Goal: Communication & Community: Answer question/provide support

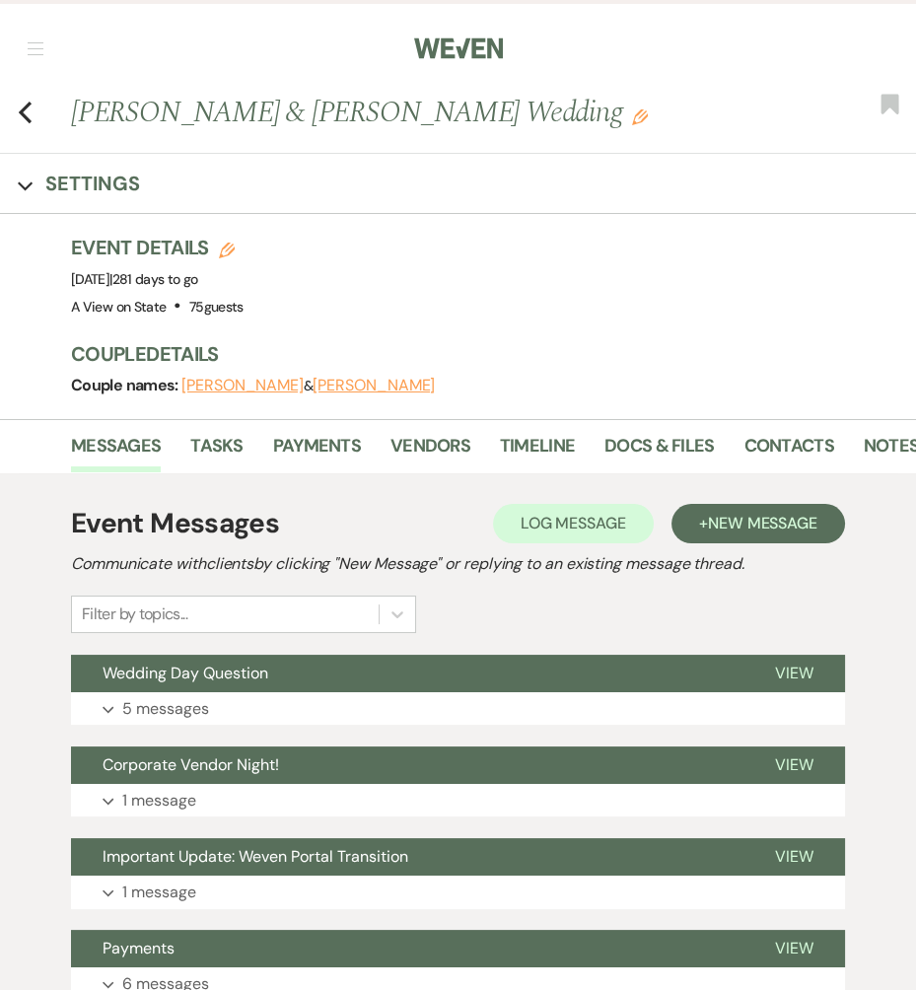
click at [387, 725] on div "Event Messages Log Log Message + New Message Communicate with clients by clicki…" at bounding box center [458, 982] width 774 height 978
click at [358, 697] on button "Expand 5 messages" at bounding box center [458, 709] width 774 height 34
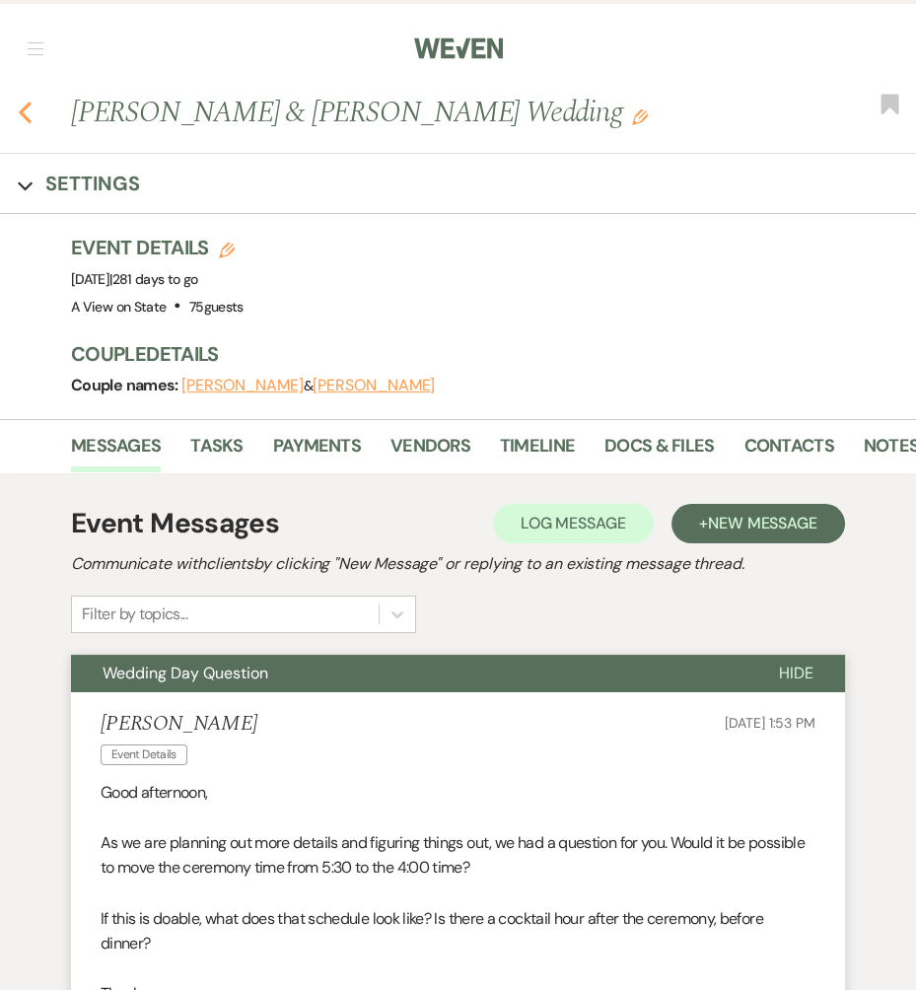
click at [29, 111] on icon "Previous" at bounding box center [25, 113] width 15 height 24
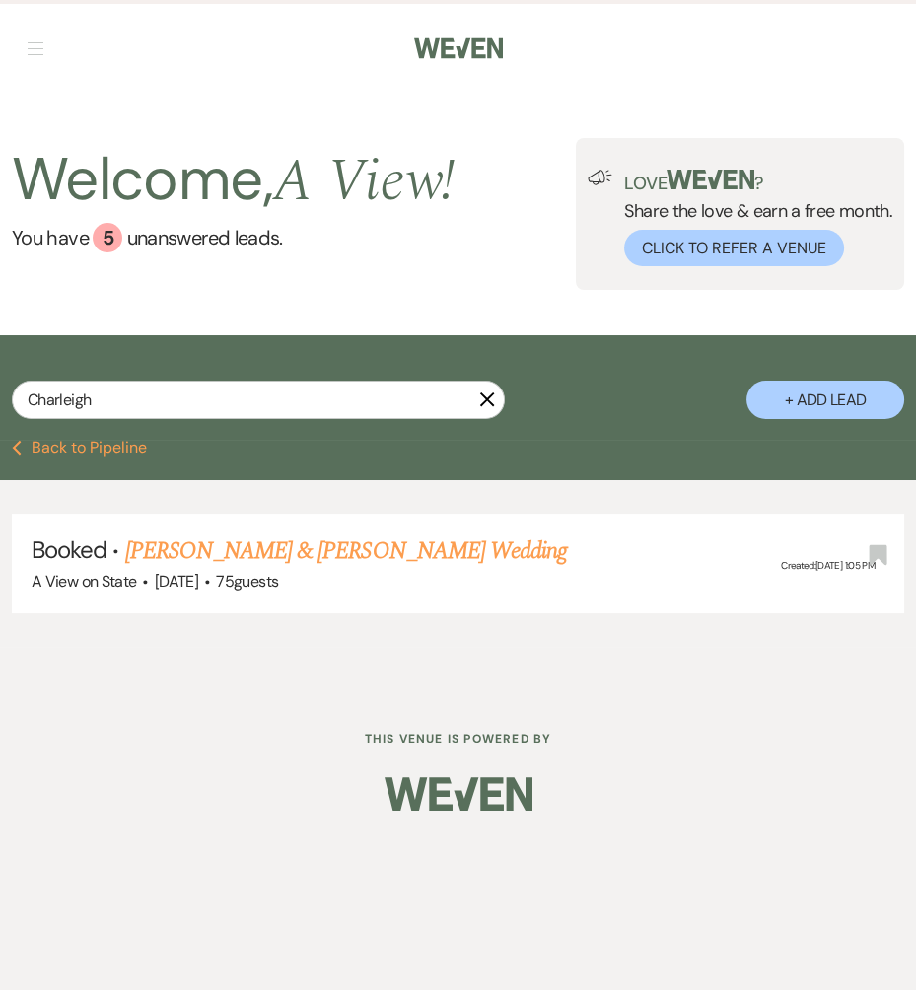
click at [82, 450] on button "Previous Back to Pipeline" at bounding box center [79, 448] width 135 height 16
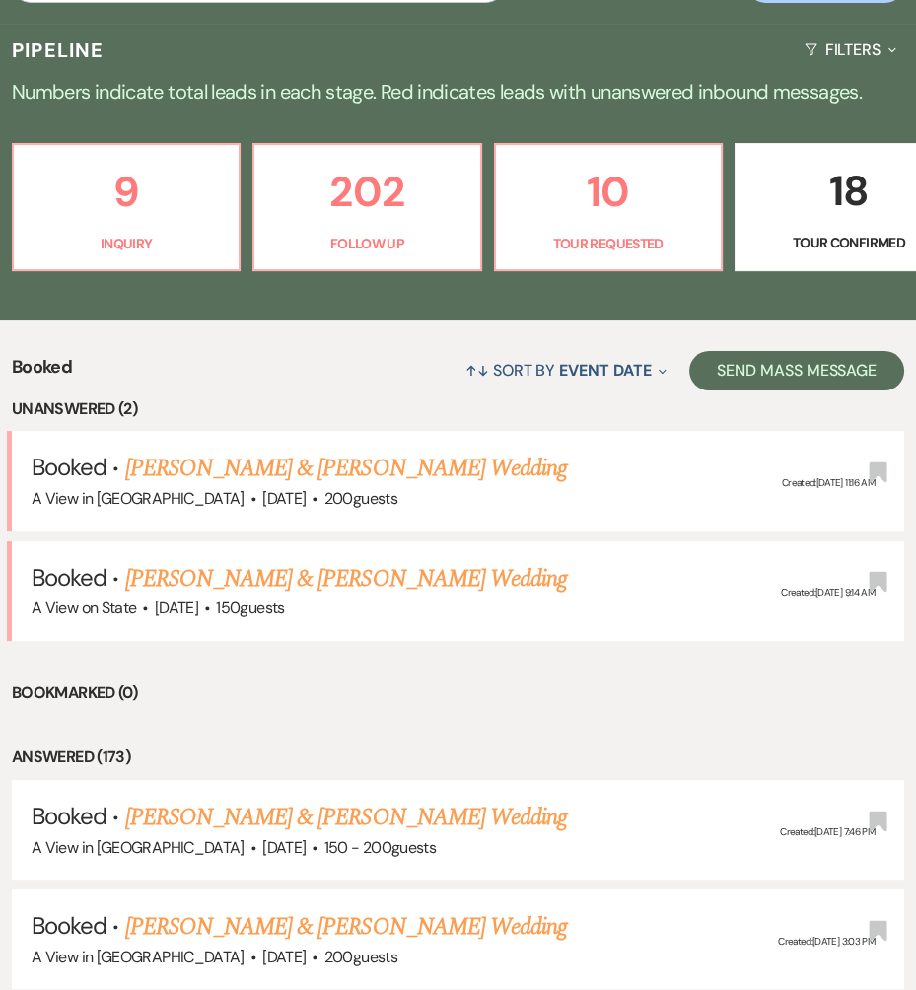
scroll to position [406, 0]
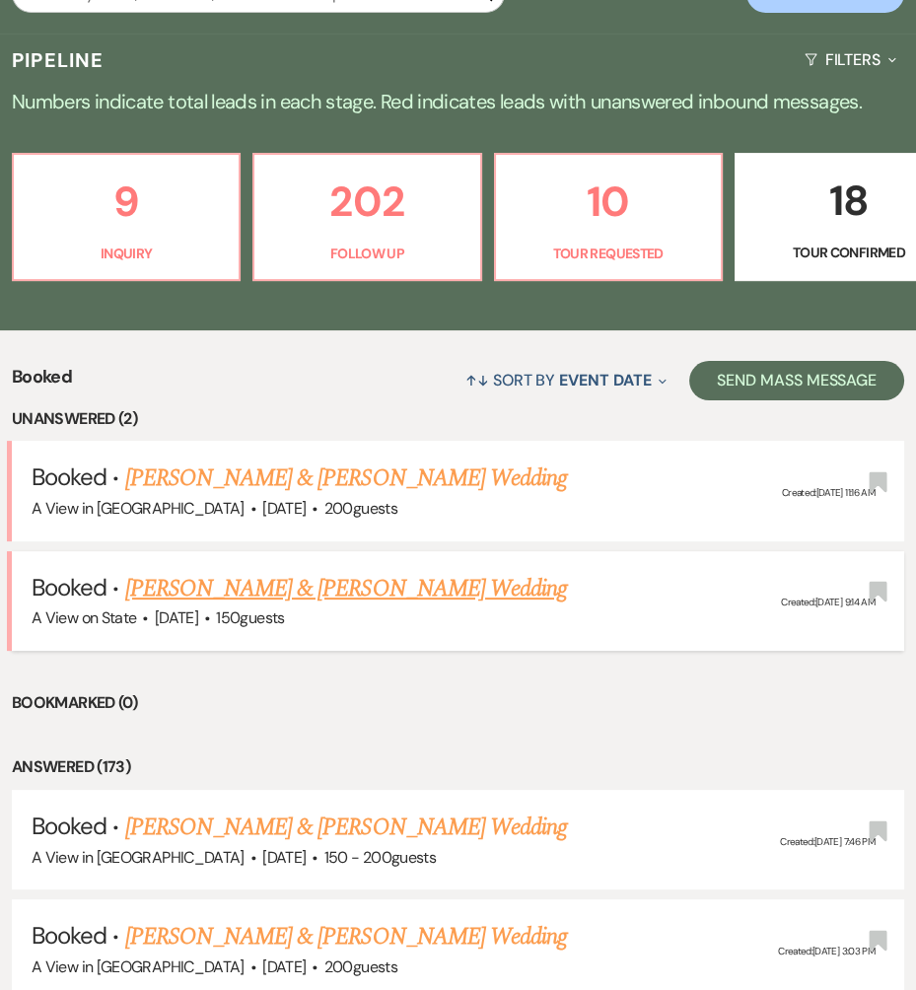
click at [212, 595] on link "[PERSON_NAME] & [PERSON_NAME] Wedding" at bounding box center [346, 589] width 442 height 36
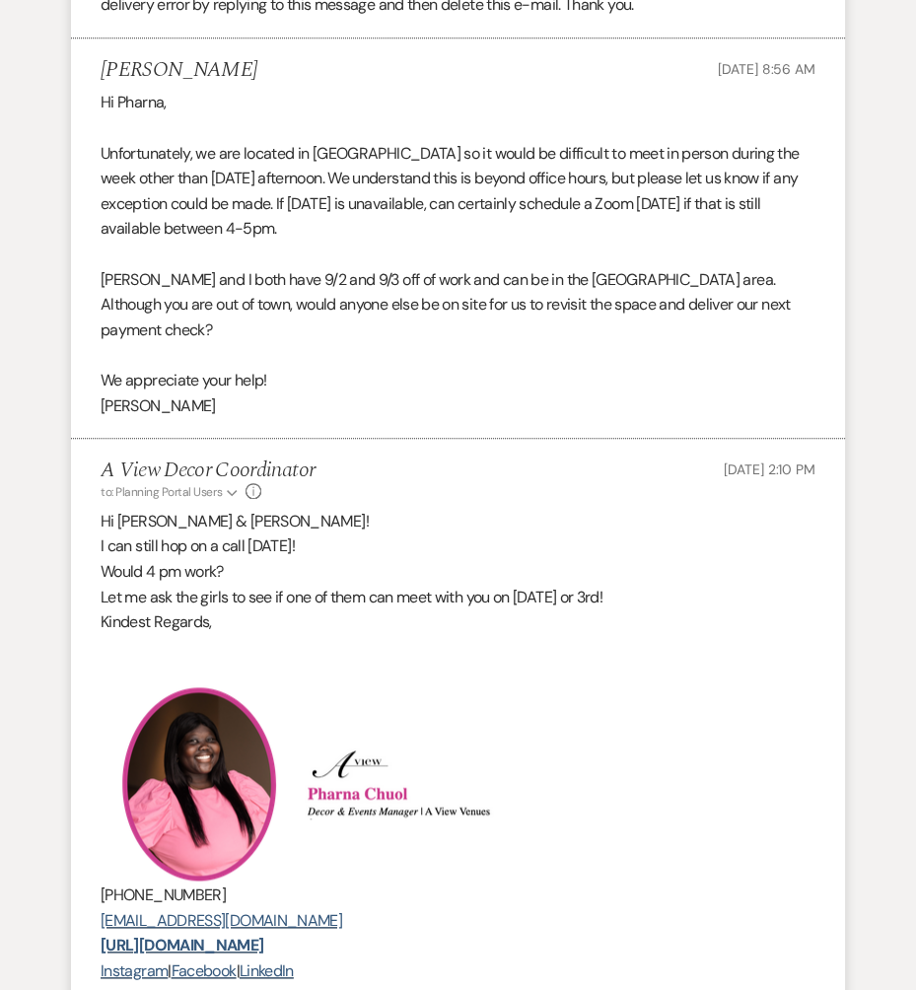
scroll to position [2066, 0]
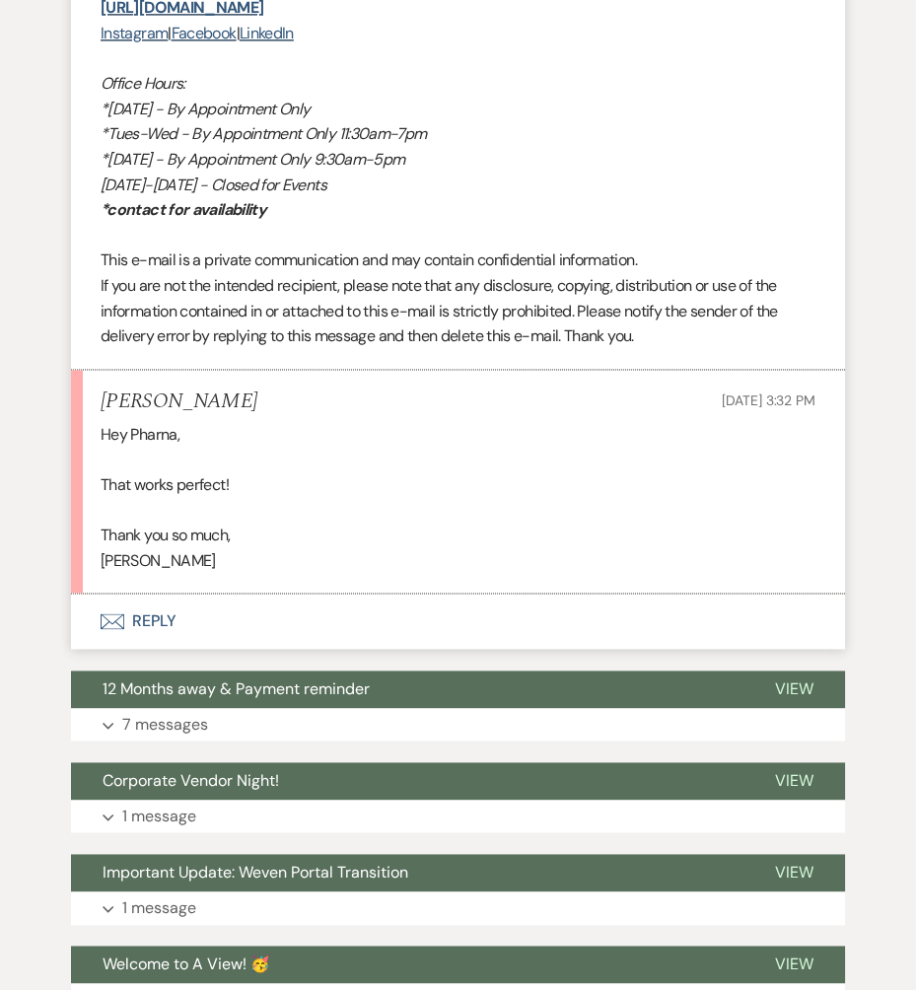
scroll to position [2849, 0]
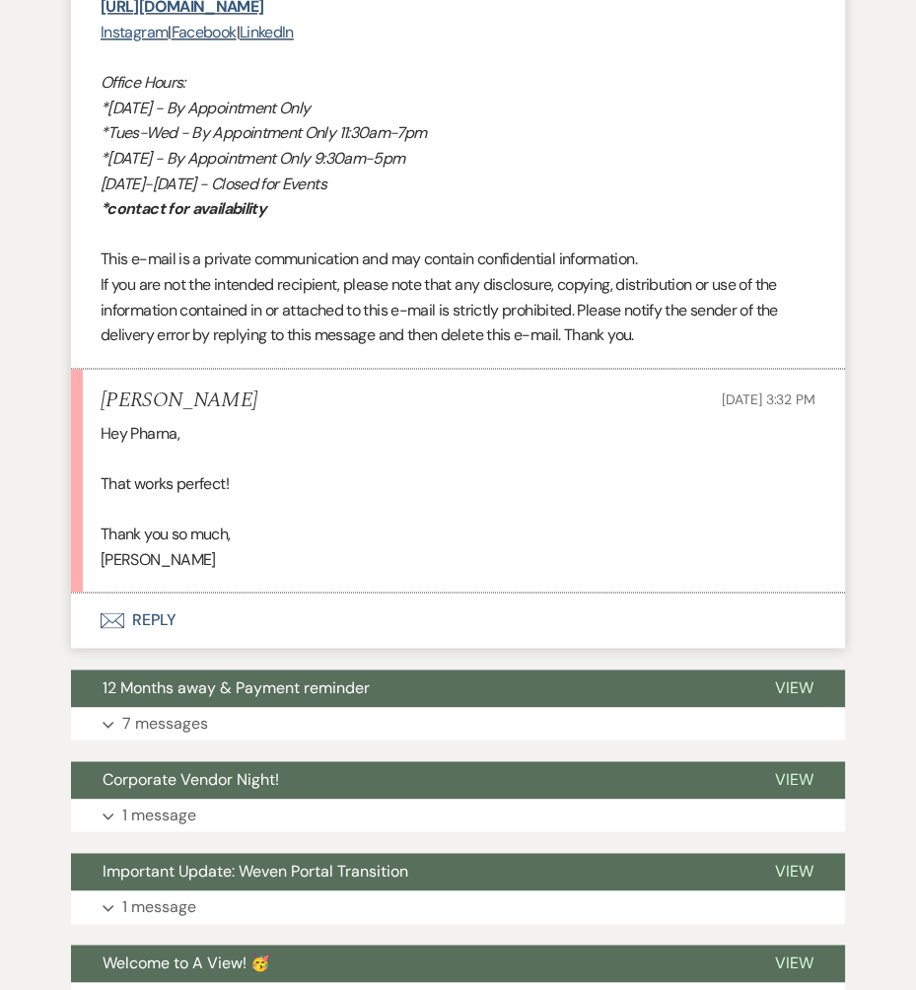
click at [201, 605] on button "Envelope Reply" at bounding box center [458, 620] width 774 height 55
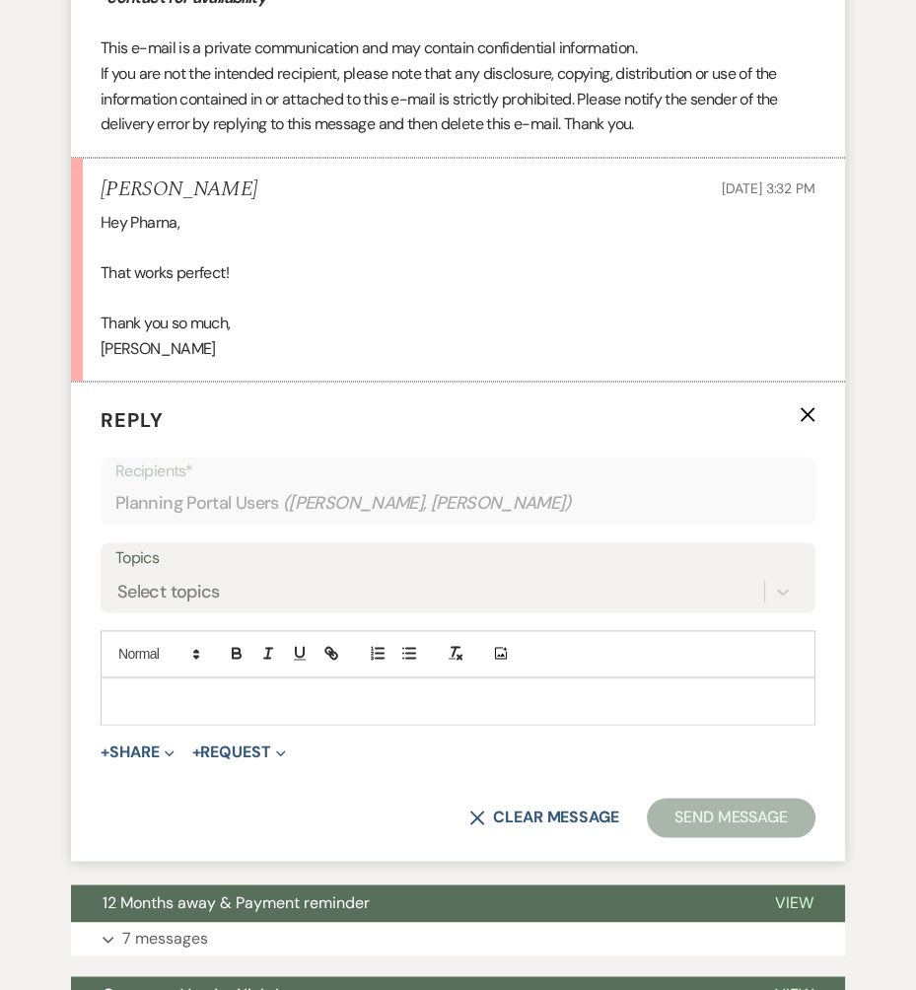
scroll to position [3120, 0]
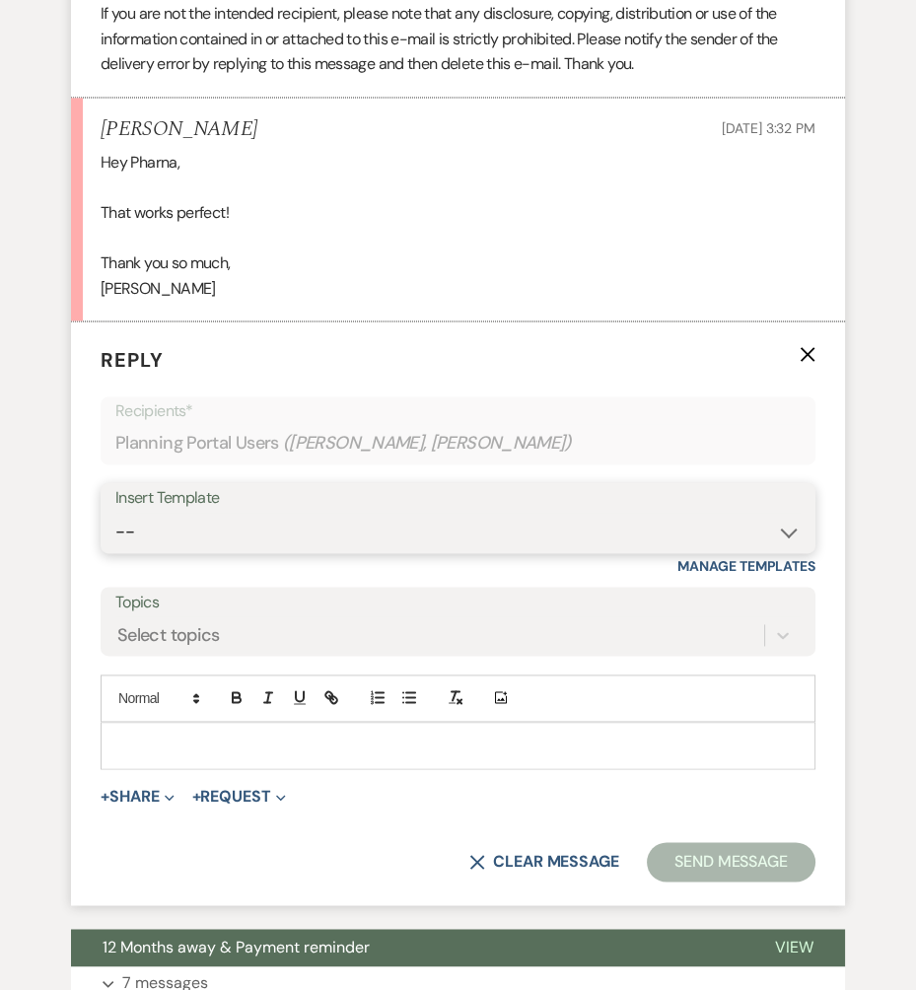
click at [216, 513] on select "-- Tour Confirmation Contract (Pre-Booked Leads) Out of office Inquiry Email Al…" at bounding box center [458, 532] width 686 height 38
select select "3704"
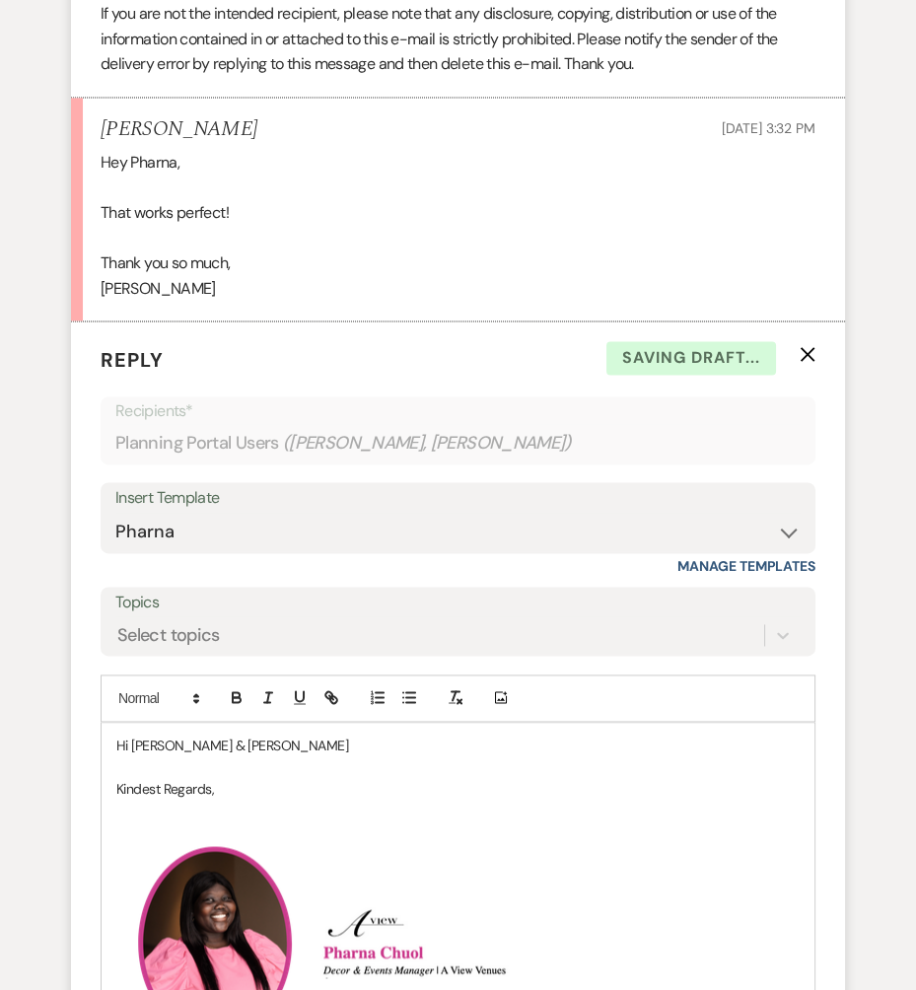
click at [236, 735] on p "Hi [PERSON_NAME] & [PERSON_NAME]" at bounding box center [458, 746] width 684 height 22
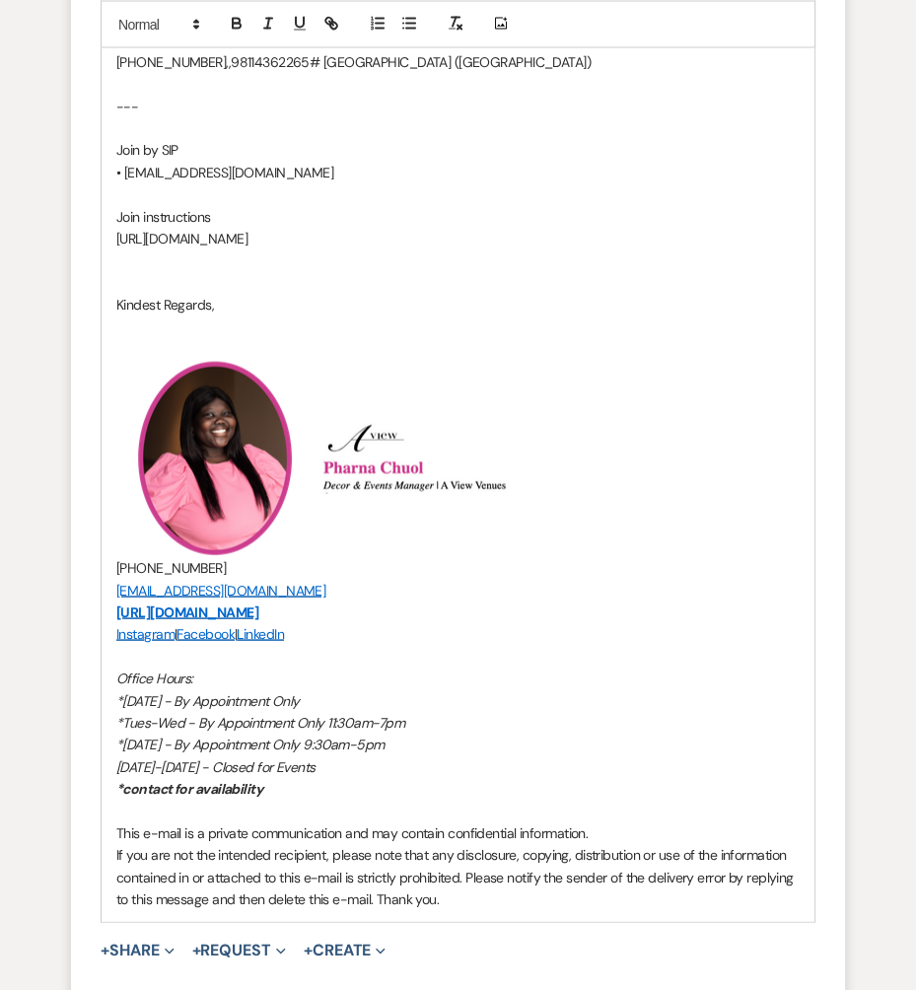
scroll to position [4217, 0]
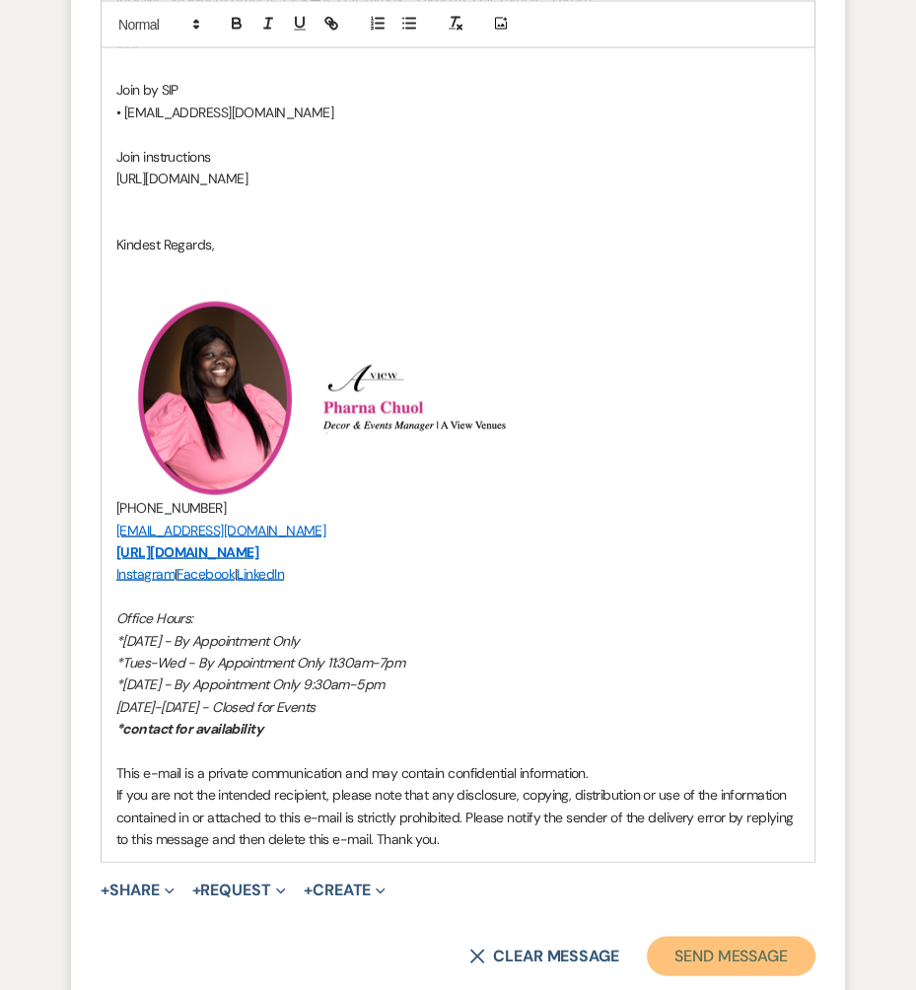
click at [732, 940] on button "Send Message" at bounding box center [731, 956] width 169 height 39
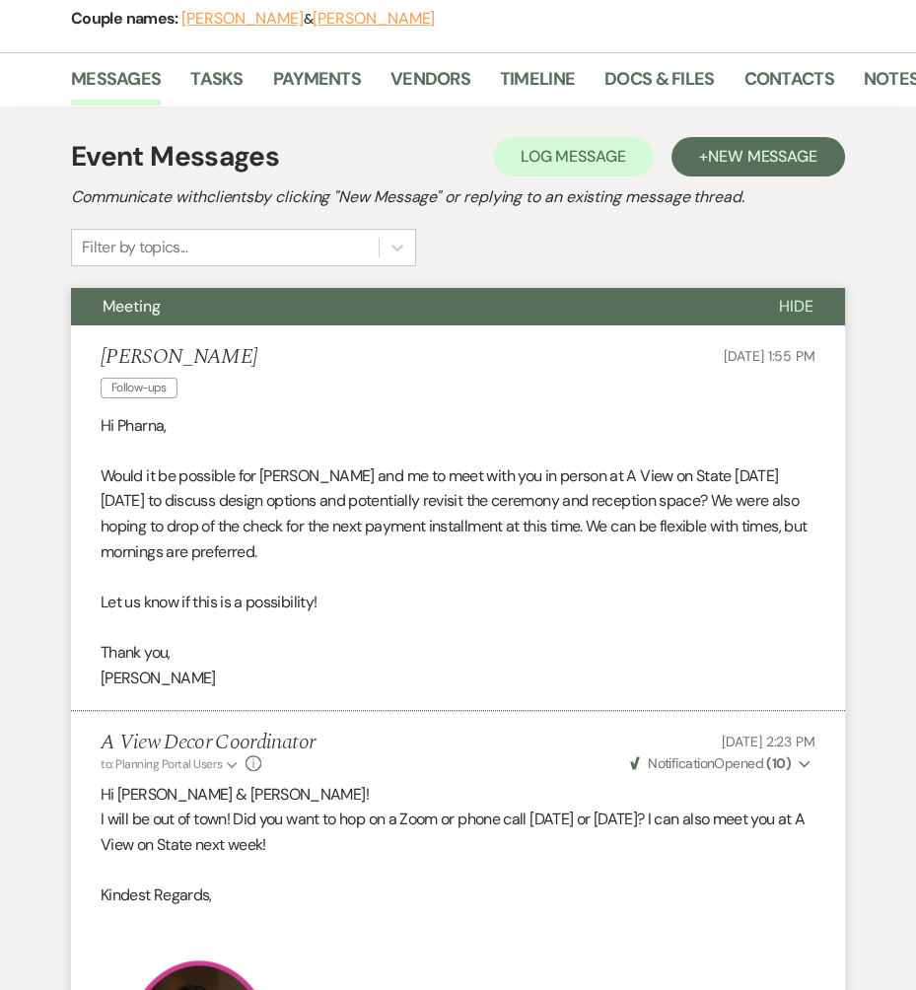
scroll to position [0, 0]
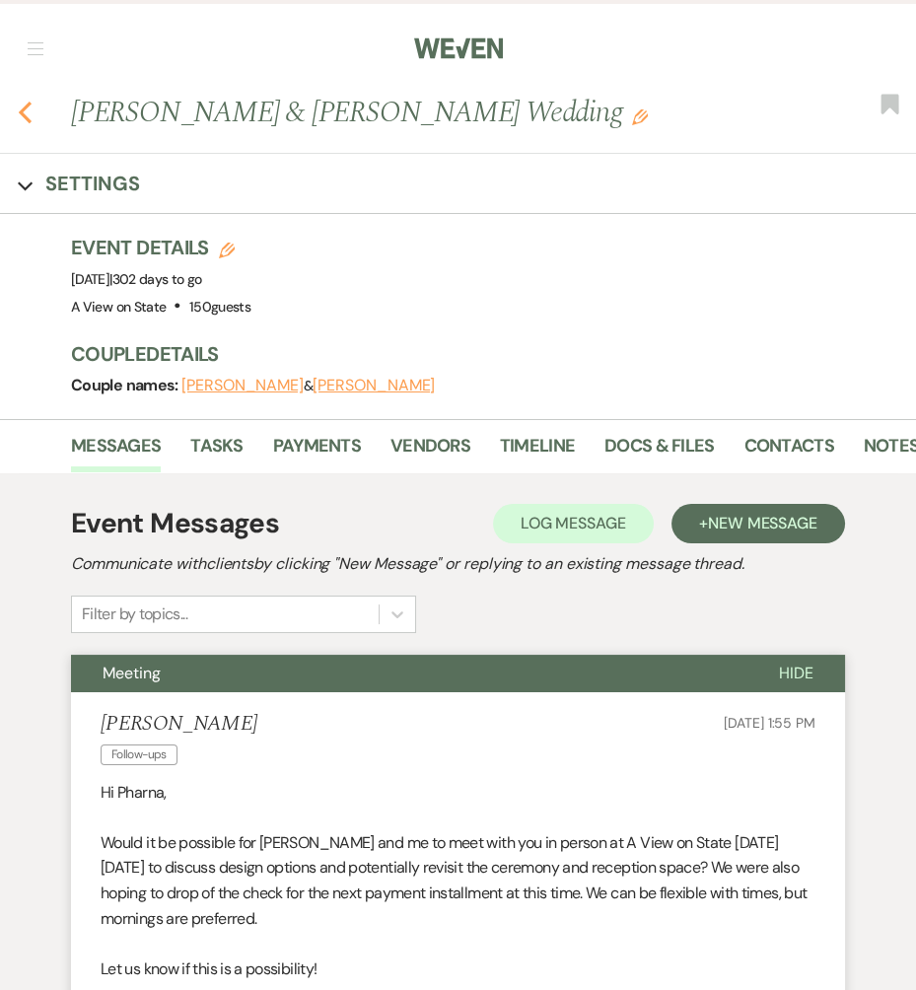
click at [29, 109] on icon "Previous" at bounding box center [25, 113] width 15 height 24
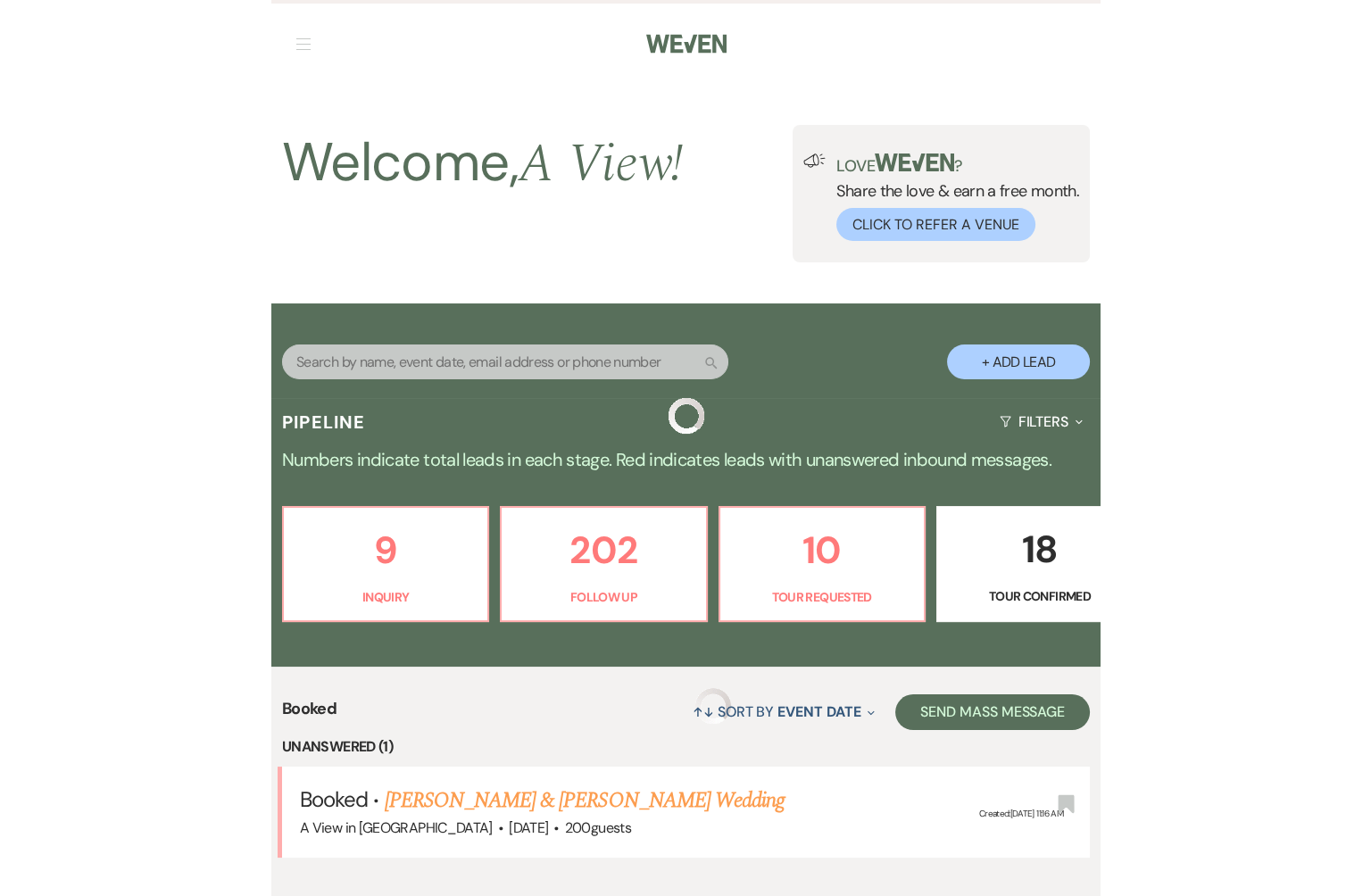
scroll to position [317, 0]
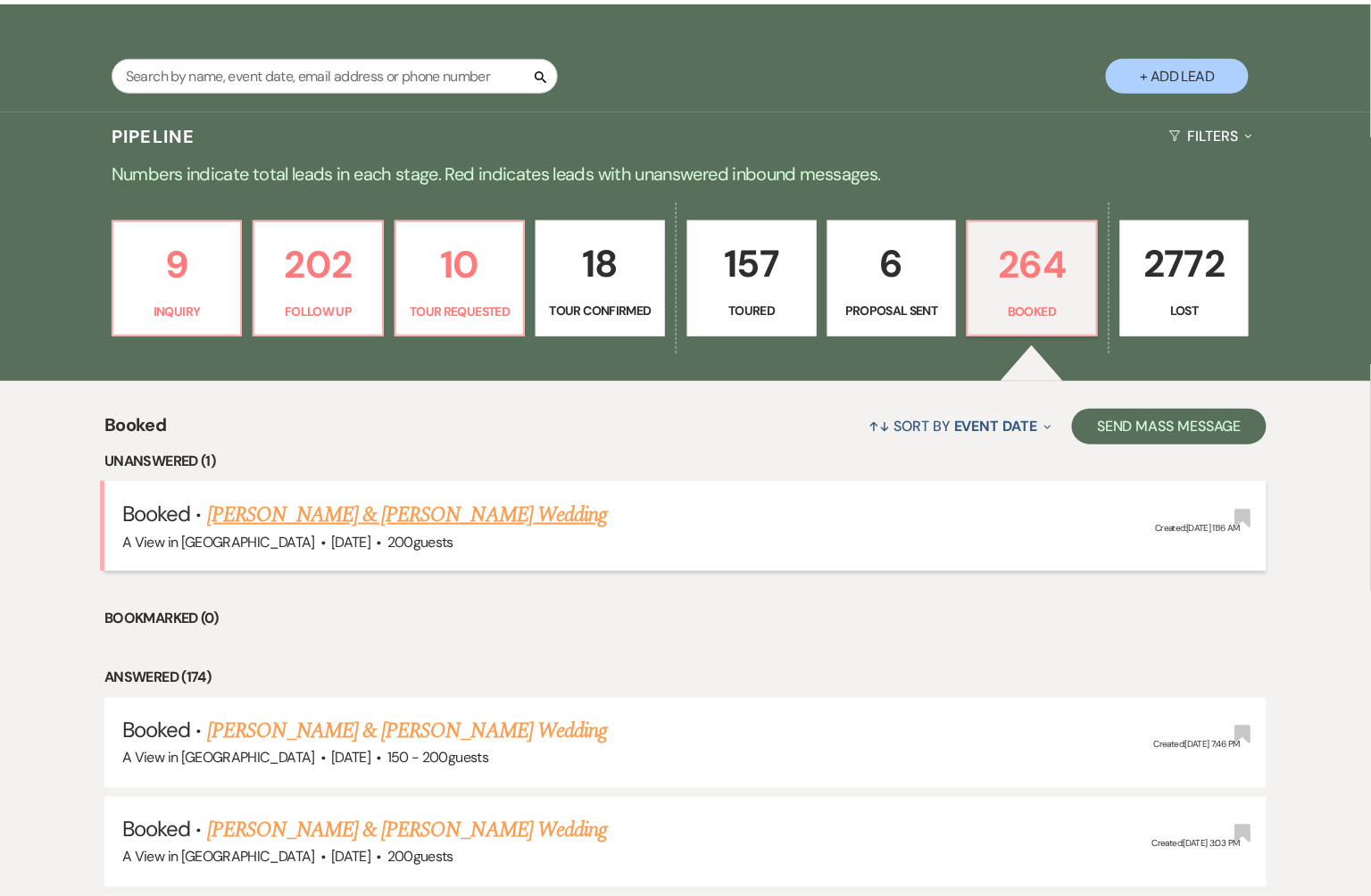
click at [374, 515] on link "[PERSON_NAME] & [PERSON_NAME] Wedding" at bounding box center [407, 515] width 400 height 33
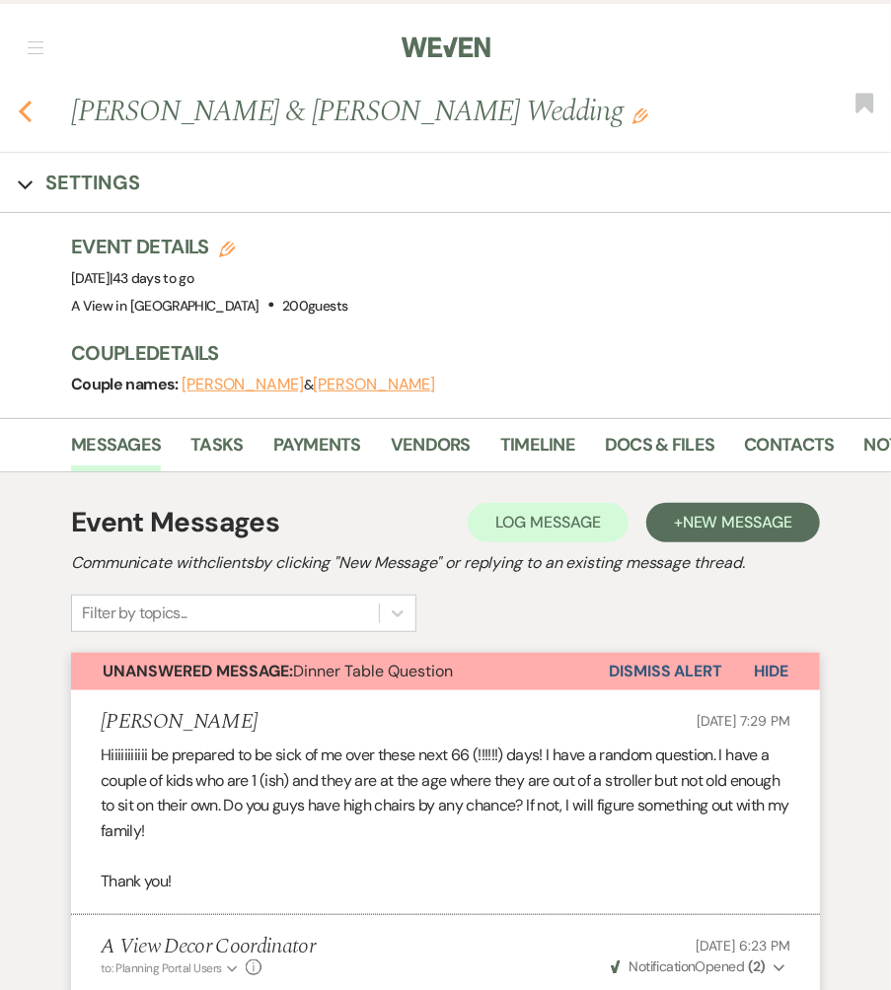
click at [30, 112] on icon "Previous" at bounding box center [25, 112] width 15 height 24
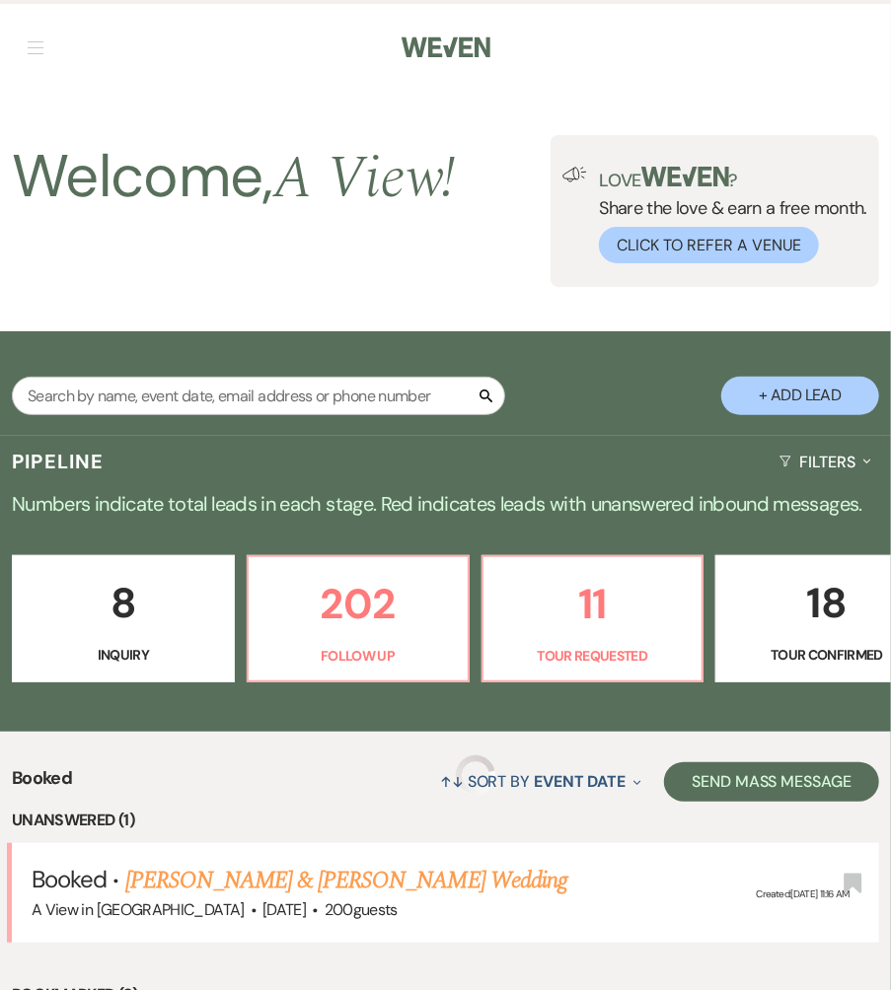
scroll to position [350, 0]
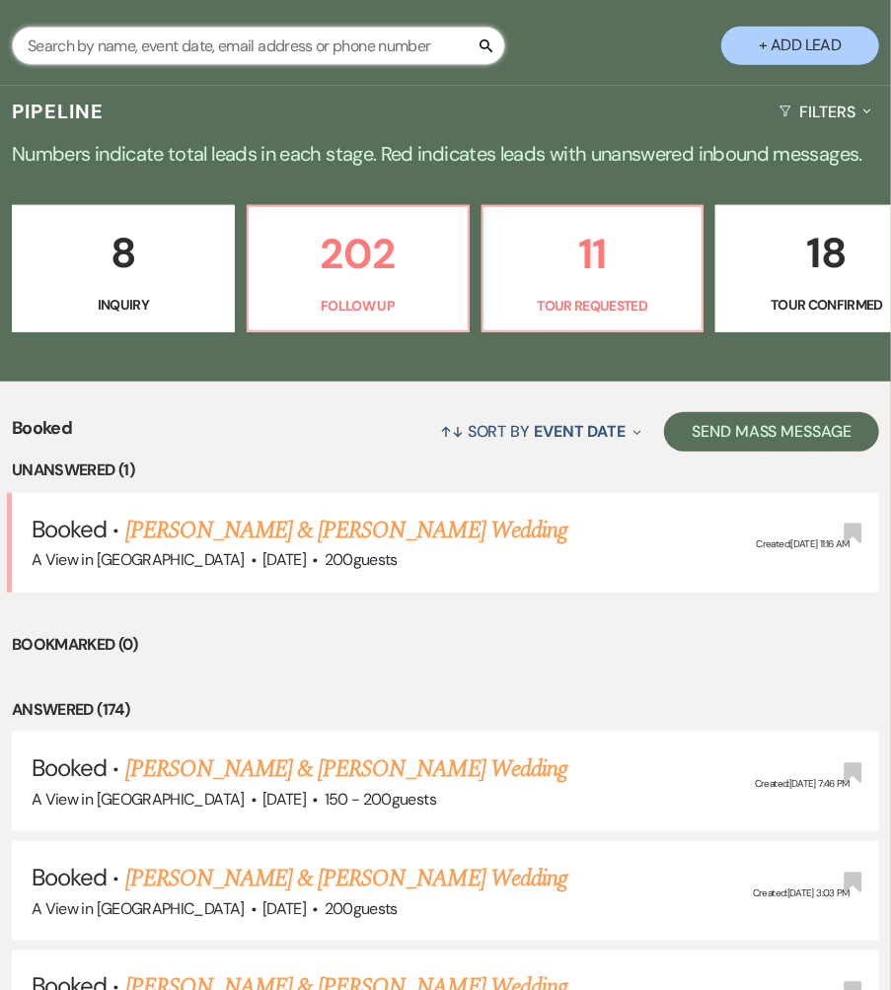
click at [125, 47] on input "text" at bounding box center [258, 46] width 493 height 38
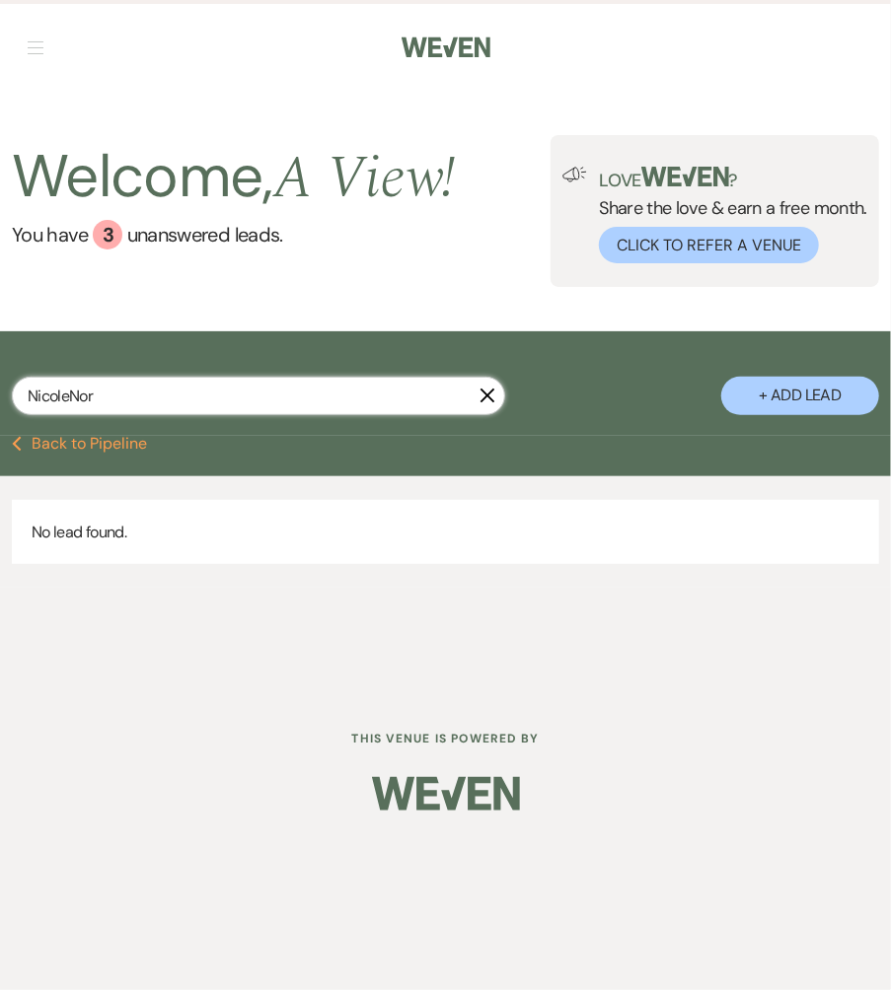
click at [67, 396] on input "NicoleNor" at bounding box center [258, 396] width 493 height 38
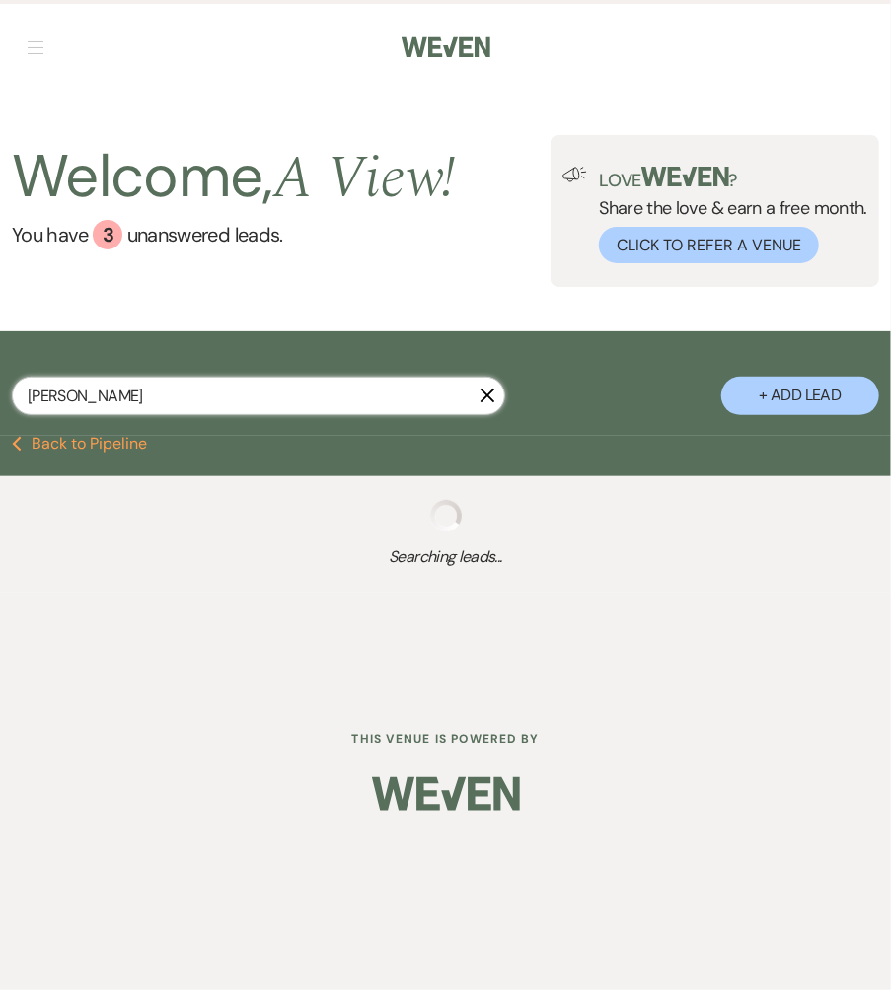
click at [114, 401] on input "[PERSON_NAME]" at bounding box center [258, 396] width 493 height 38
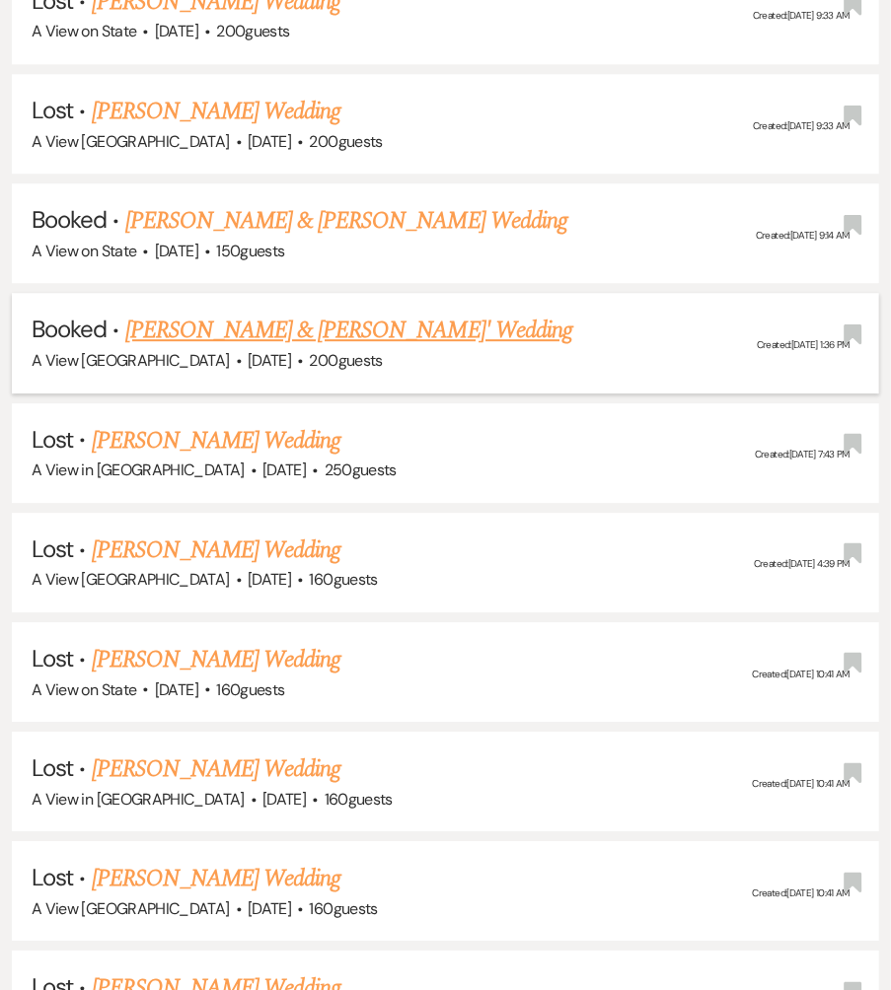
scroll to position [1864, 0]
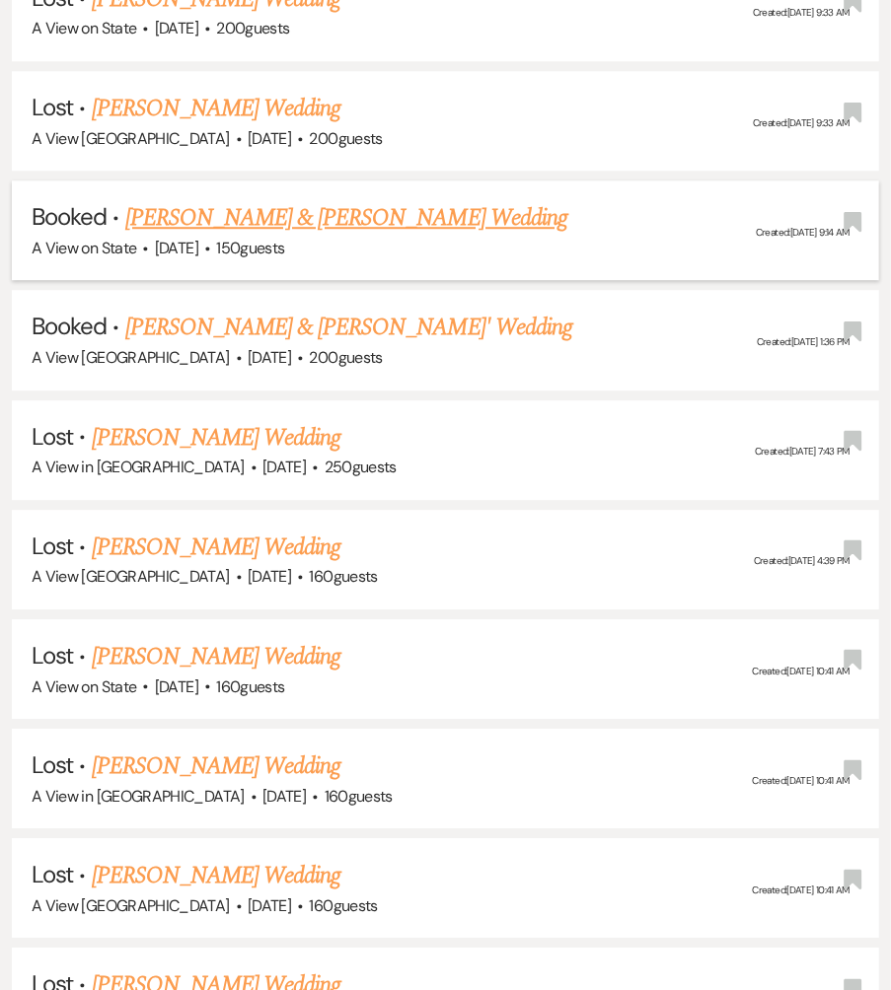
type input "[PERSON_NAME]"
click at [245, 200] on link "[PERSON_NAME] & [PERSON_NAME] Wedding" at bounding box center [346, 218] width 442 height 36
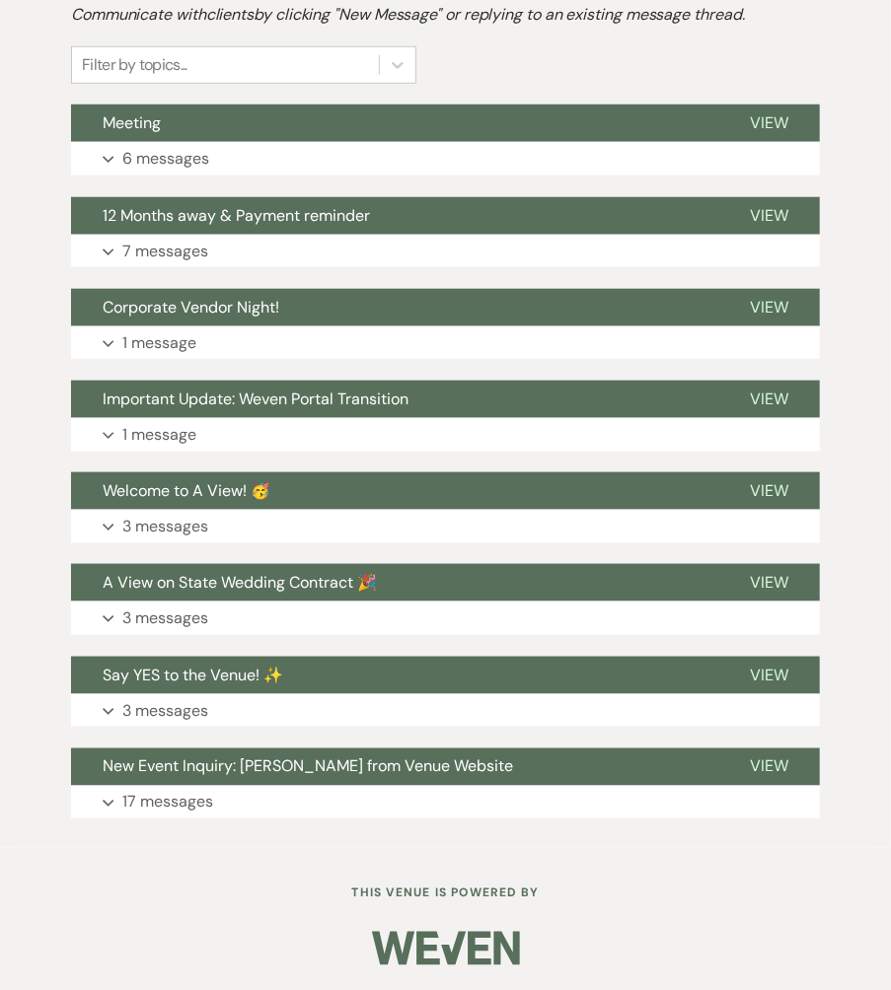
scroll to position [548, 0]
click at [256, 226] on button "12 Months away & Payment reminder" at bounding box center [394, 215] width 647 height 37
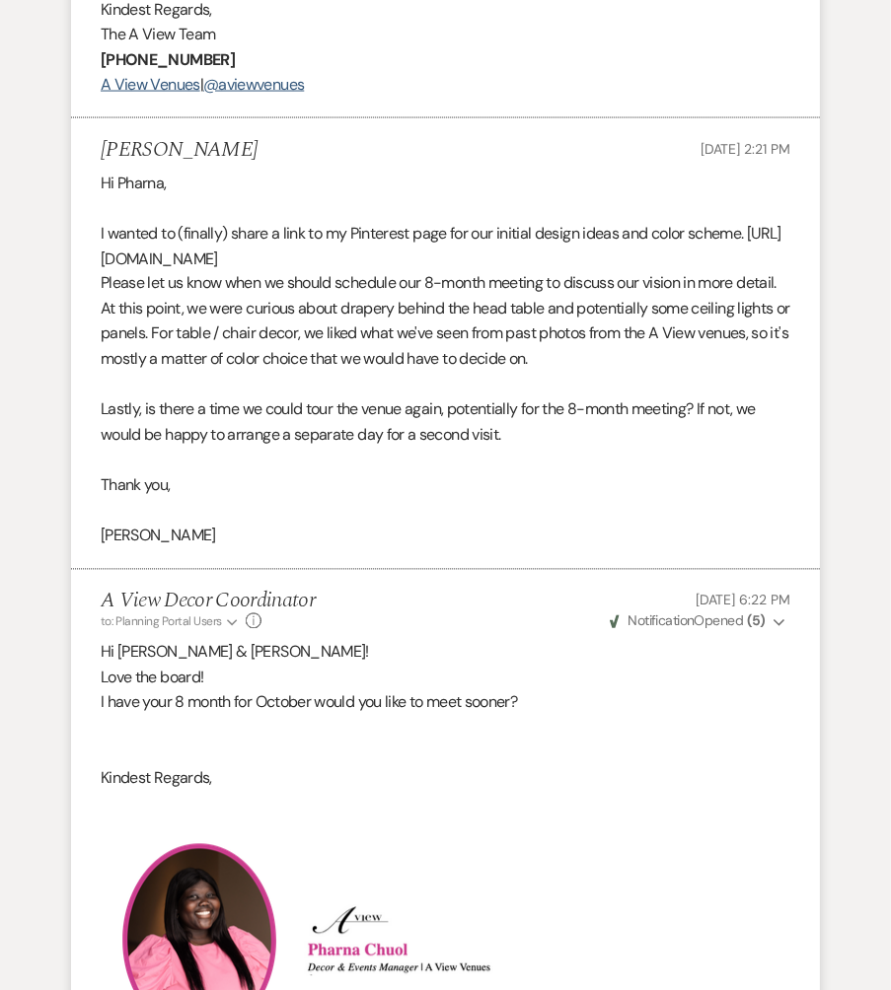
scroll to position [3738, 0]
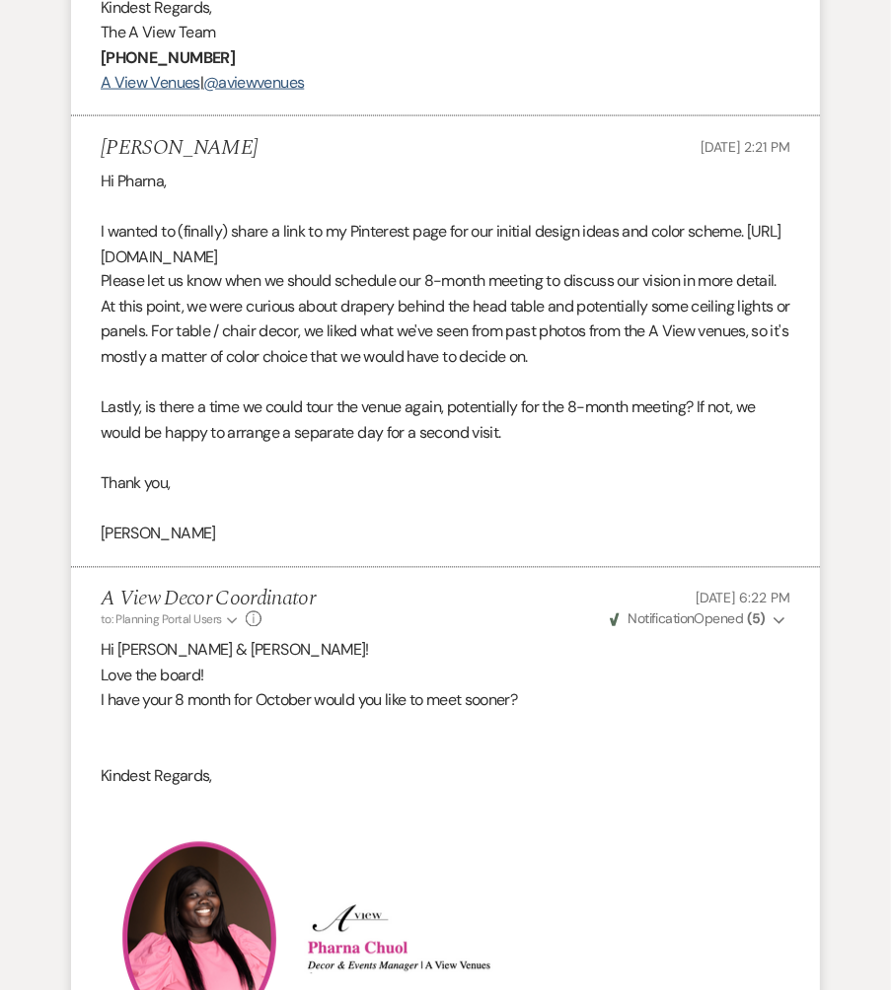
drag, startPoint x: 257, startPoint y: 257, endPoint x: 98, endPoint y: 260, distance: 159.8
click at [97, 261] on li "[PERSON_NAME] [DATE] 2:21 PM Hi Pharna, I wanted to (finally) share a link to m…" at bounding box center [445, 342] width 749 height 452
copy p "[URL][DOMAIN_NAME]"
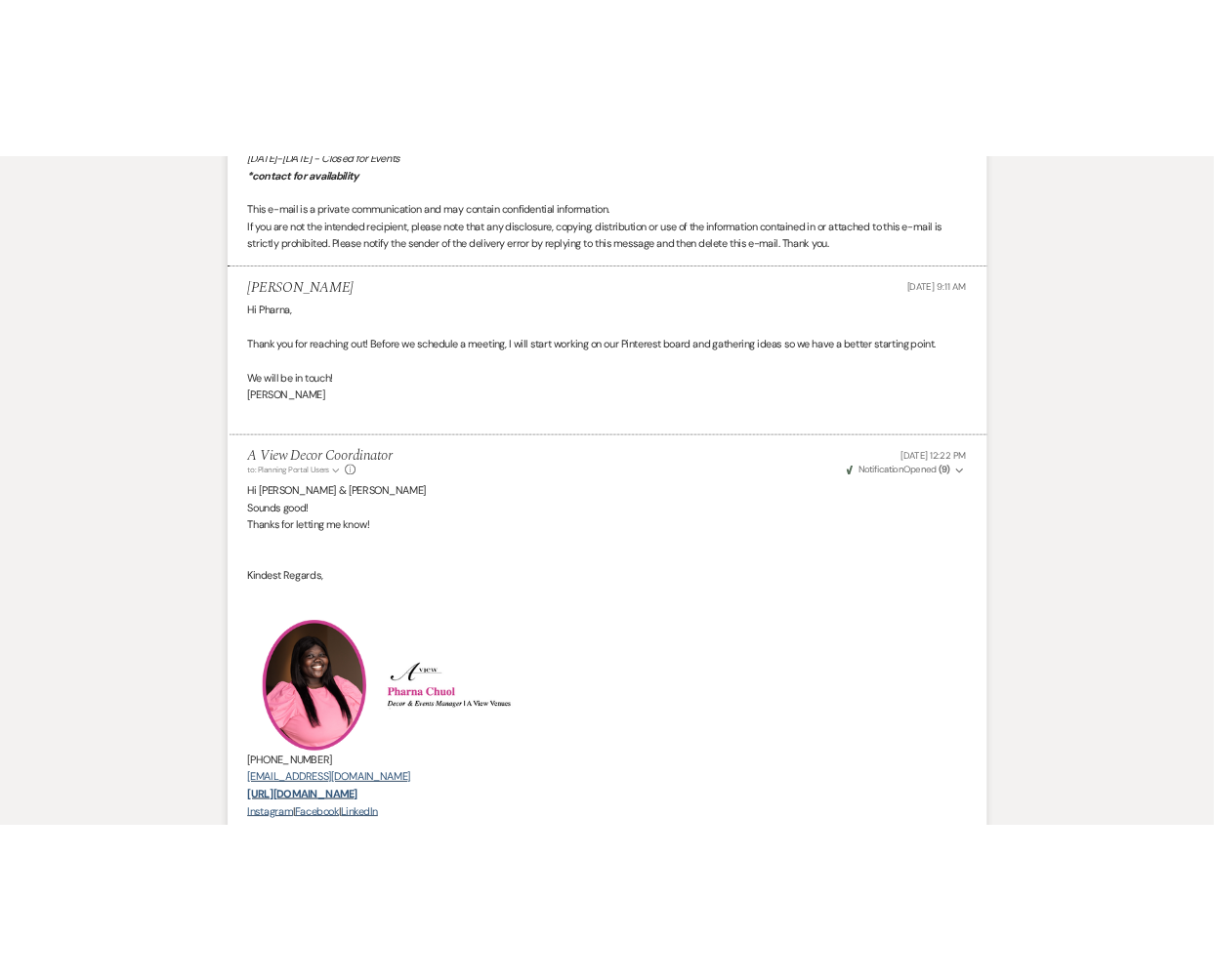
scroll to position [0, 0]
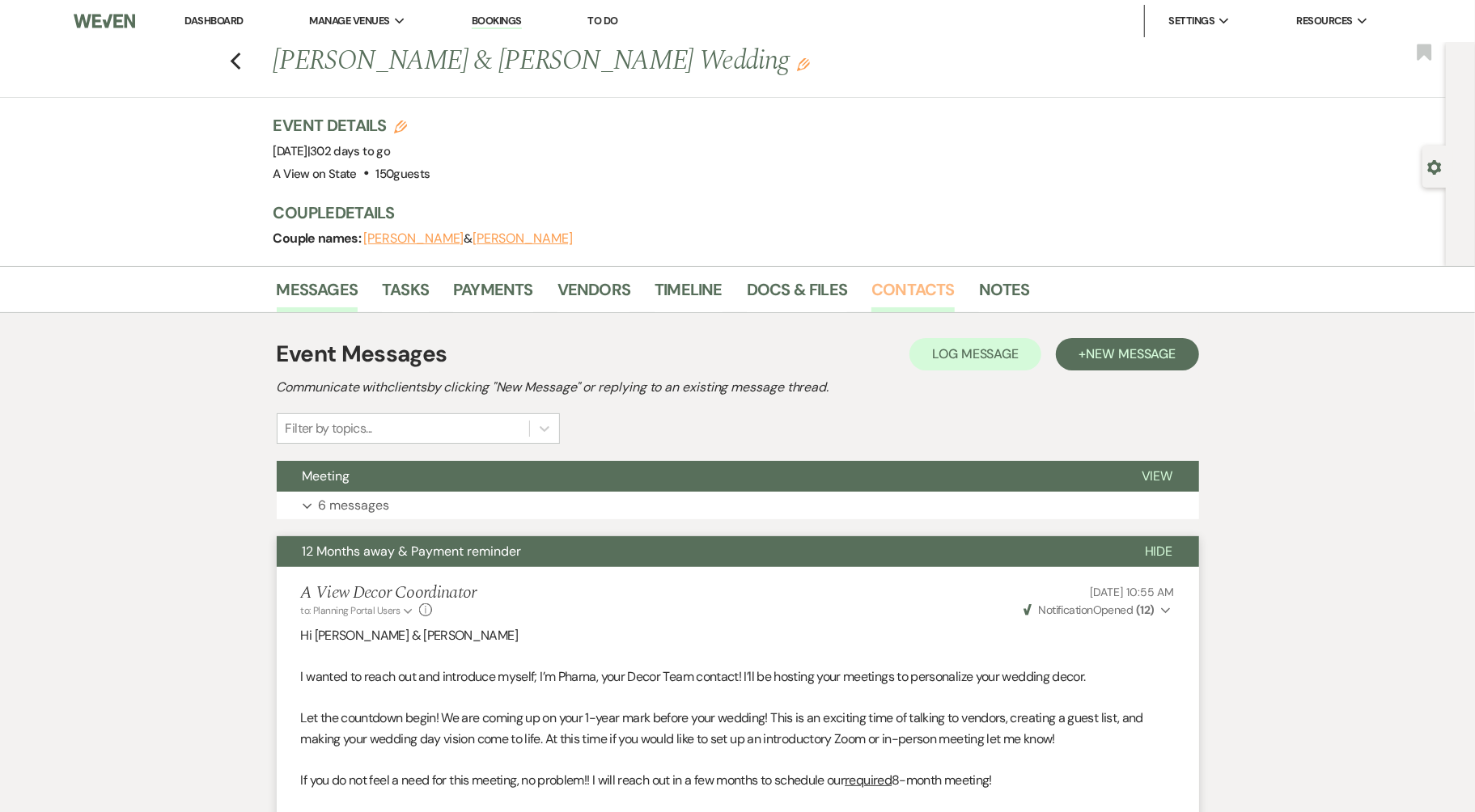
click at [751, 284] on link "Contacts" at bounding box center [913, 294] width 84 height 35
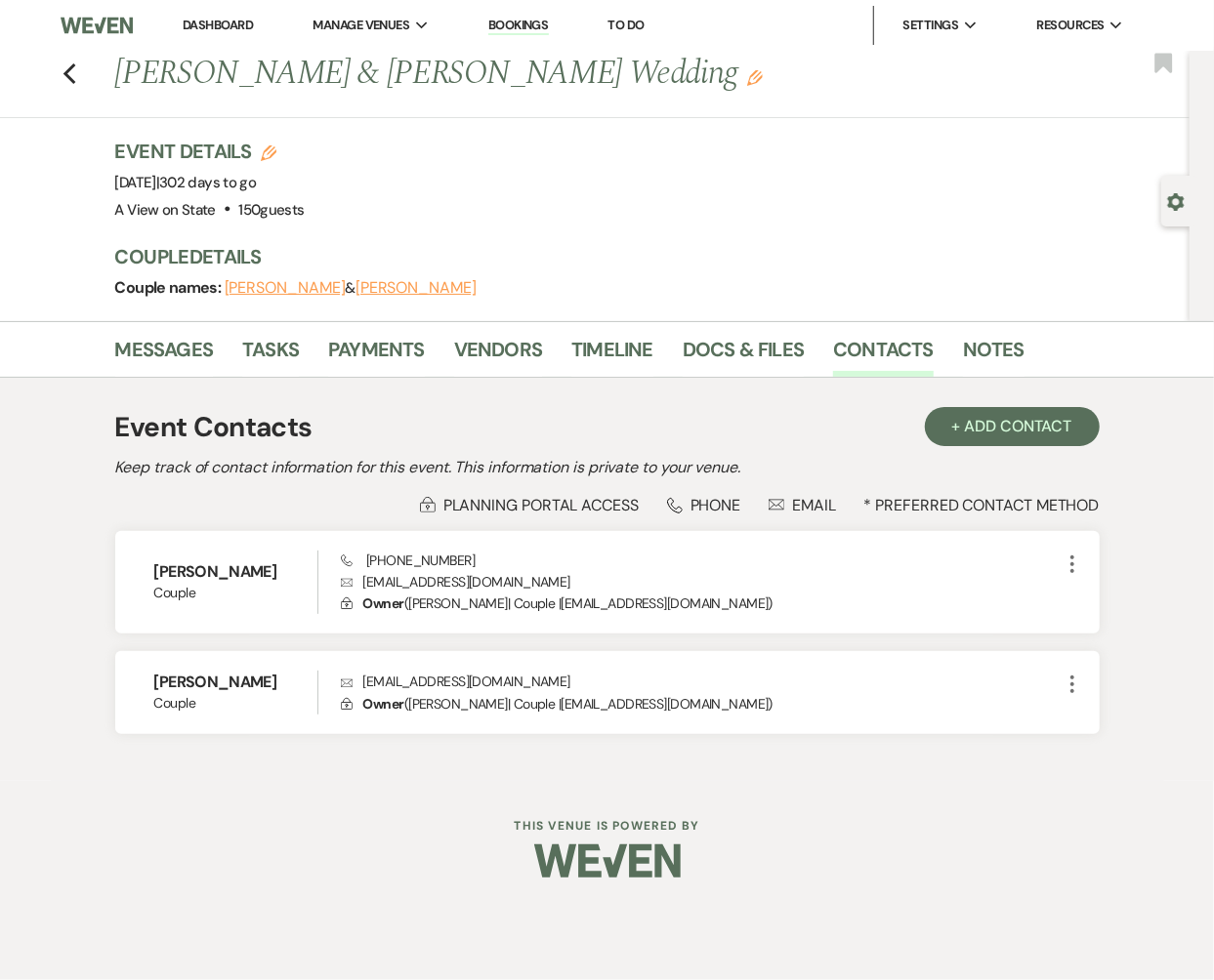
click at [216, 23] on link "Dashboard" at bounding box center [217, 25] width 70 height 17
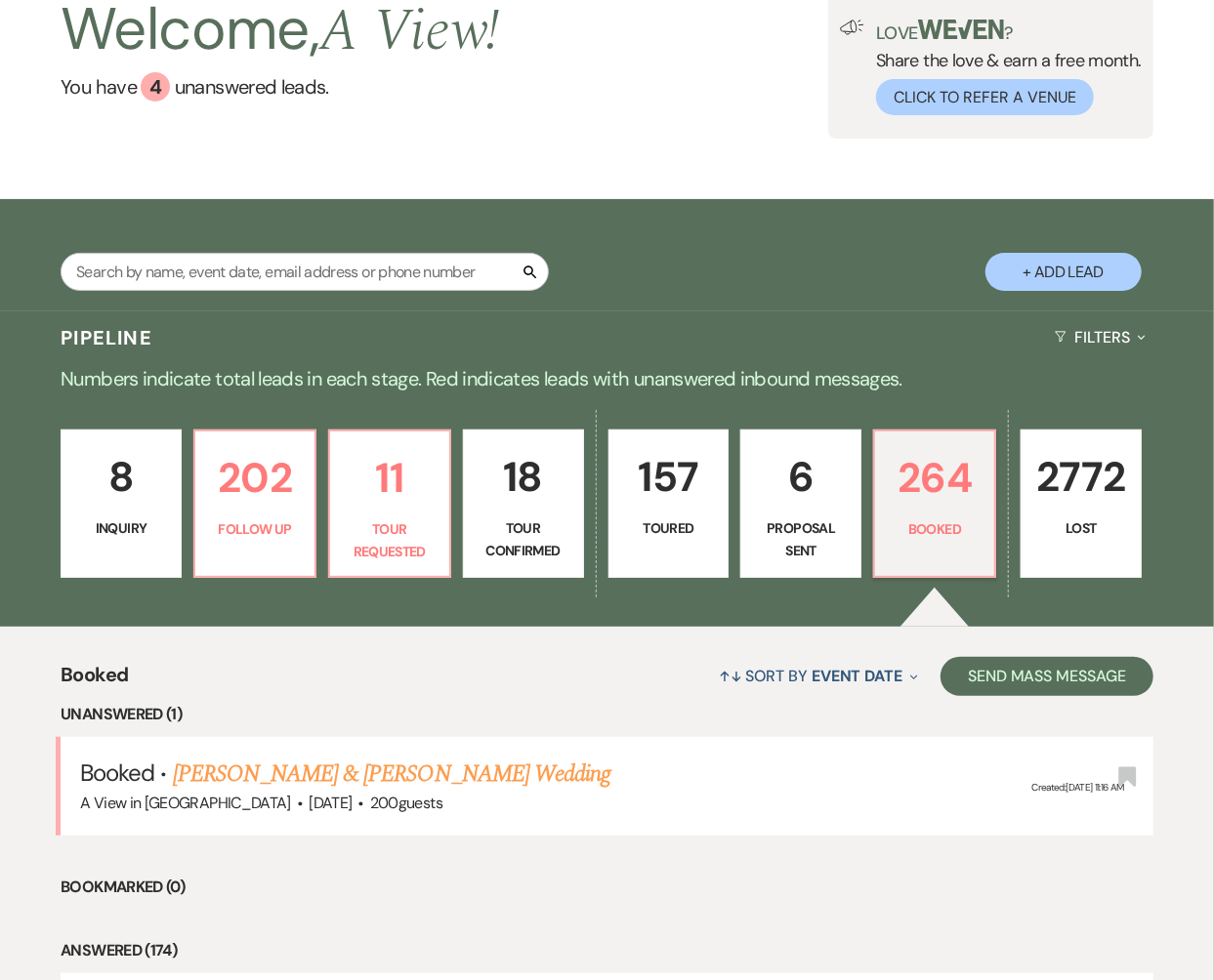
scroll to position [122, 0]
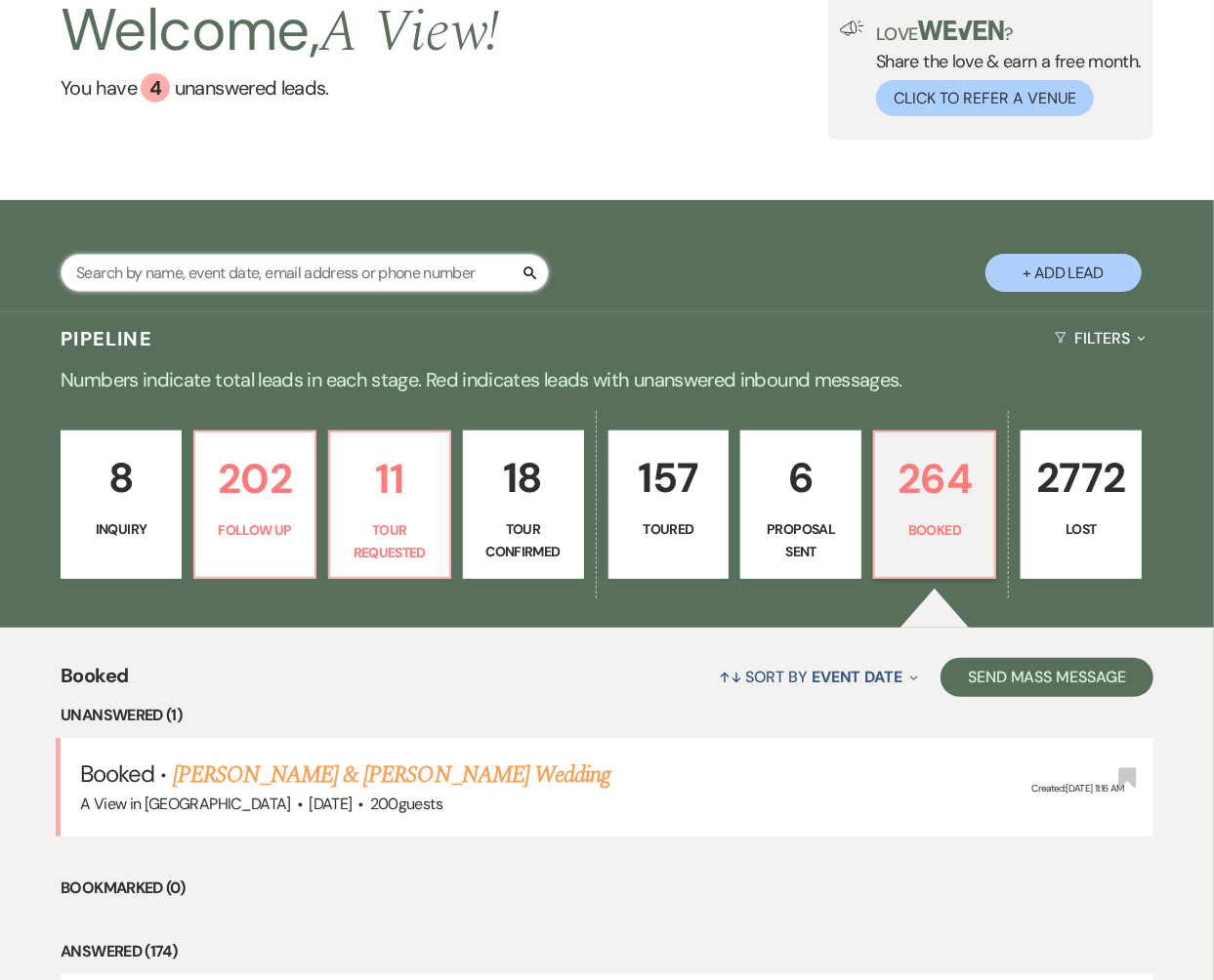
click at [278, 277] on input "text" at bounding box center [304, 272] width 488 height 38
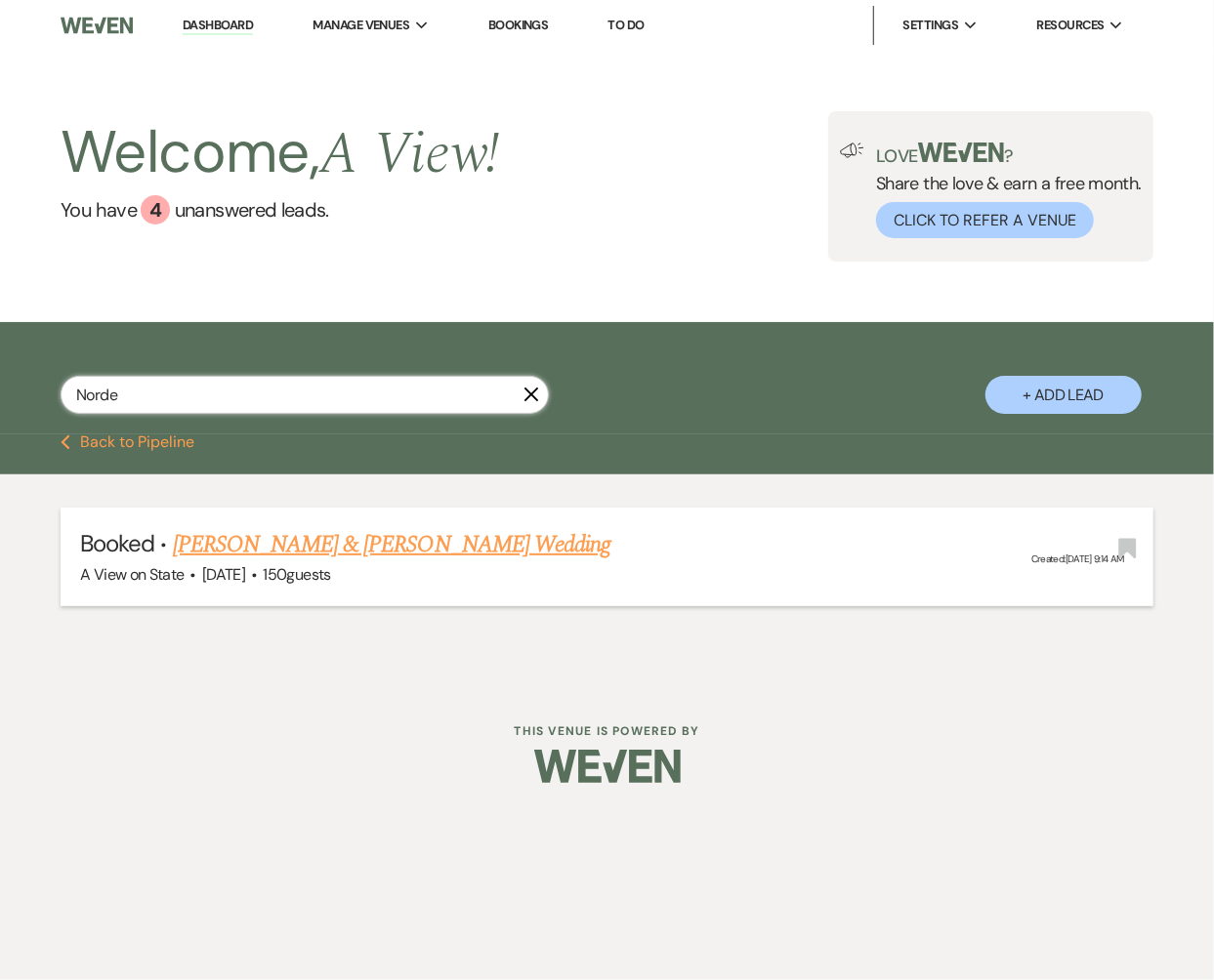
type input "Norde"
click at [353, 542] on link "[PERSON_NAME] & [PERSON_NAME] Wedding" at bounding box center [392, 545] width 438 height 36
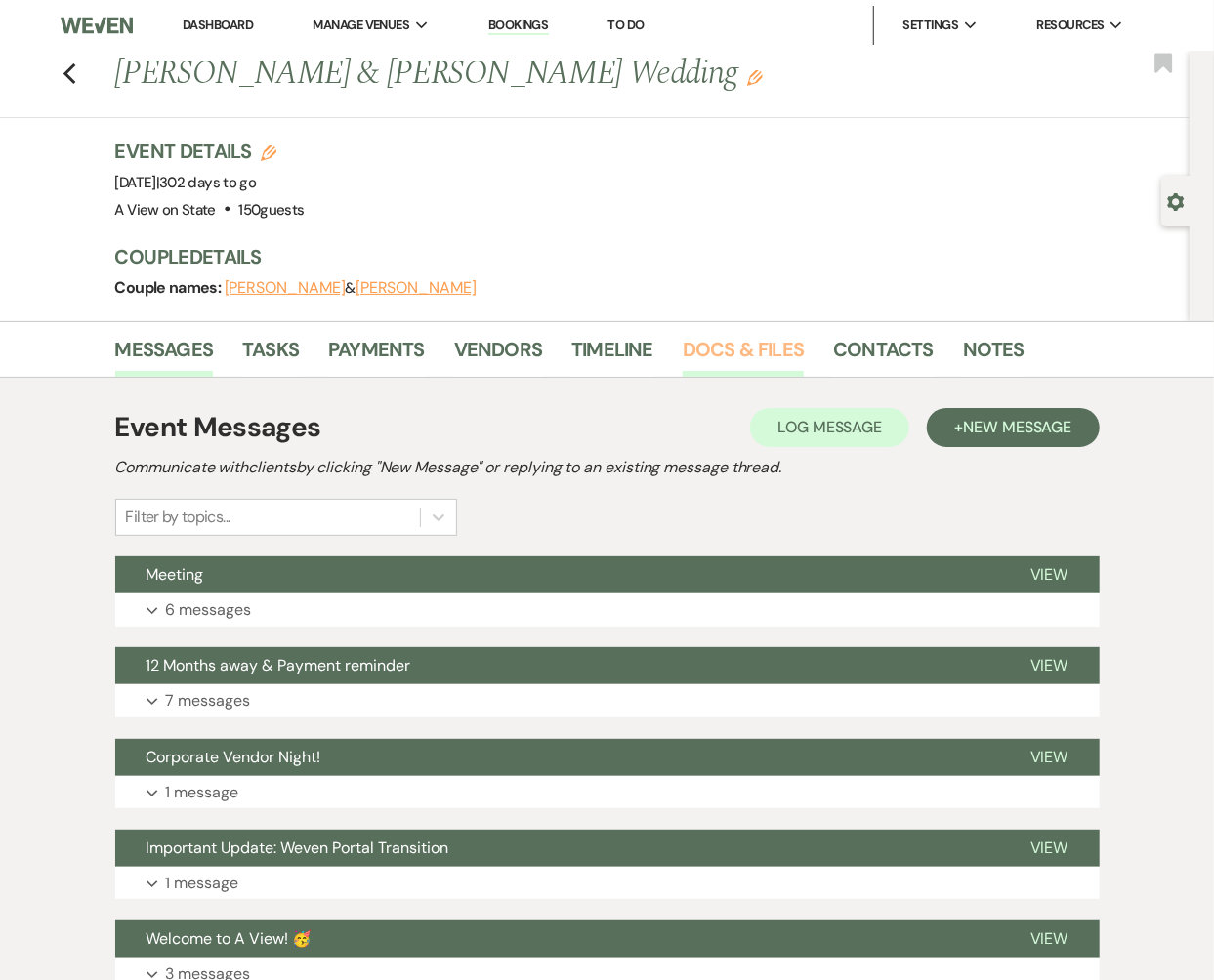
click at [723, 349] on link "Docs & Files" at bounding box center [744, 354] width 121 height 43
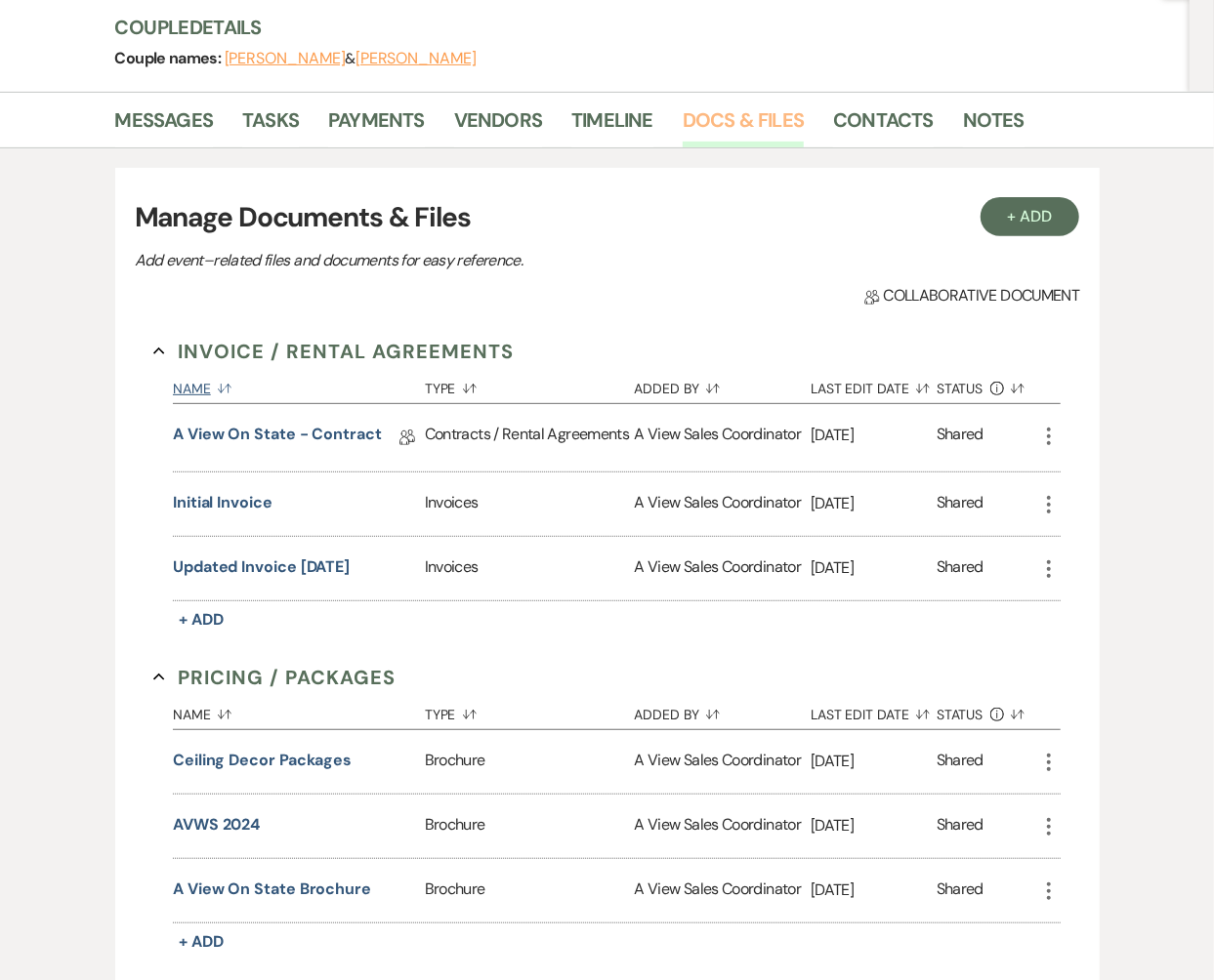
scroll to position [558, 0]
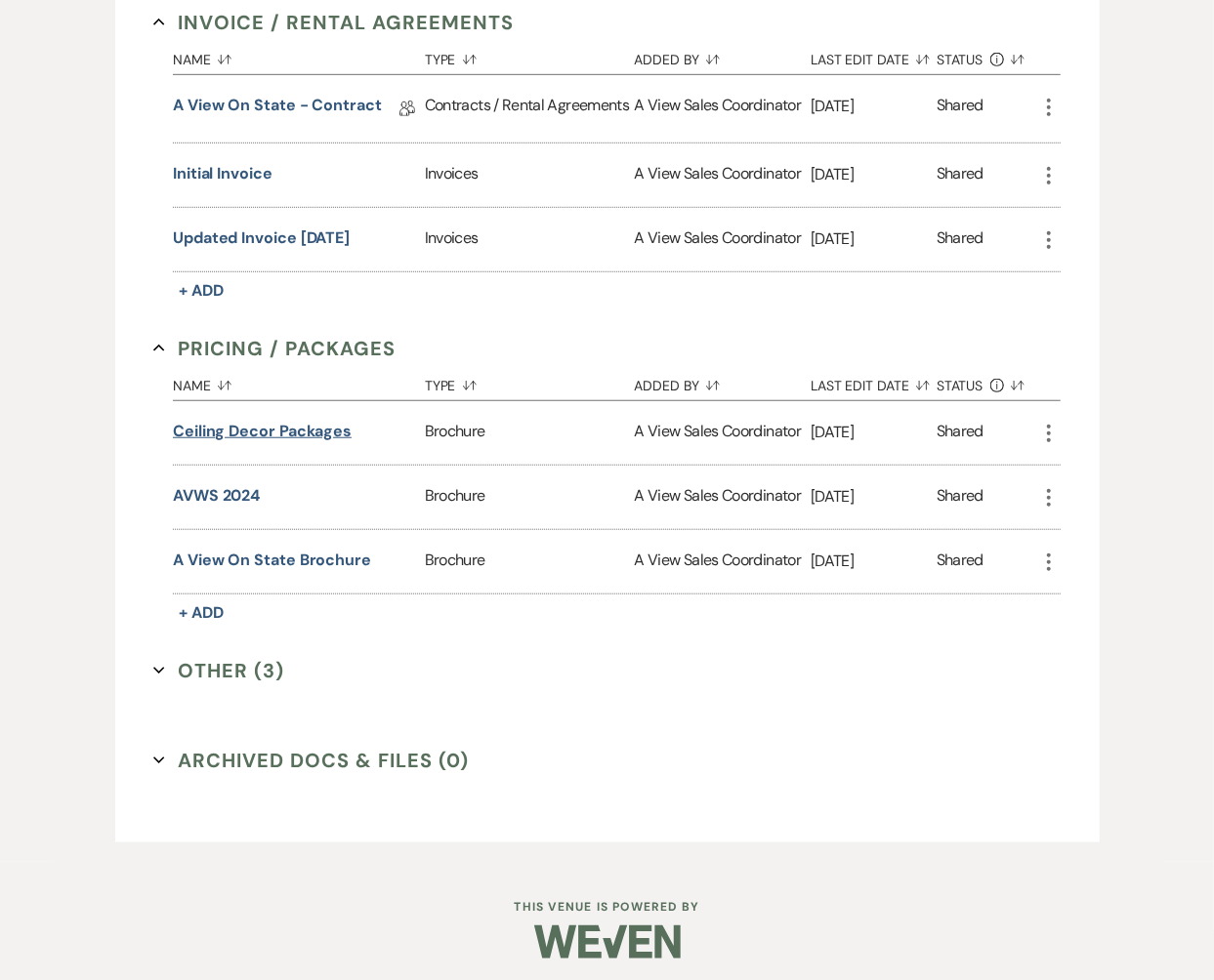
click at [270, 432] on button "Ceiling Decor Packages" at bounding box center [262, 432] width 179 height 24
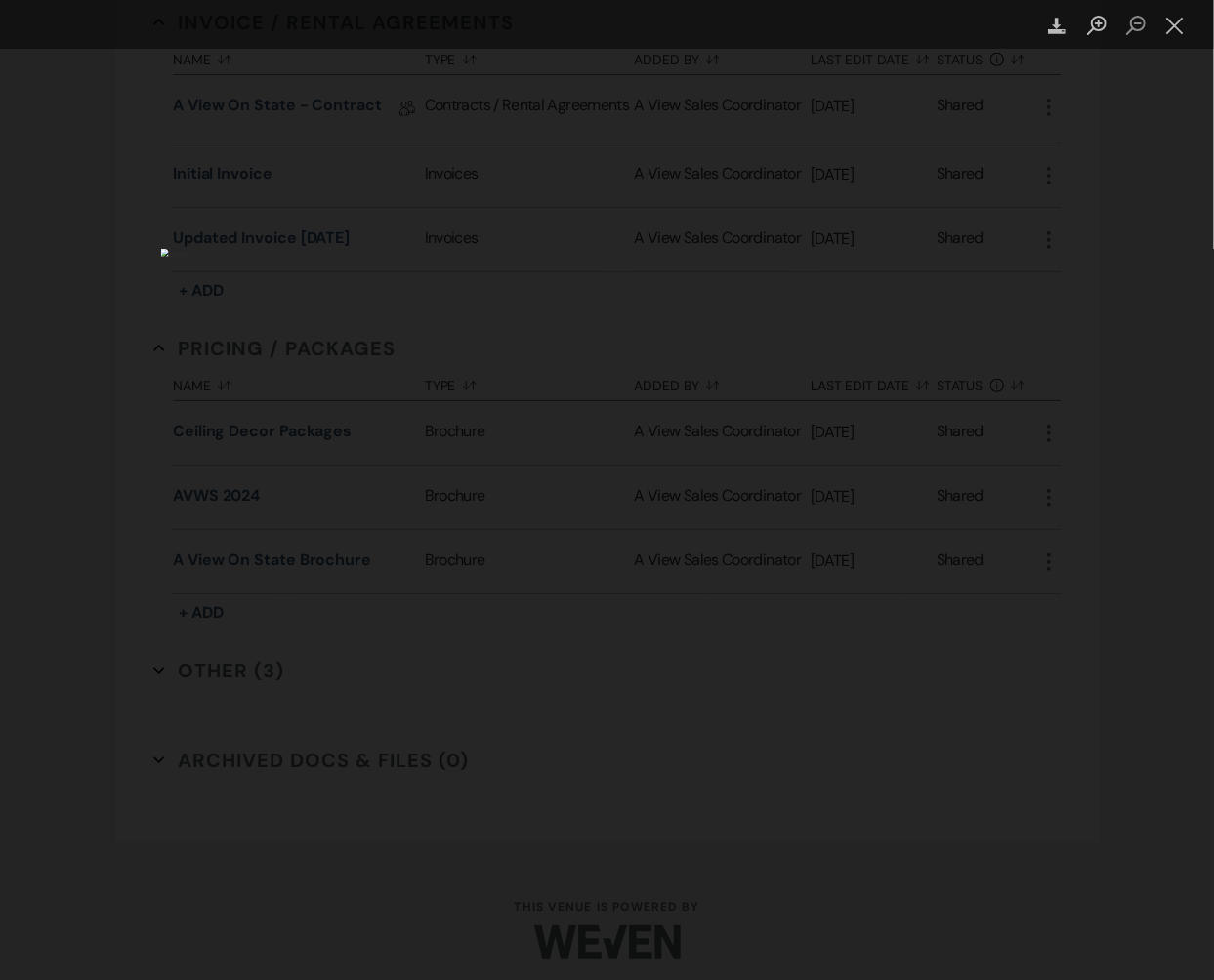
click at [187, 717] on div "Lightbox" at bounding box center [607, 490] width 1214 height 980
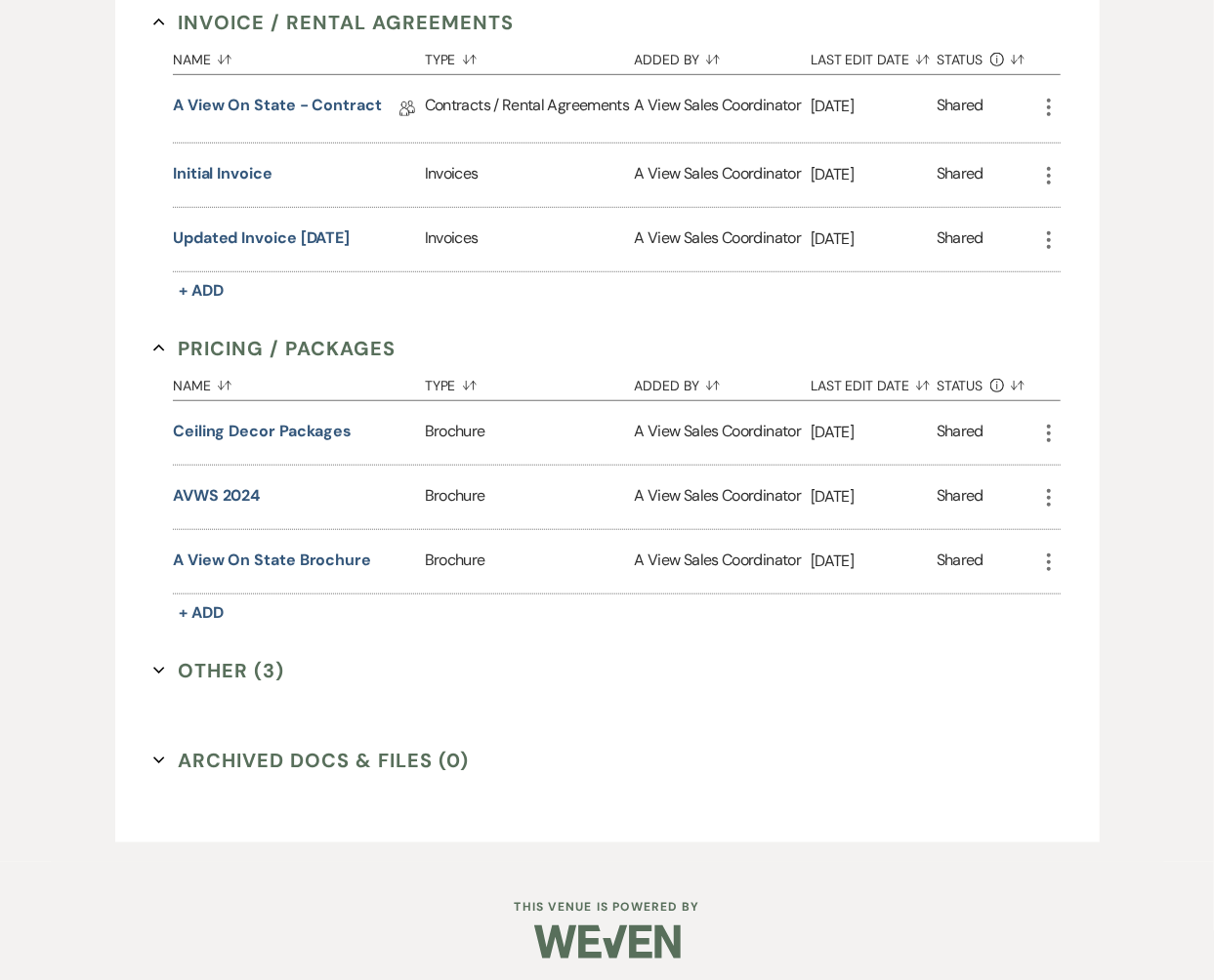
click at [204, 656] on button "Other (3) Expand" at bounding box center [219, 671] width 131 height 30
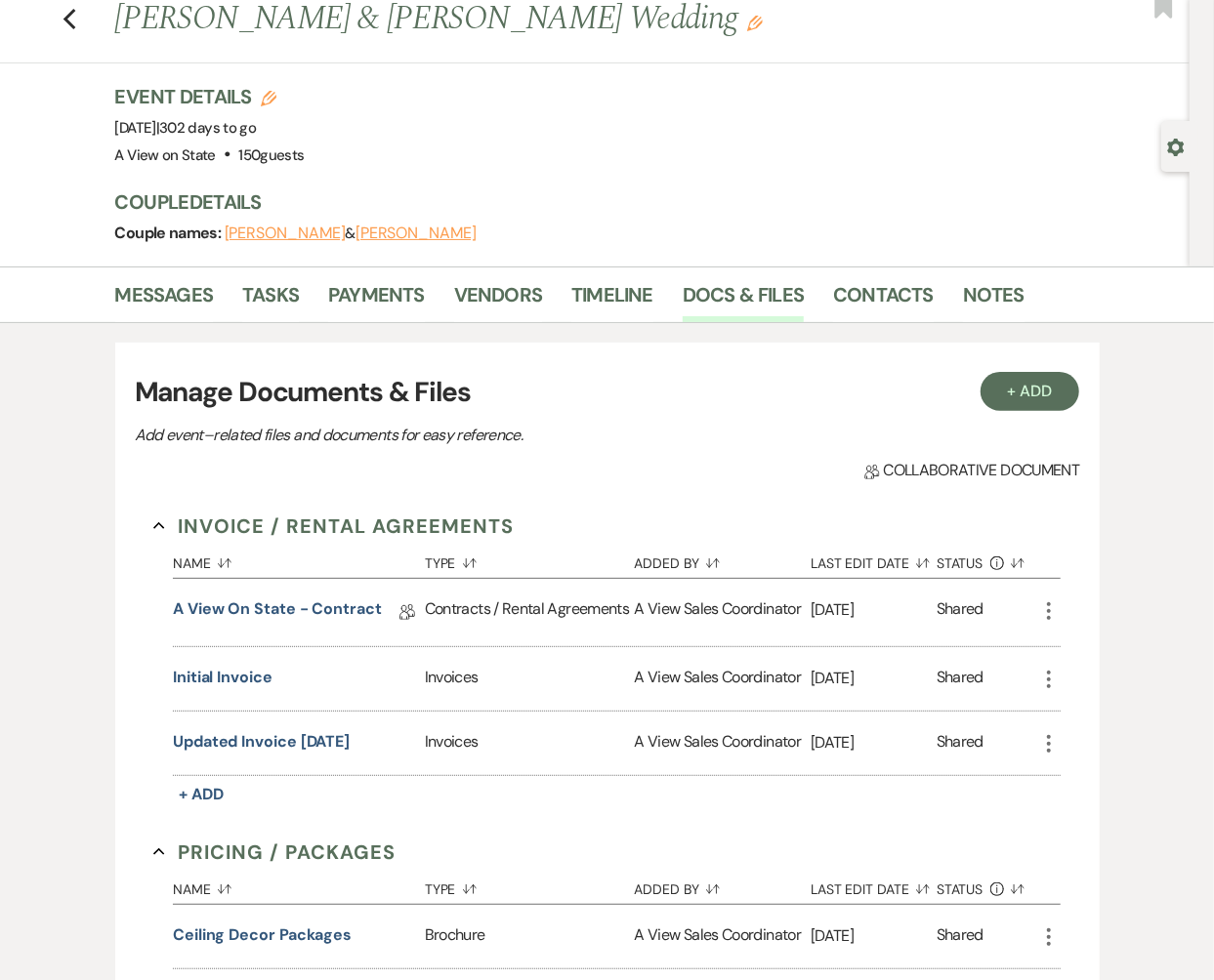
scroll to position [0, 0]
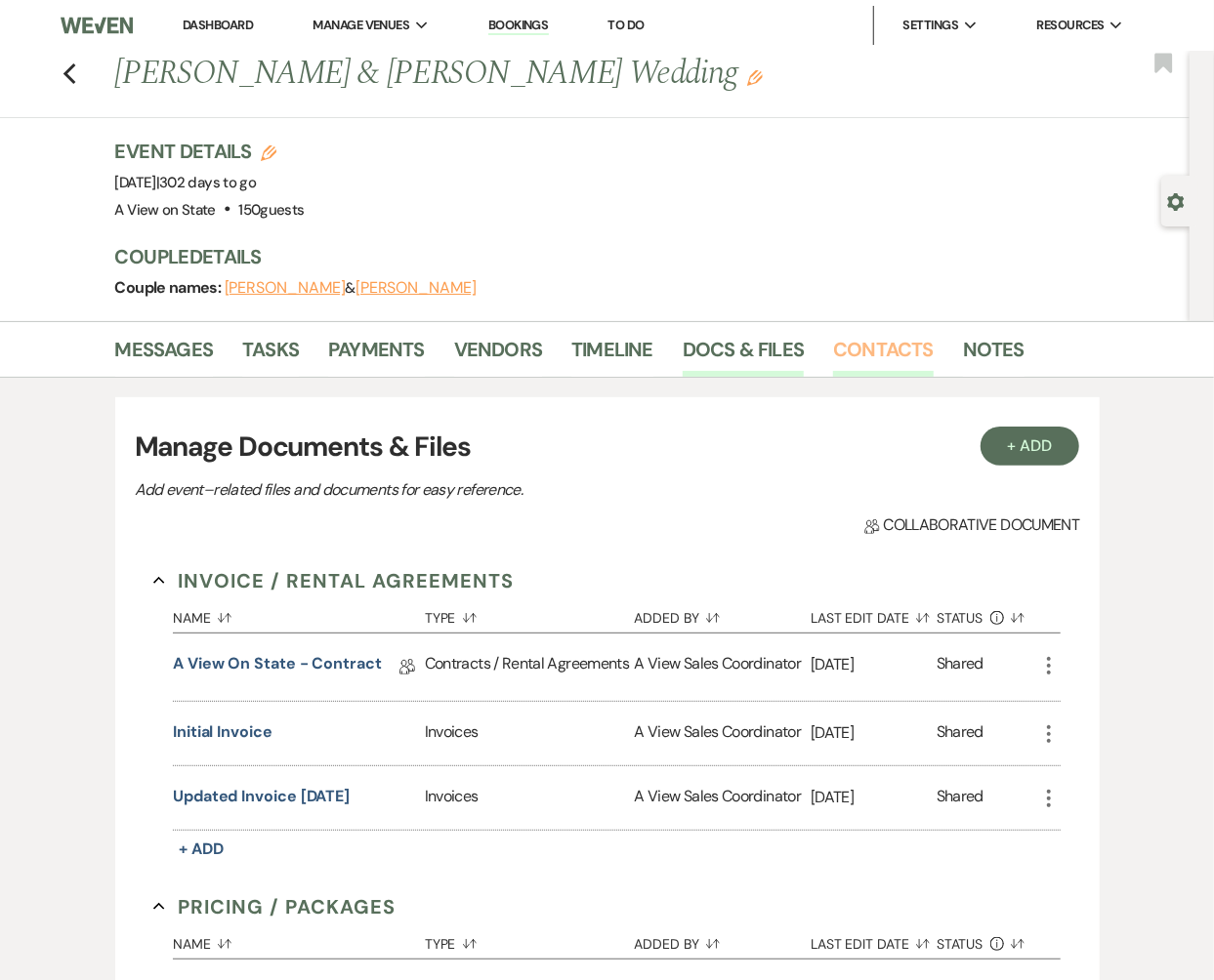
click at [857, 349] on link "Contacts" at bounding box center [883, 354] width 101 height 43
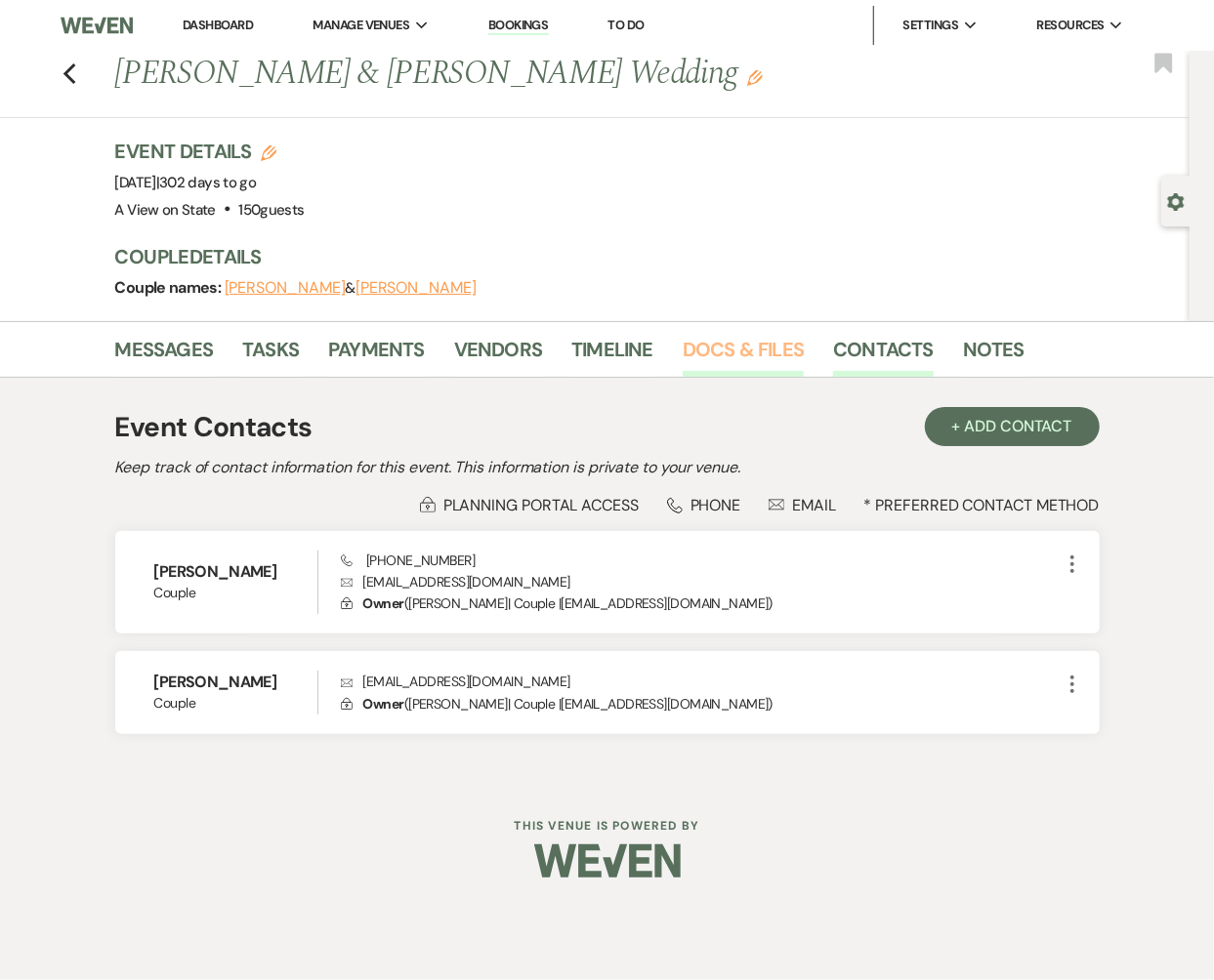
click at [727, 343] on link "Docs & Files" at bounding box center [744, 354] width 121 height 43
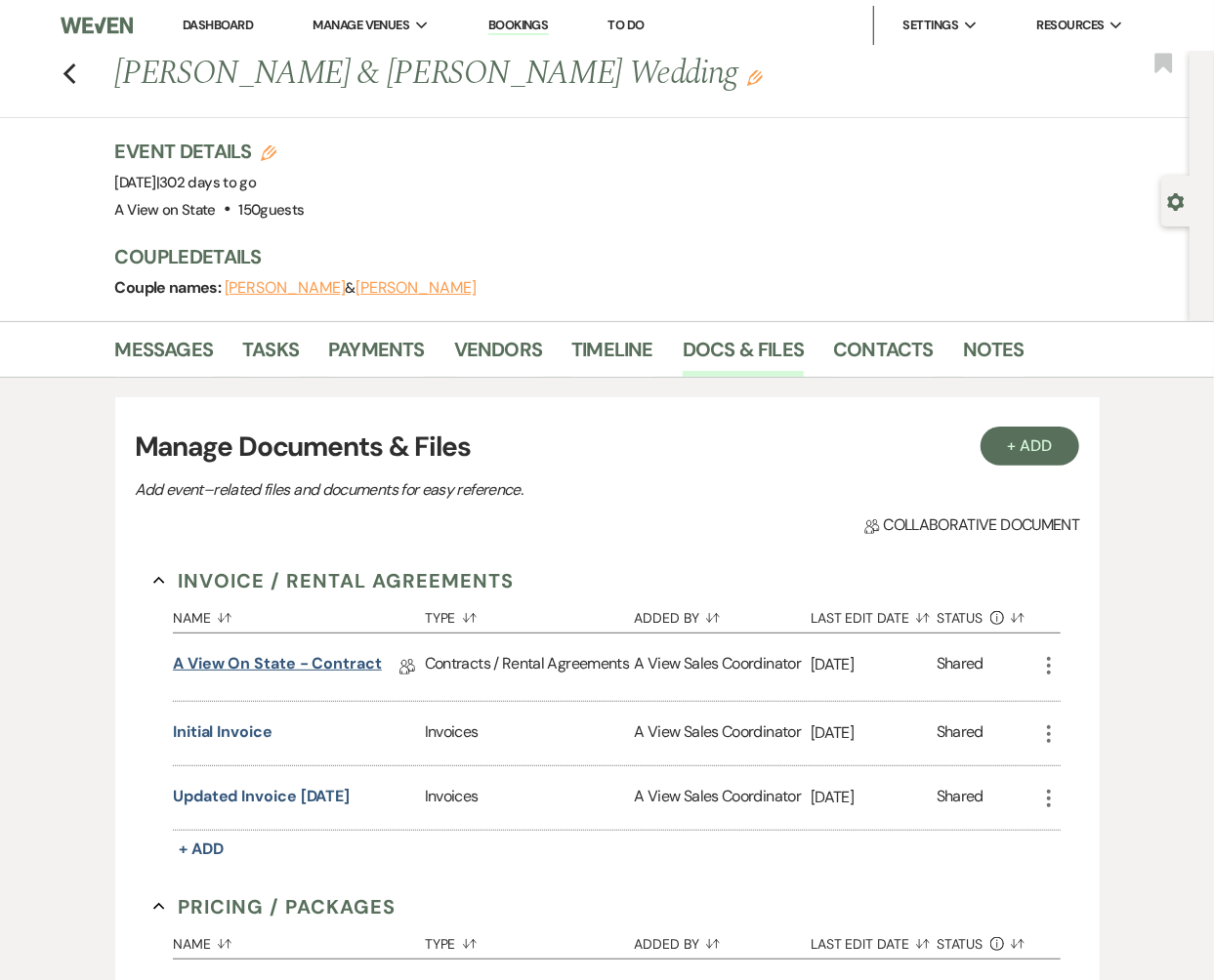
click at [271, 663] on link "A View on State - Contract" at bounding box center [277, 667] width 209 height 31
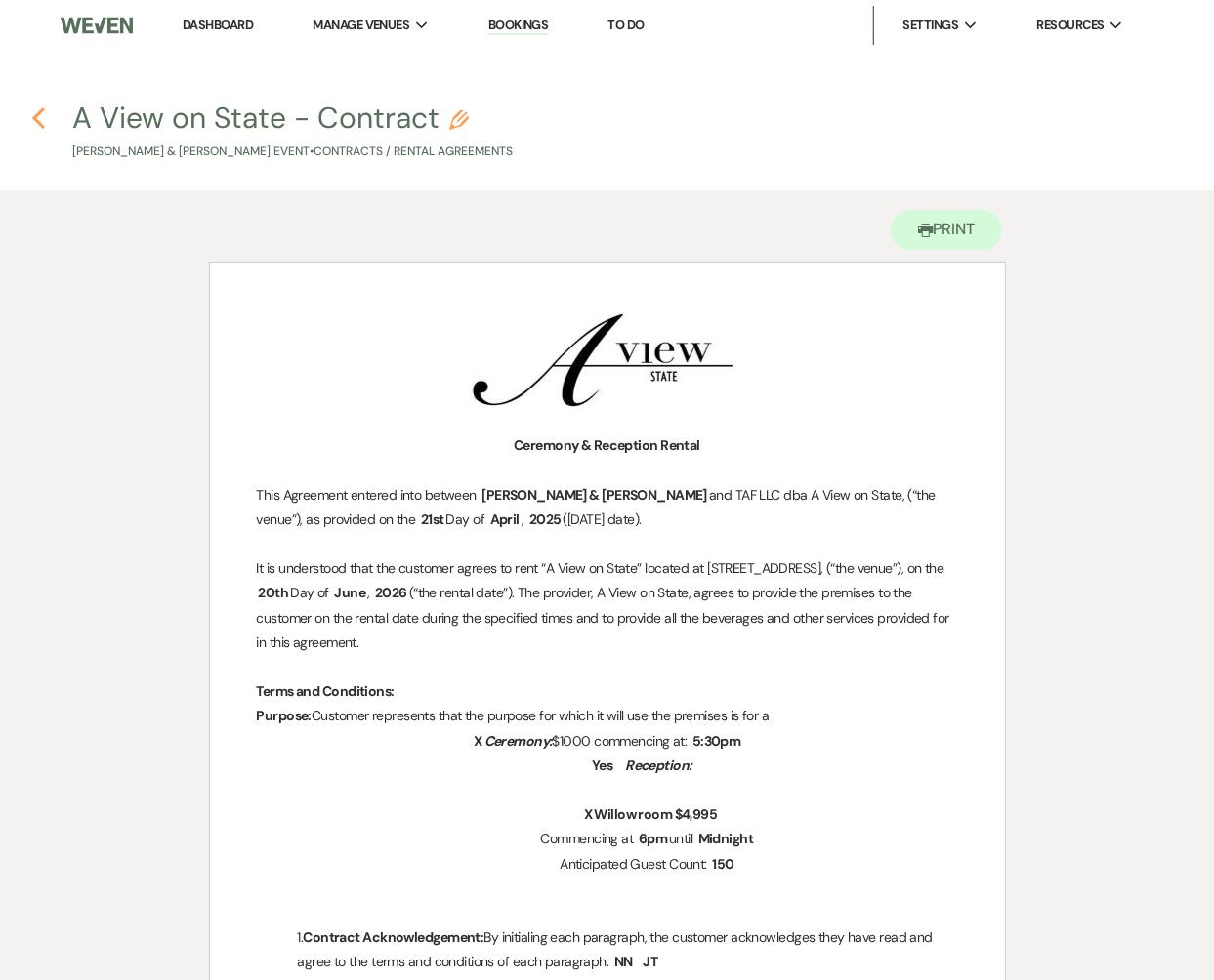
click at [39, 110] on icon "Previous" at bounding box center [39, 119] width 15 height 24
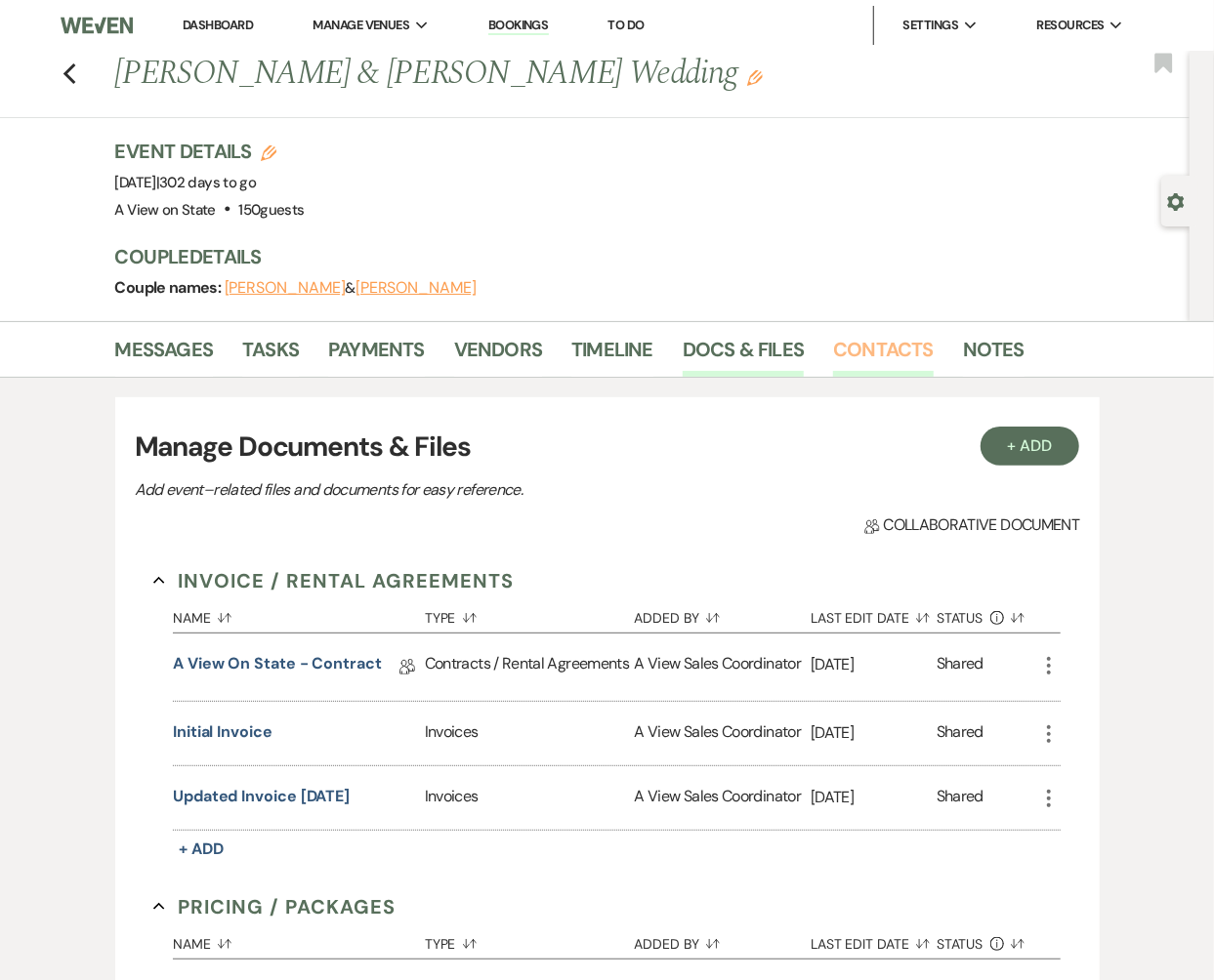
click at [906, 349] on link "Contacts" at bounding box center [883, 354] width 101 height 43
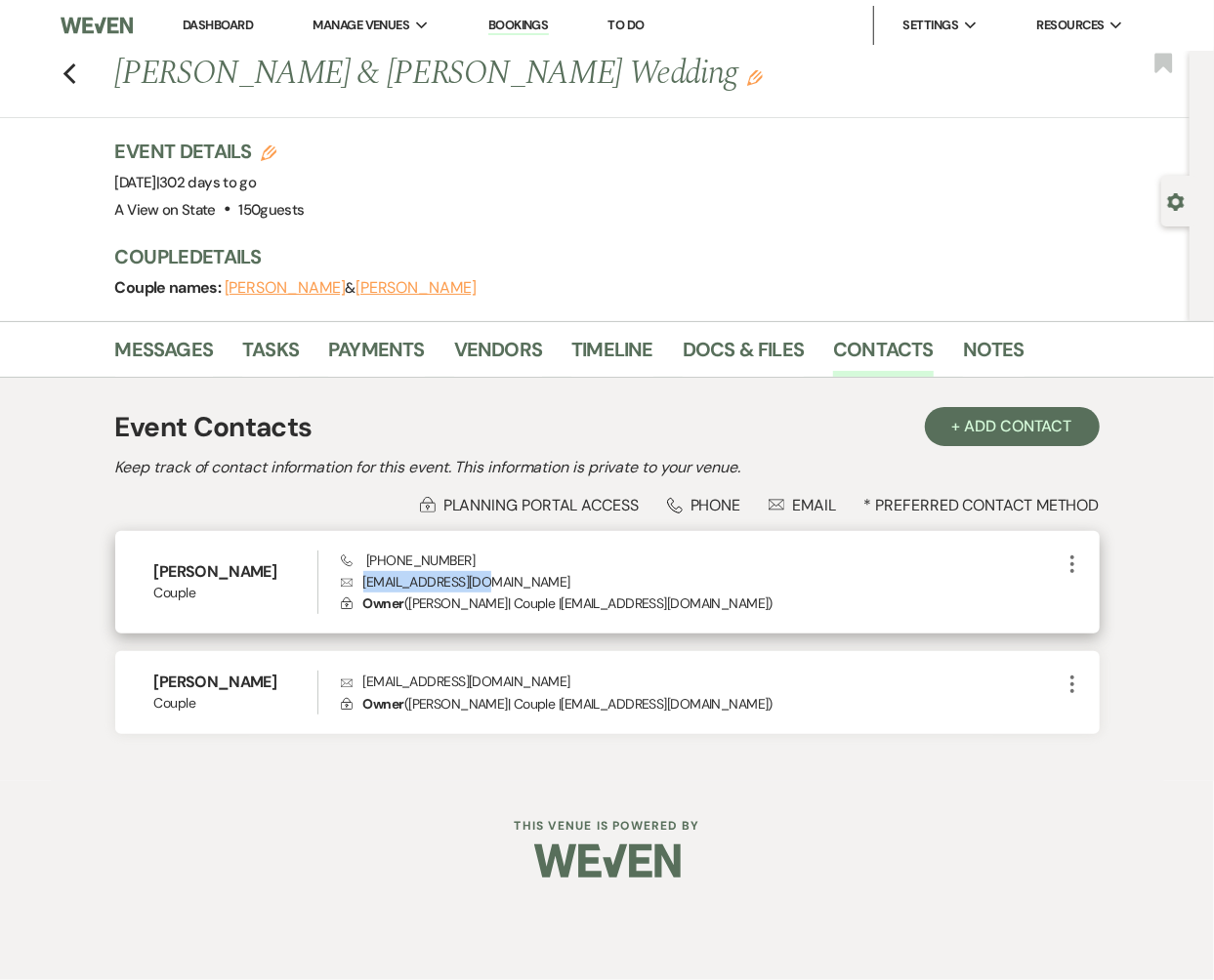
drag, startPoint x: 489, startPoint y: 576, endPoint x: 362, endPoint y: 585, distance: 127.3
click at [363, 586] on p "Envelope [EMAIL_ADDRESS][DOMAIN_NAME]" at bounding box center [700, 582] width 720 height 22
copy p "[EMAIL_ADDRESS][DOMAIN_NAME]"
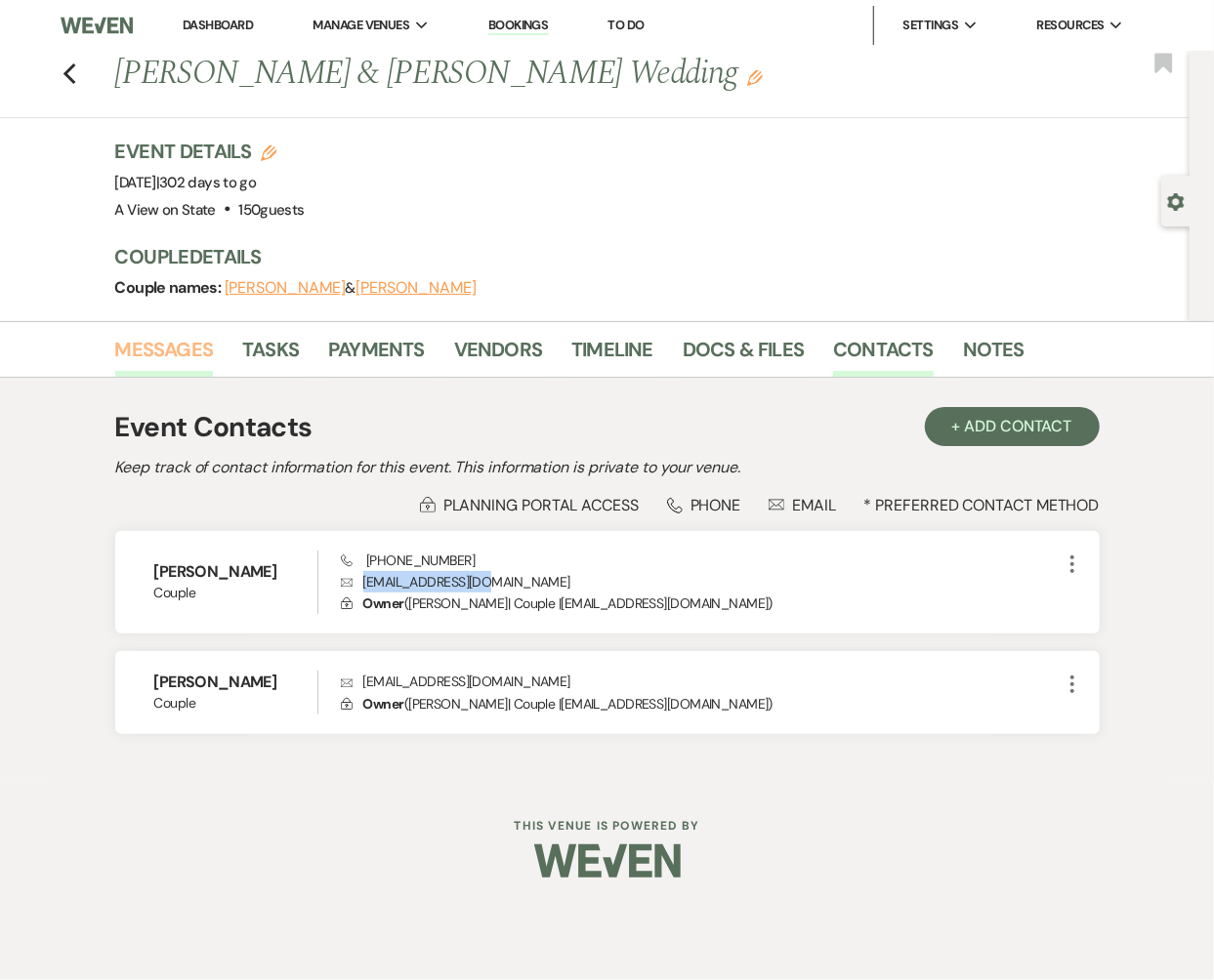
click at [186, 350] on link "Messages" at bounding box center [164, 354] width 99 height 43
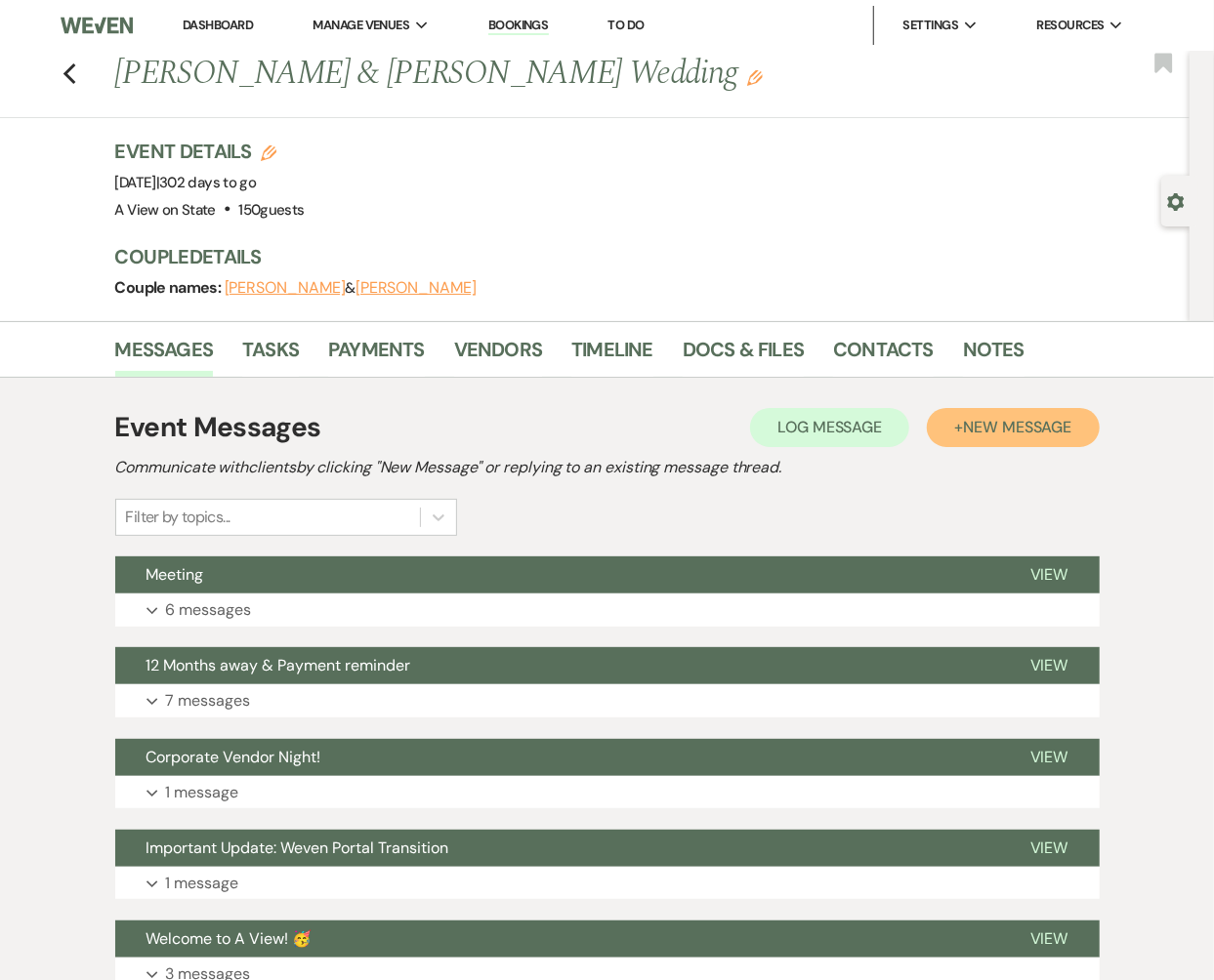
click at [906, 426] on span "New Message" at bounding box center [1017, 427] width 108 height 21
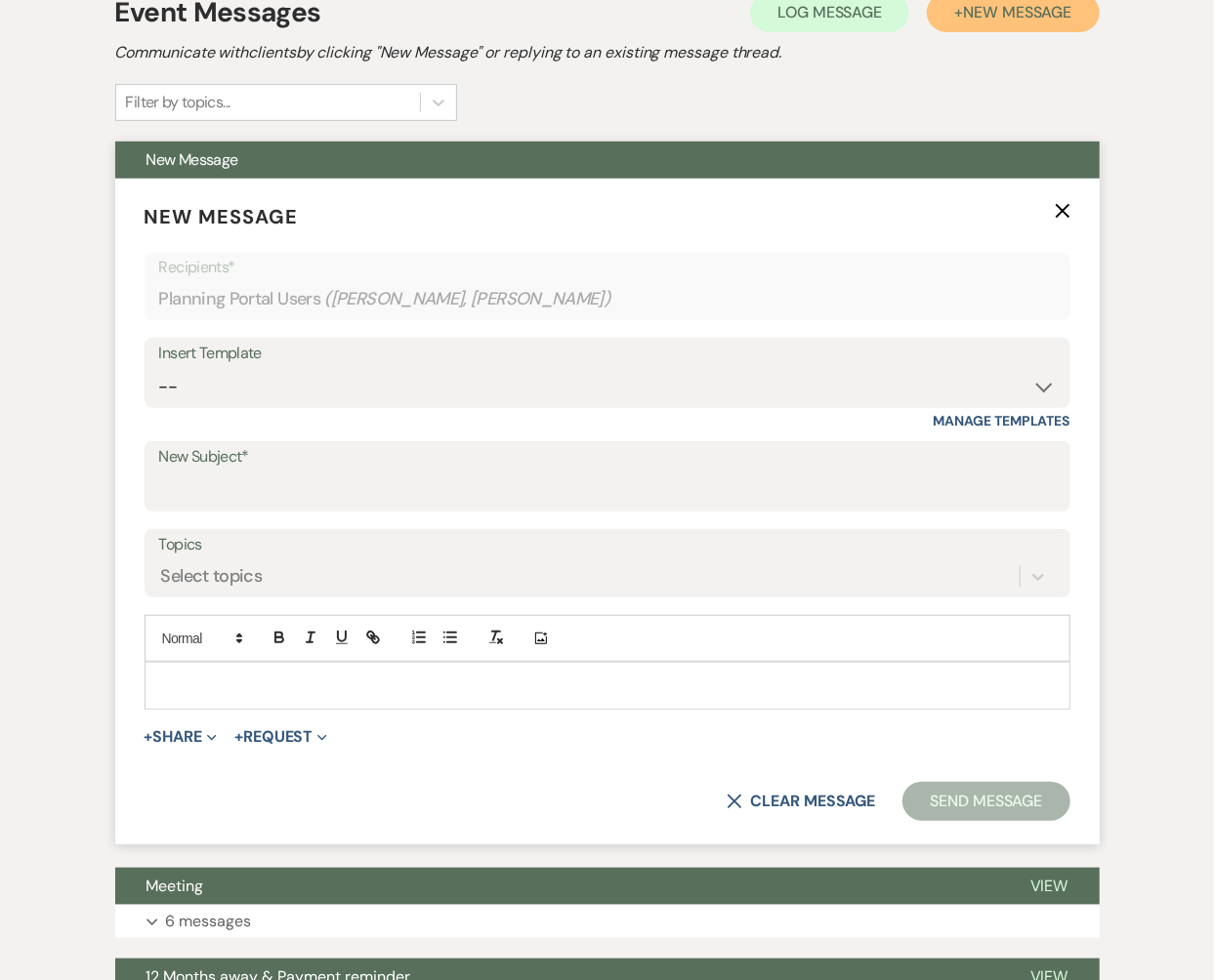
scroll to position [492, 0]
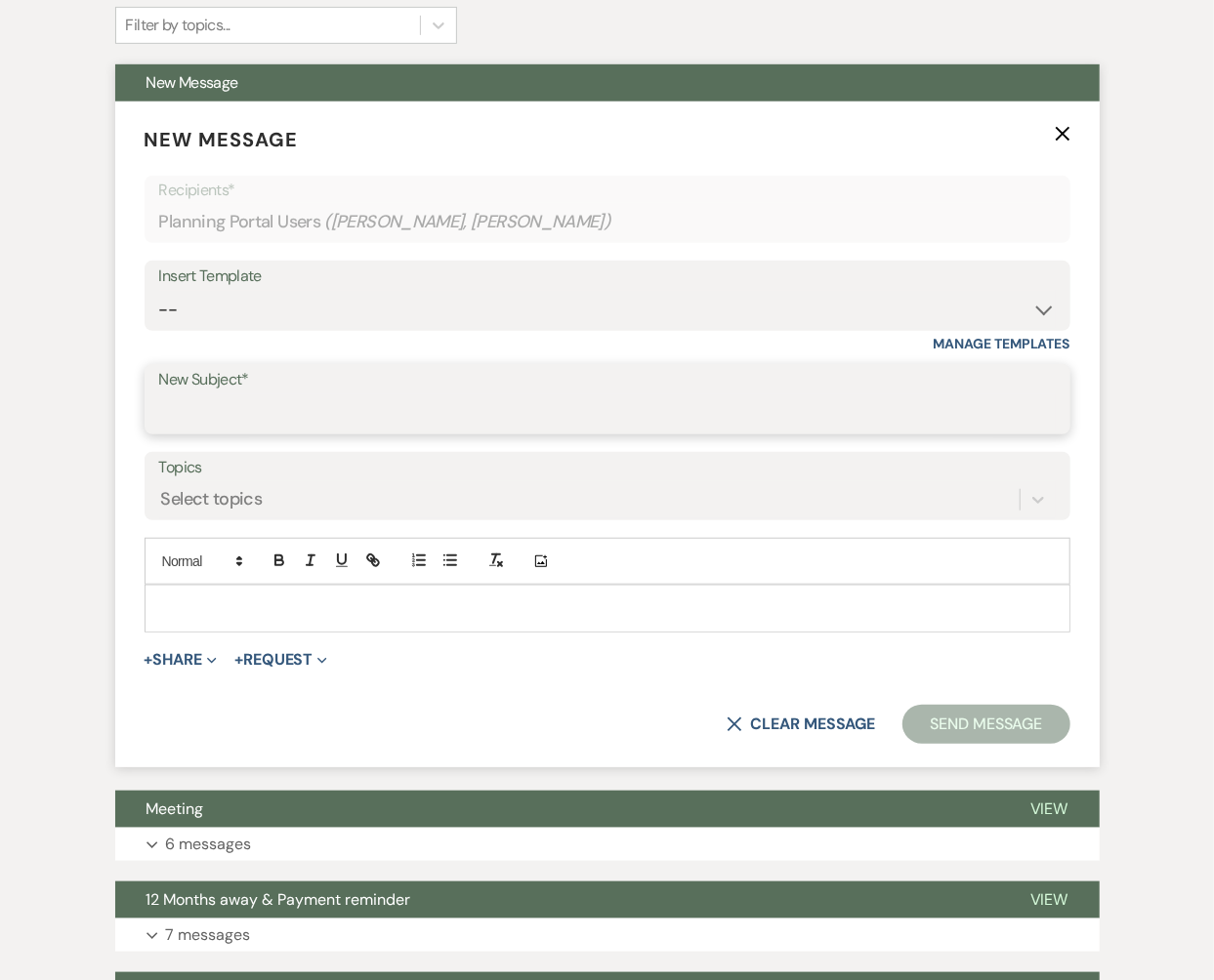
click at [330, 417] on input "New Subject*" at bounding box center [608, 414] width 897 height 38
click at [354, 285] on div "Insert Template" at bounding box center [608, 276] width 897 height 29
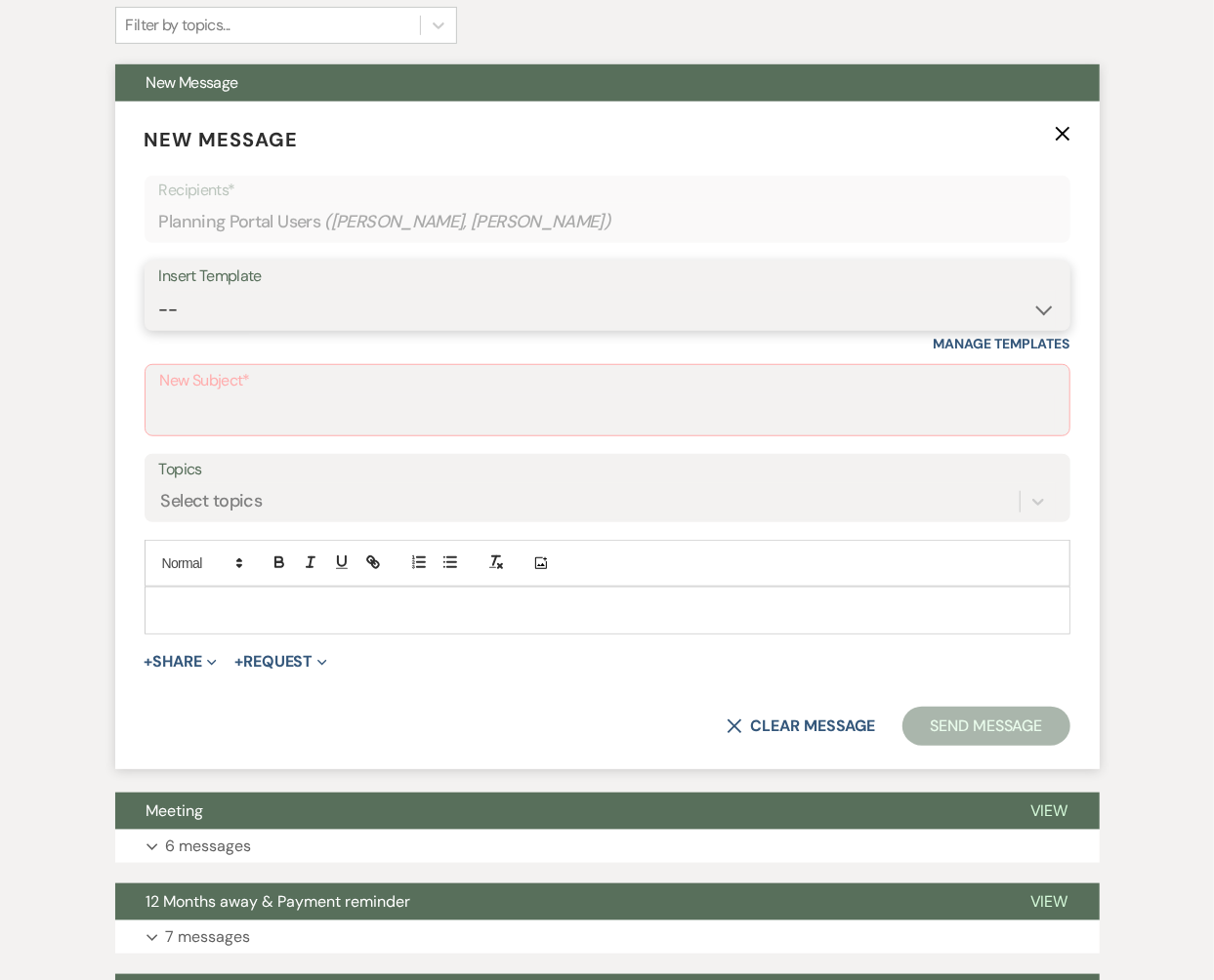
click at [346, 291] on select "-- Tour Confirmation Contract (Pre-Booked Leads) Out of office Inquiry Email Al…" at bounding box center [608, 310] width 897 height 38
select select "3704"
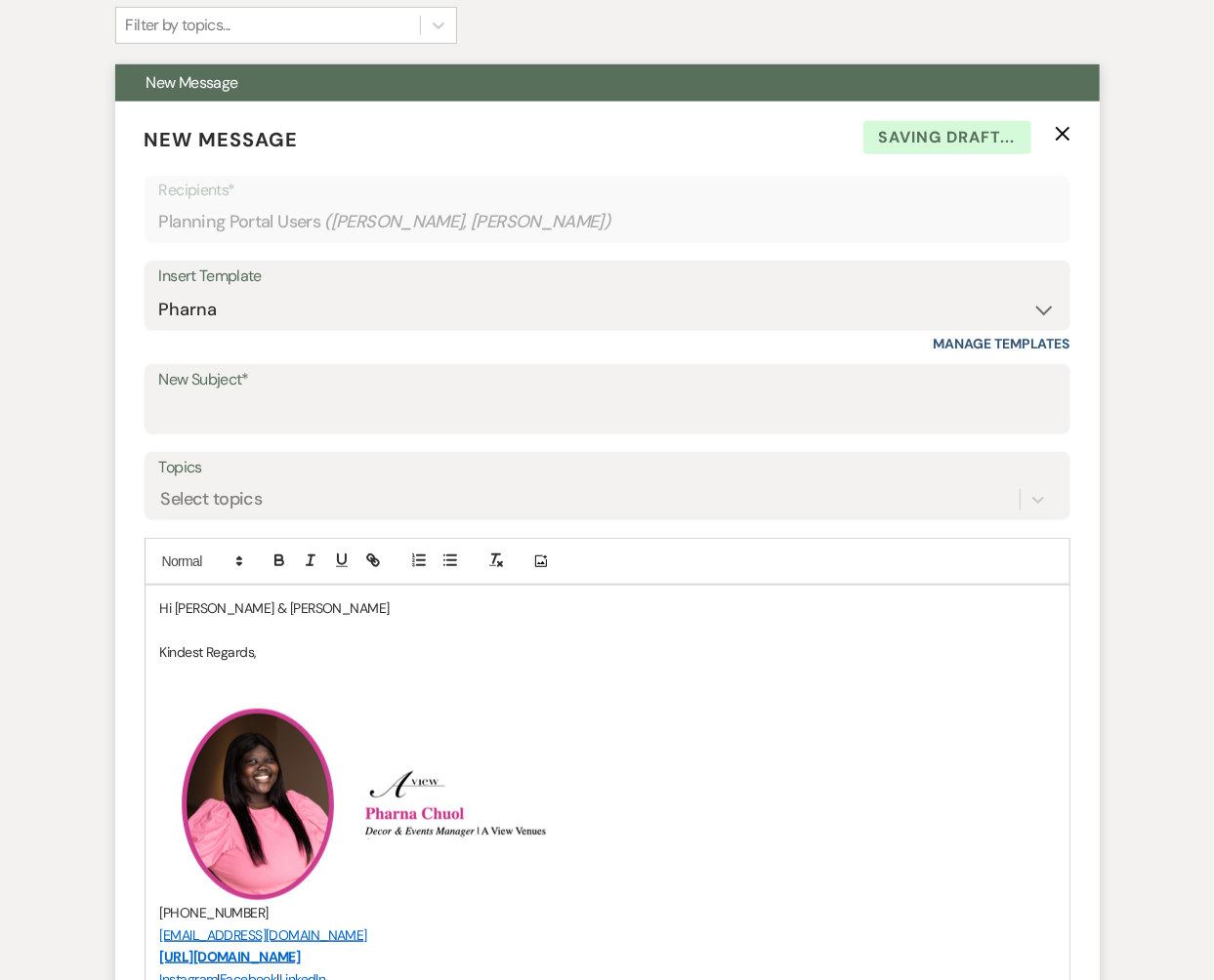
click at [264, 599] on p "Hi [PERSON_NAME] & [PERSON_NAME]" at bounding box center [608, 609] width 895 height 22
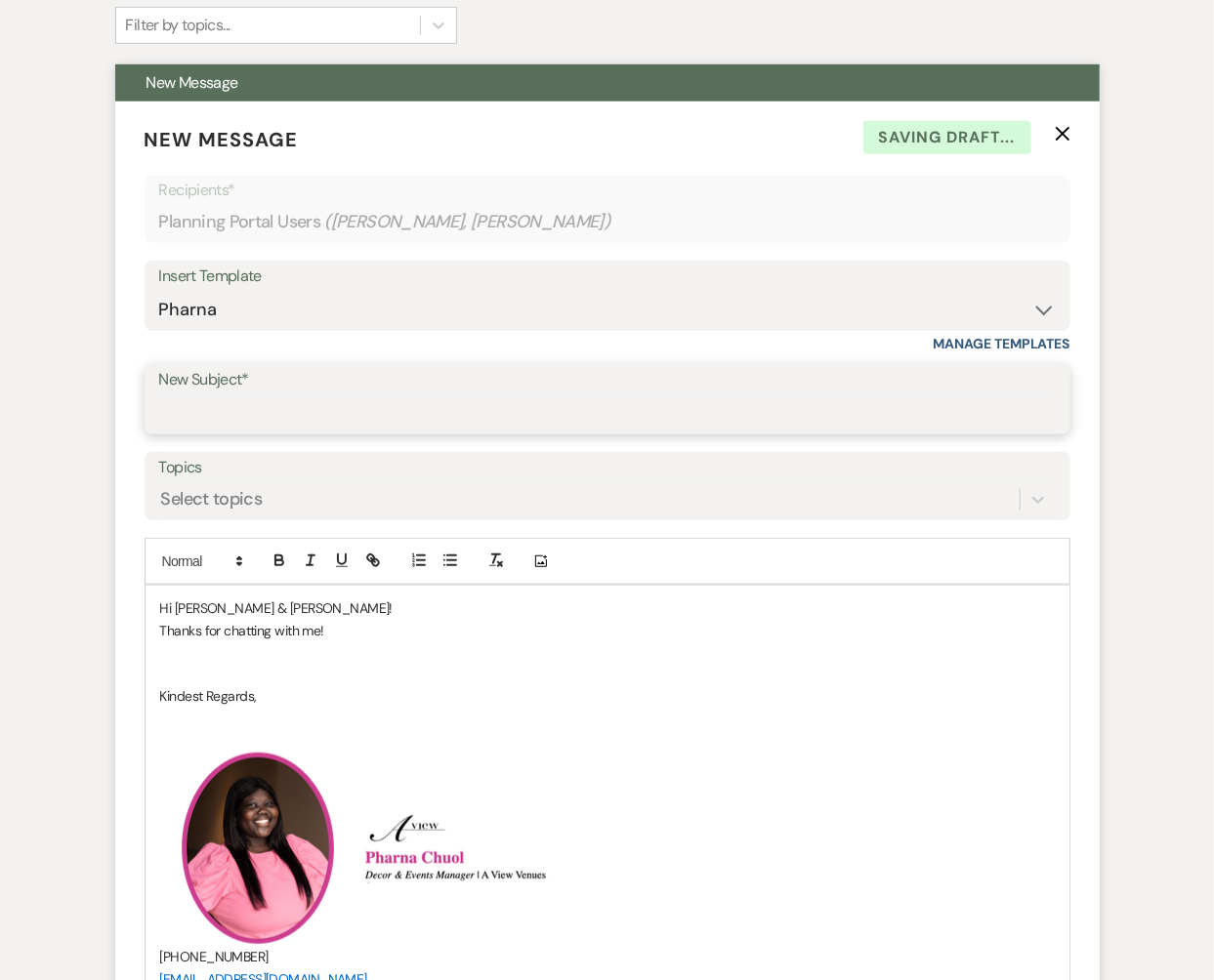
click at [256, 398] on input "New Subject*" at bounding box center [608, 414] width 897 height 38
type input "Brochures!"
click at [203, 653] on p at bounding box center [608, 652] width 895 height 22
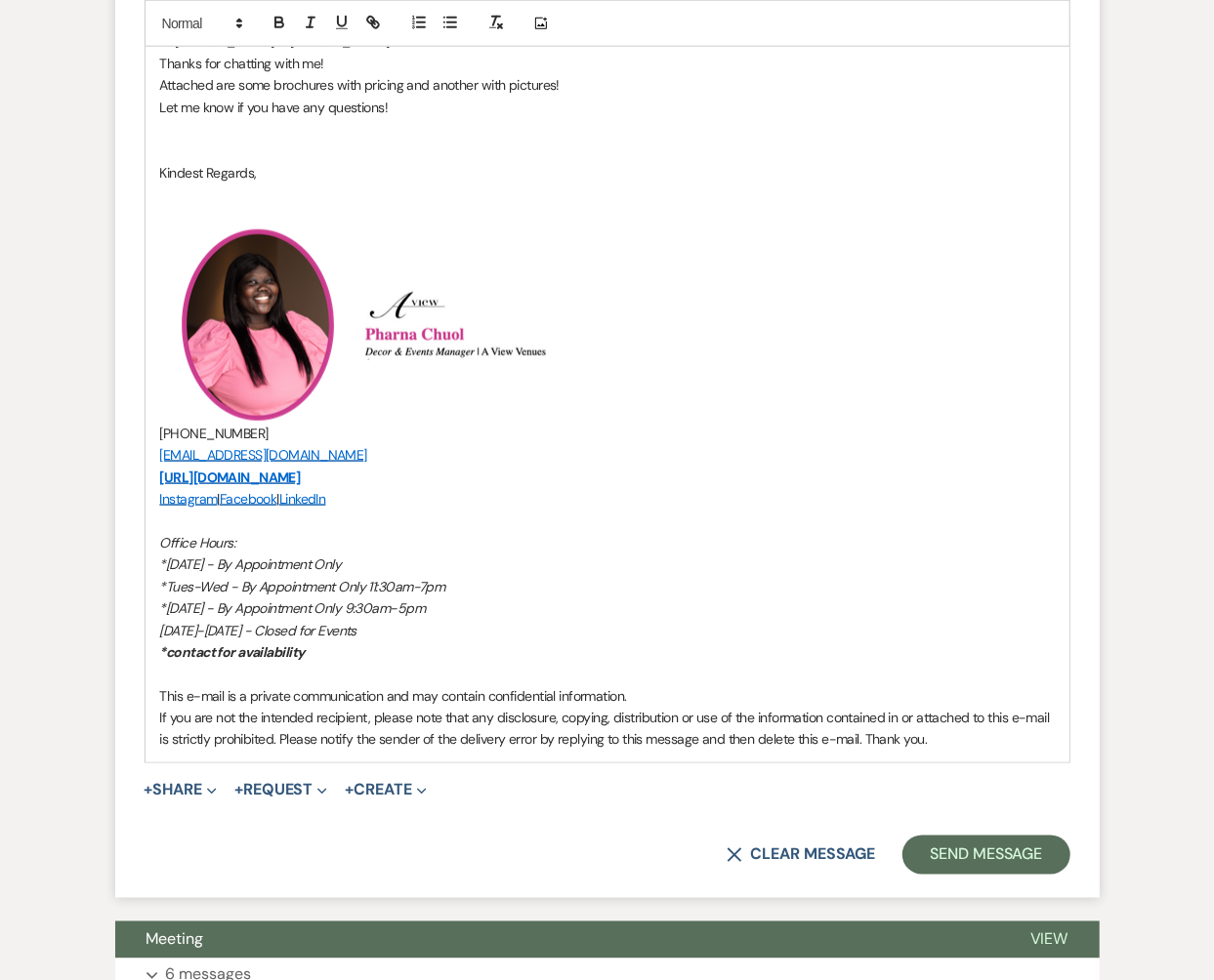
scroll to position [1061, 0]
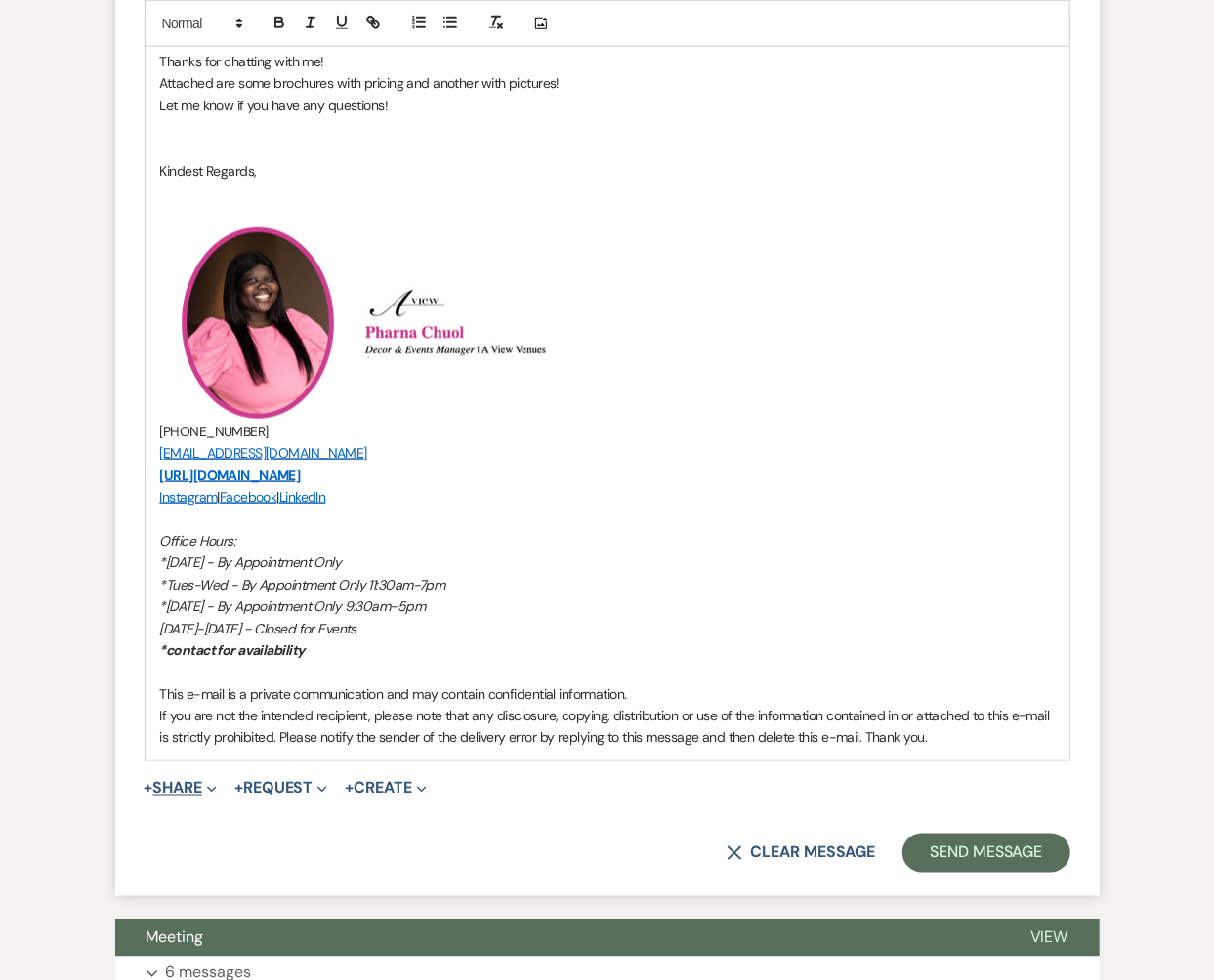
click at [206, 785] on span "Expand" at bounding box center [209, 788] width 15 height 21
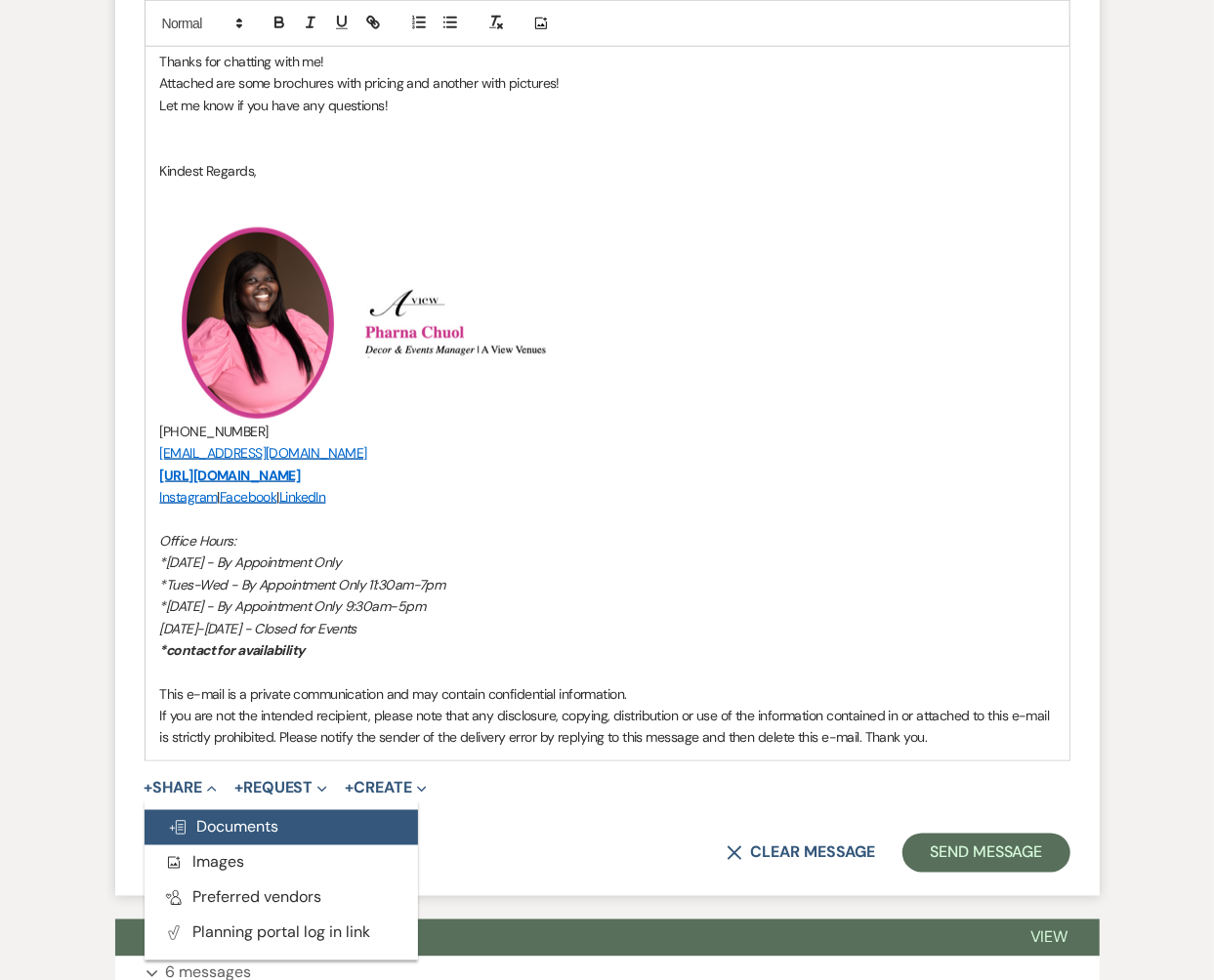
click at [233, 818] on span "Doc Upload Documents" at bounding box center [224, 828] width 111 height 21
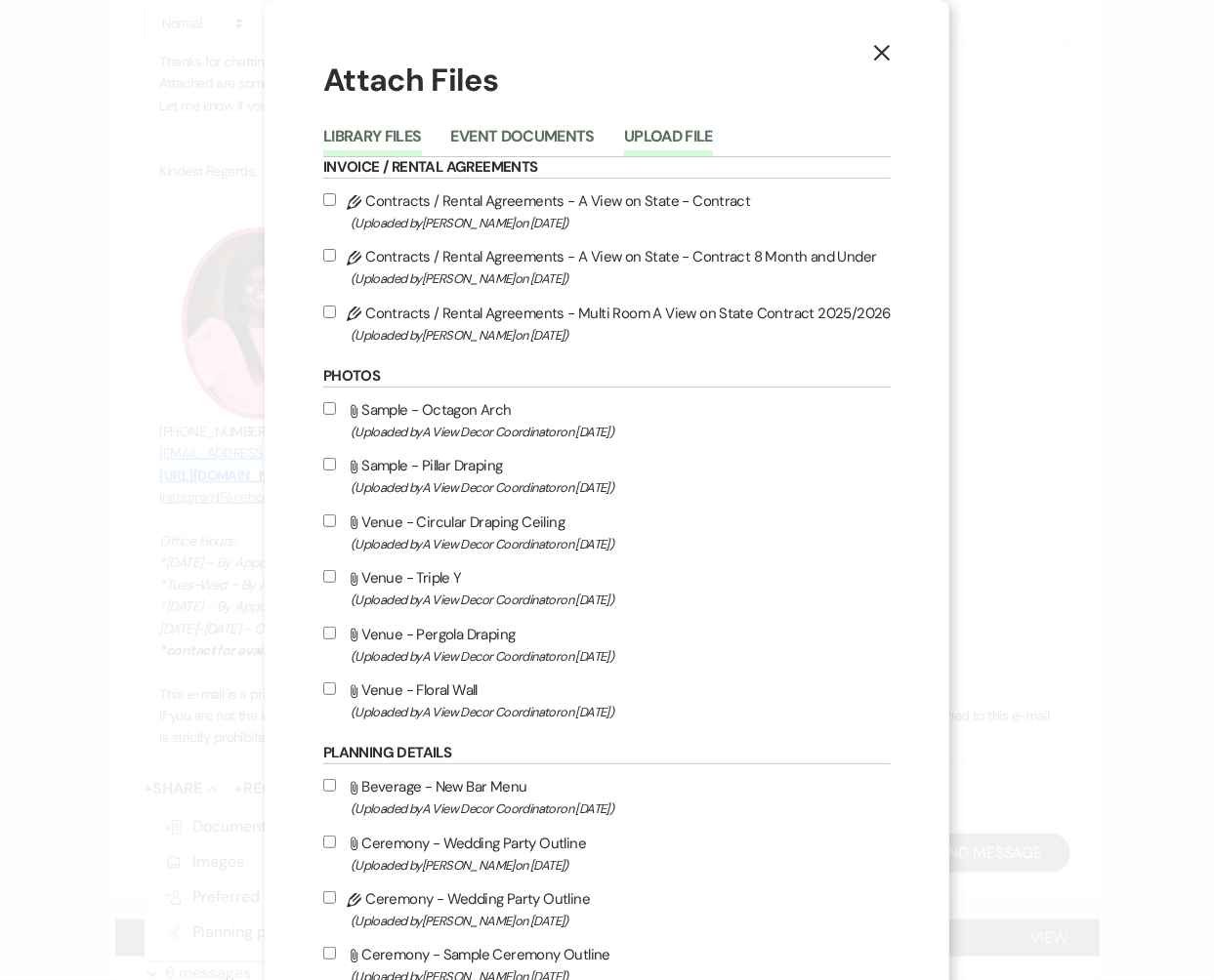
click at [658, 129] on button "Upload File" at bounding box center [668, 143] width 89 height 28
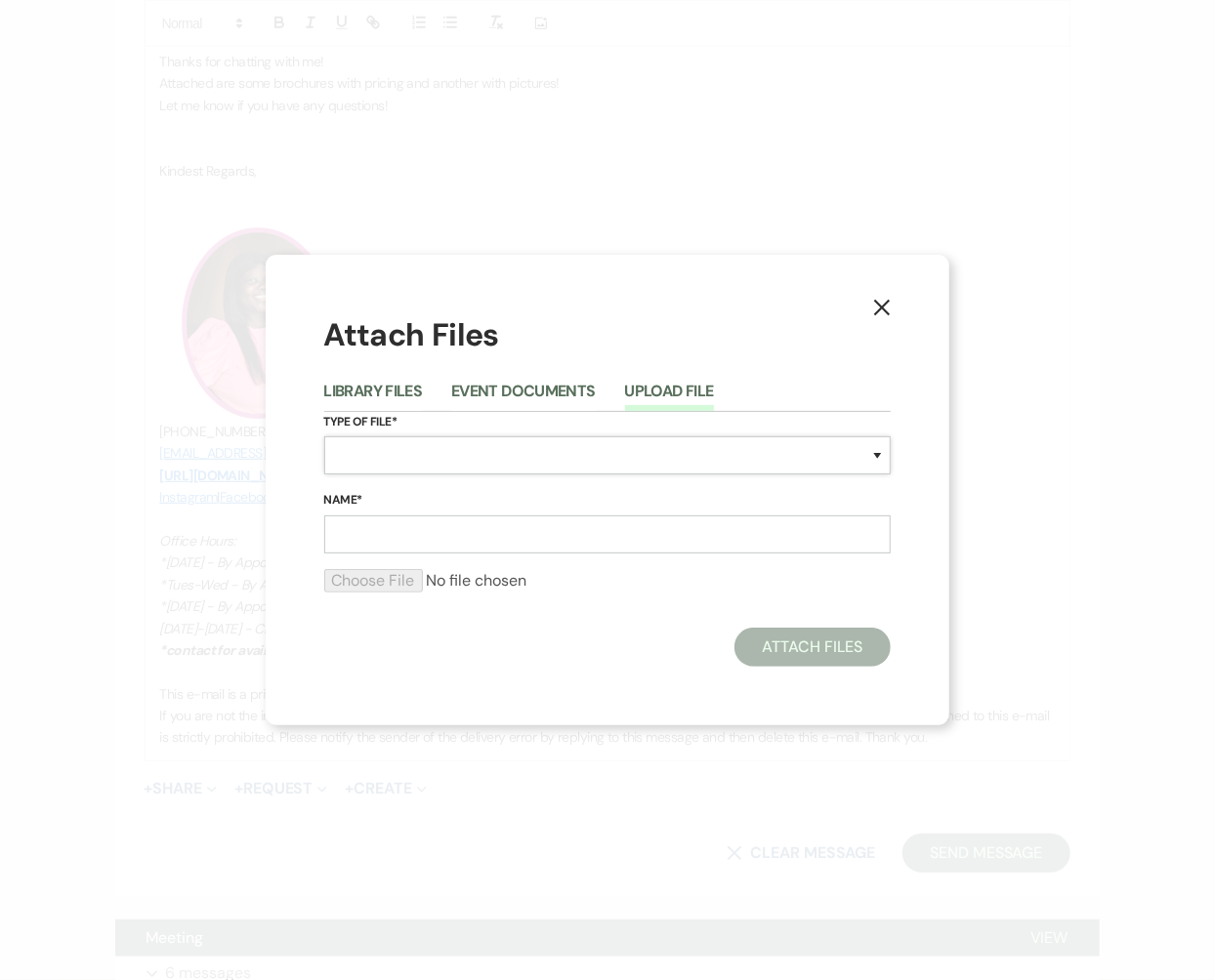
click at [408, 466] on select "Special Event Insurance Vendor Certificate of Insurance Contracts / Rental Agre…" at bounding box center [607, 455] width 566 height 38
select select "55"
click at [396, 520] on input "Name*" at bounding box center [607, 535] width 566 height 38
type input "Backdrops/ceilings"
click at [360, 582] on input "file" at bounding box center [607, 581] width 566 height 24
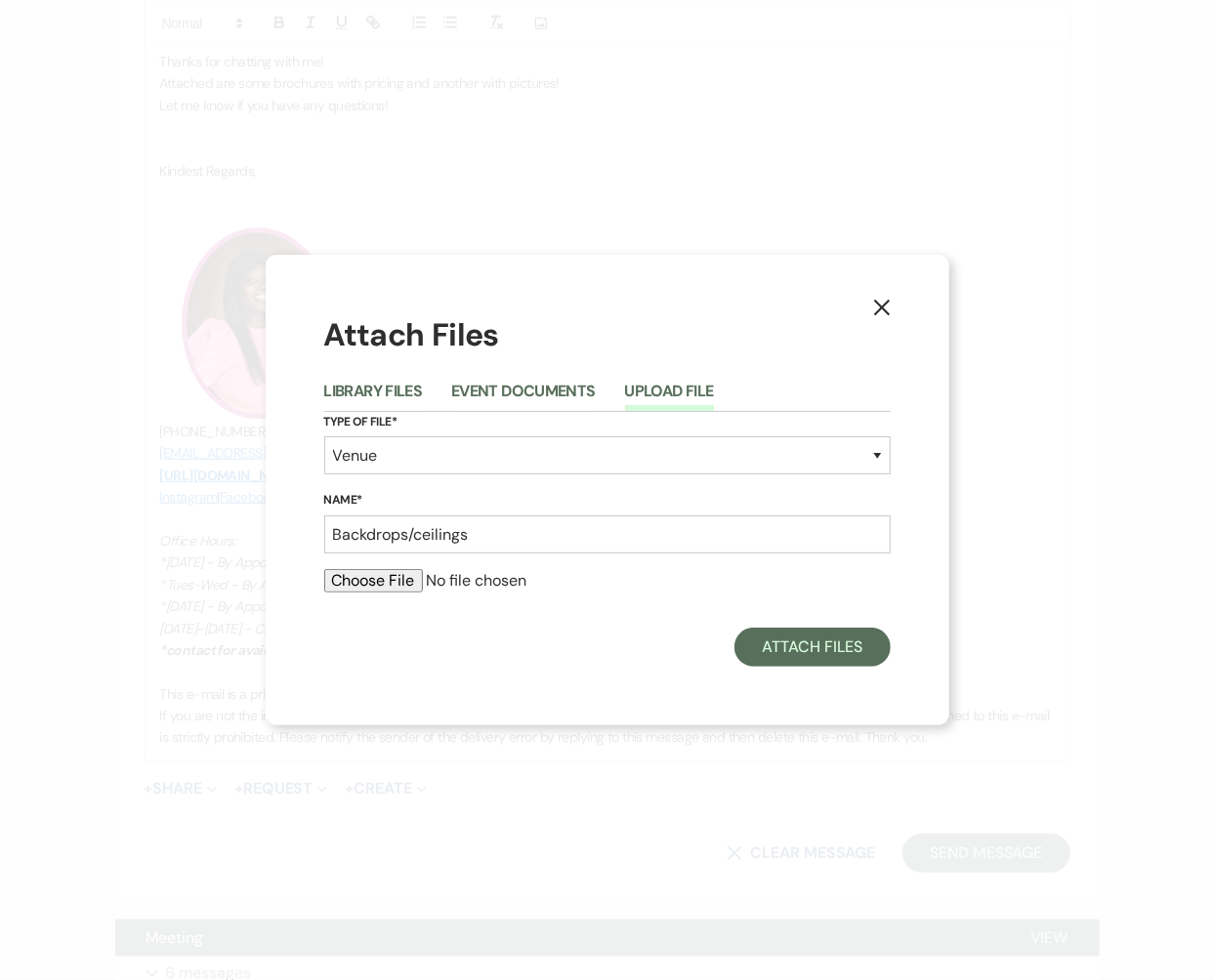
type input "C:\fakepath\BackdropsCeilings (3).pdf"
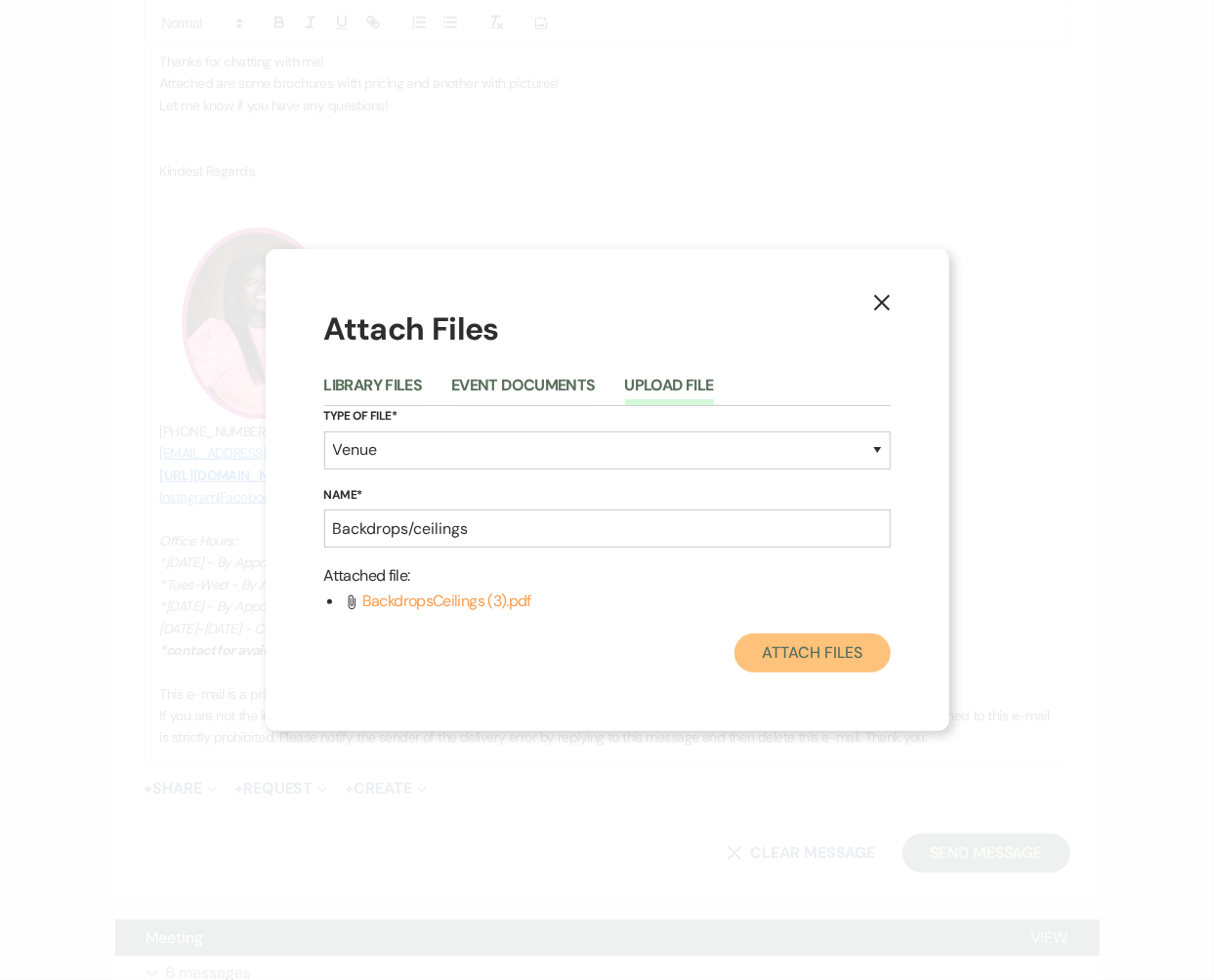
click at [819, 642] on button "Attach Files" at bounding box center [812, 652] width 155 height 39
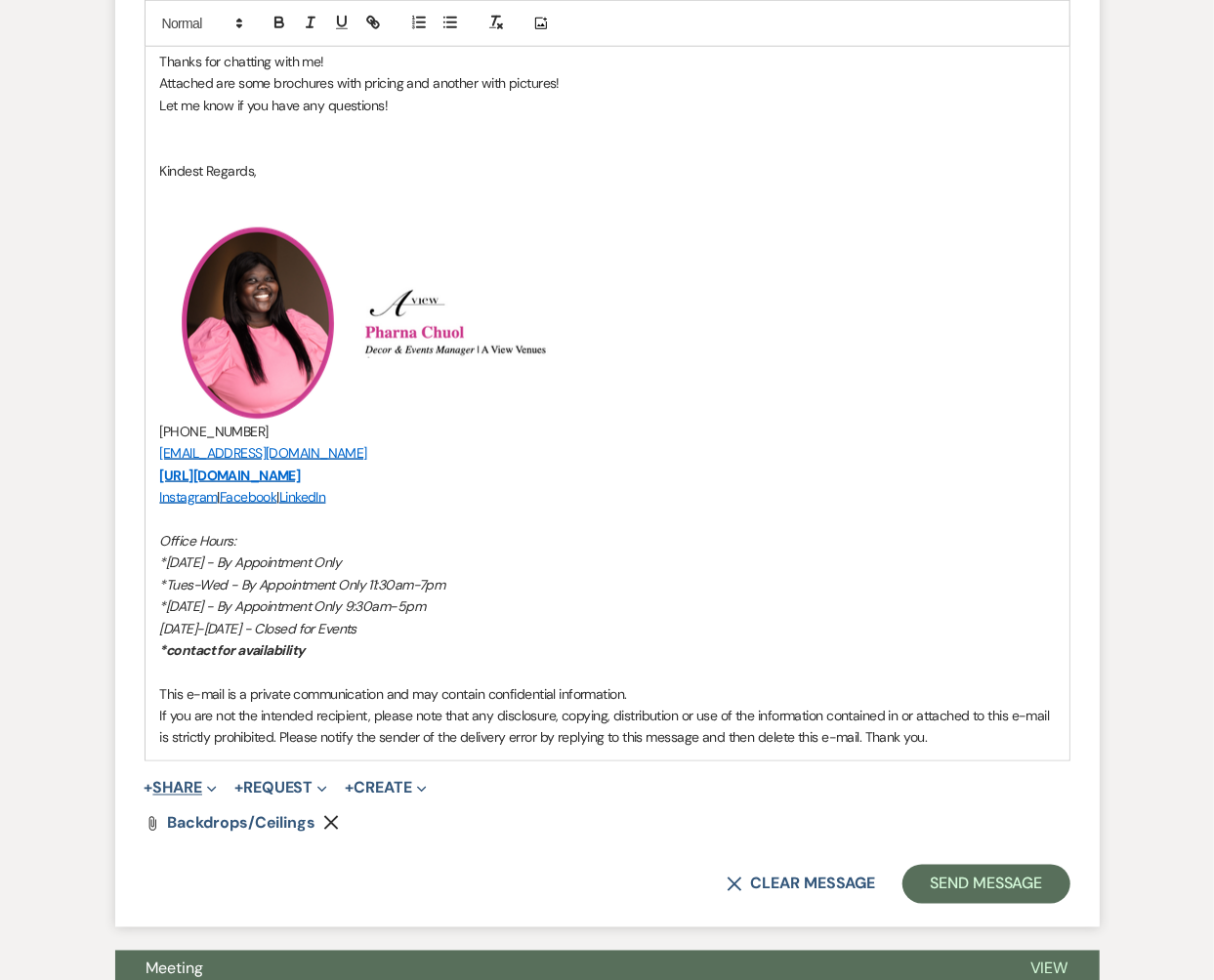
click at [198, 785] on button "+ Share Expand" at bounding box center [181, 789] width 73 height 16
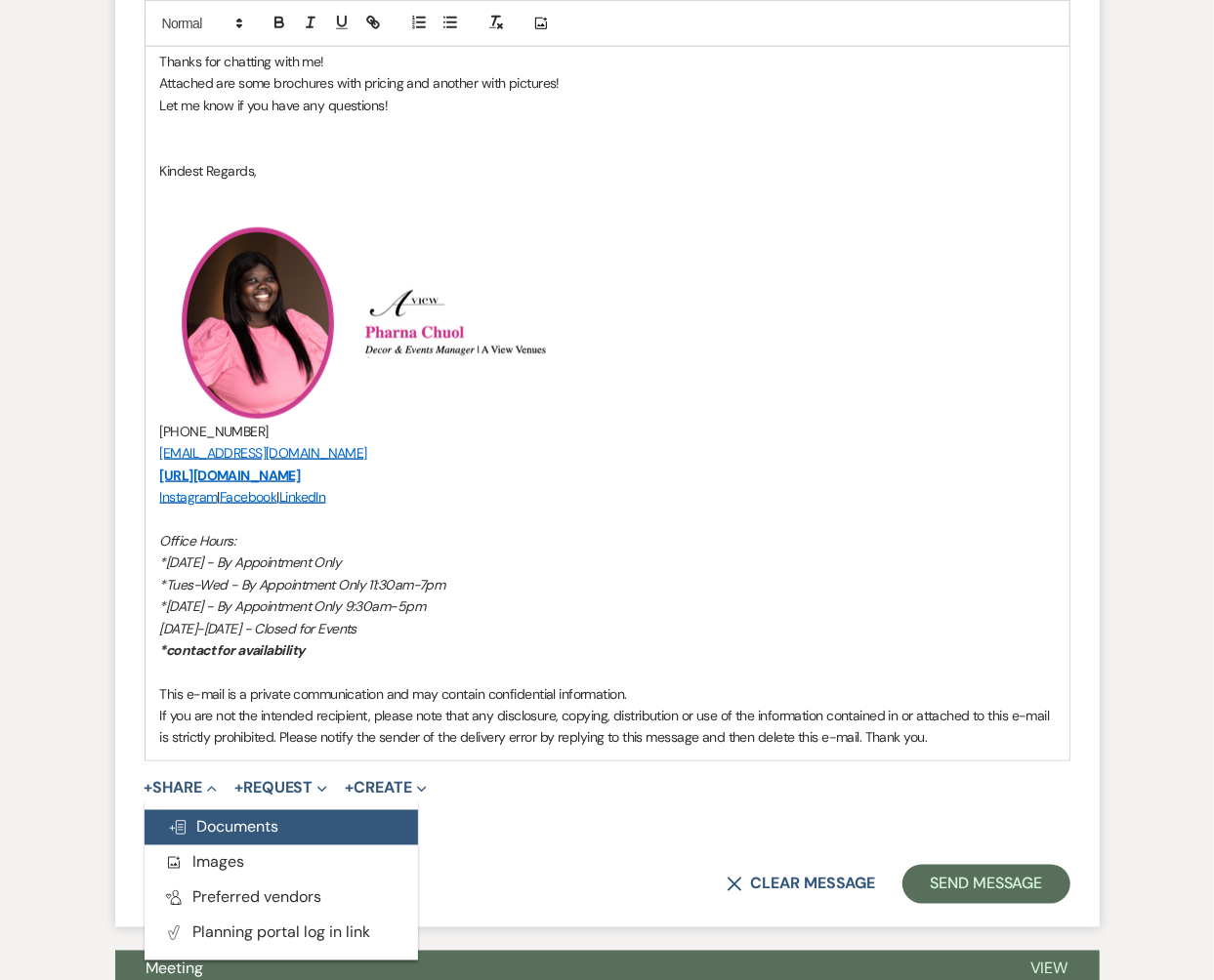
click at [222, 818] on span "Doc Upload Documents" at bounding box center [224, 828] width 111 height 21
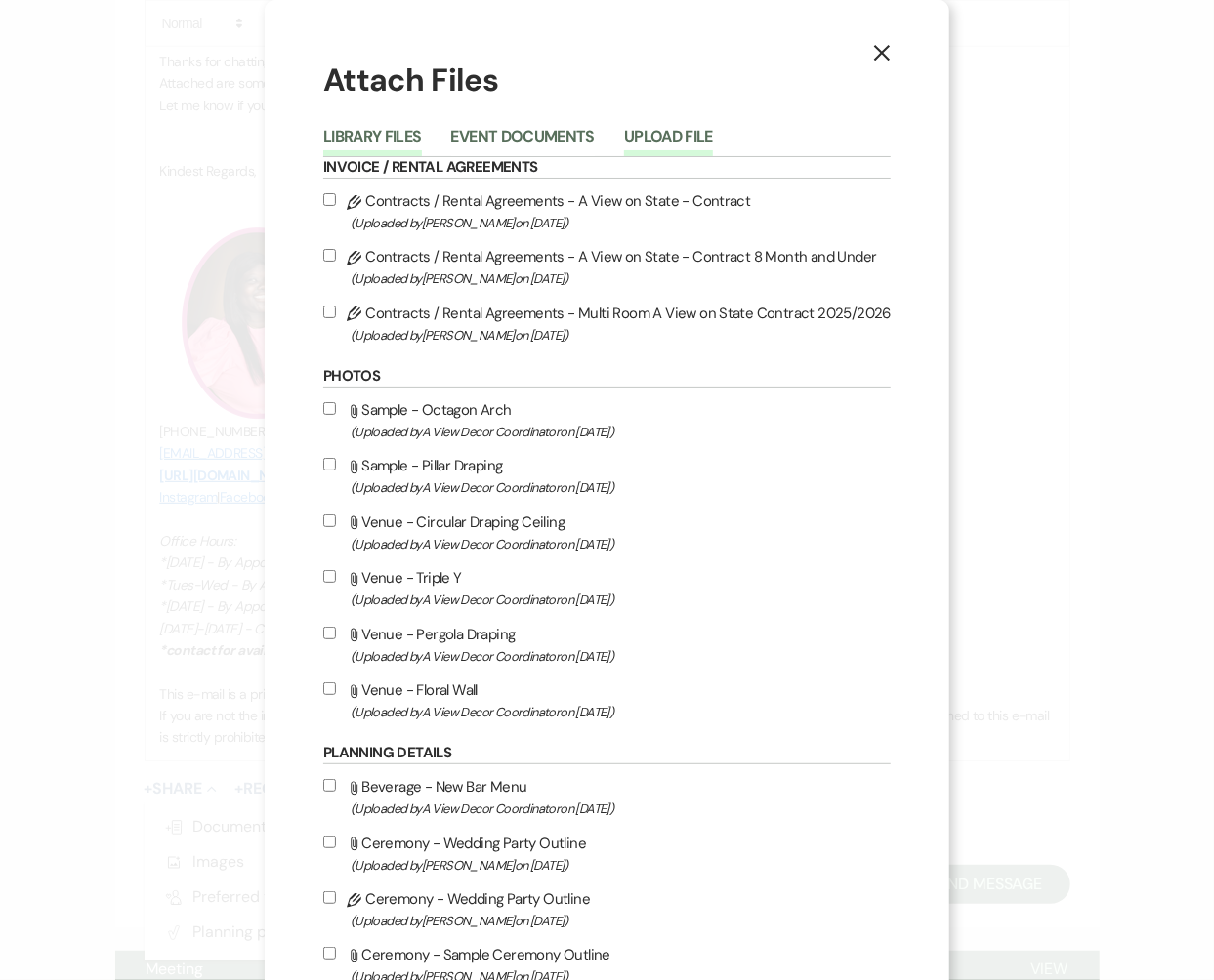
click at [649, 132] on button "Upload File" at bounding box center [668, 143] width 89 height 28
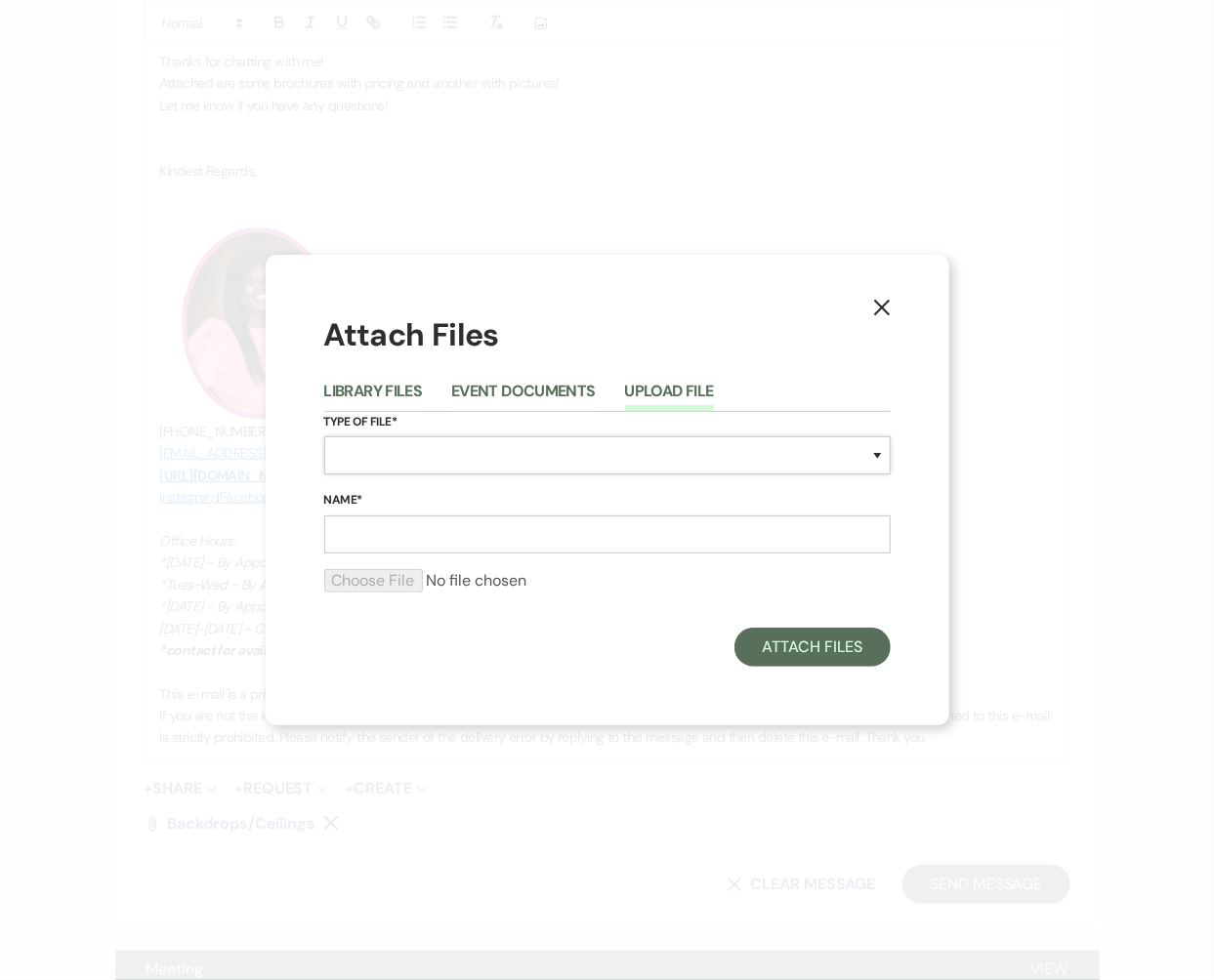
click at [467, 445] on select "Special Event Insurance Vendor Certificate of Insurance Contracts / Rental Agre…" at bounding box center [607, 455] width 566 height 38
click at [451, 528] on input "Name*" at bounding box center [607, 535] width 566 height 38
click at [475, 412] on label "Type of File*" at bounding box center [607, 423] width 566 height 22
click at [478, 445] on select "Special Event Insurance Vendor Certificate of Insurance Contracts / Rental Agre…" at bounding box center [607, 455] width 566 height 38
select select "55"
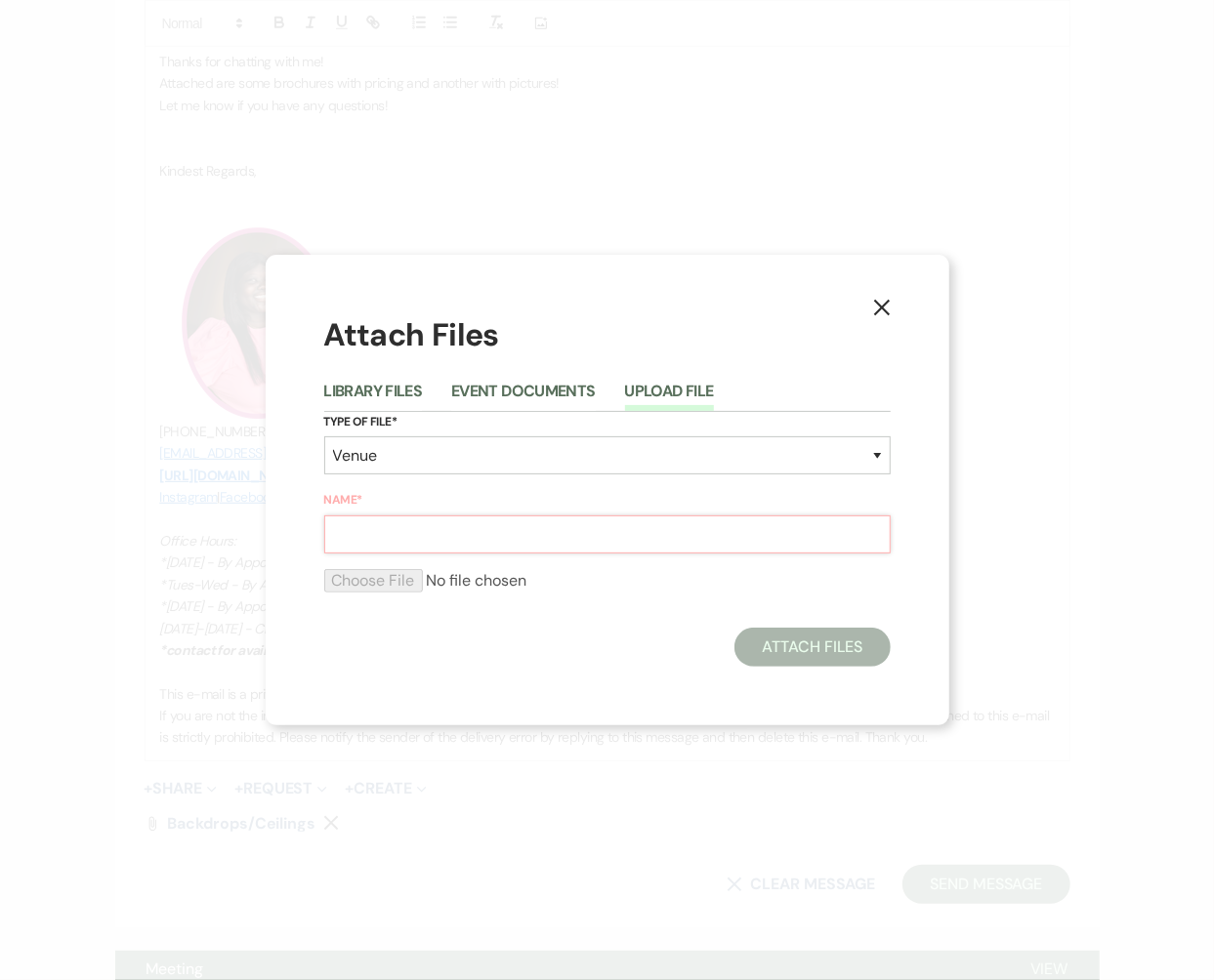
click at [473, 538] on input "Name*" at bounding box center [607, 535] width 566 height 38
type input "Brochures"
click at [354, 584] on input "file" at bounding box center [607, 581] width 566 height 24
type input "C:\fakepath\Ceiling Enhancements Brochure - [GEOGRAPHIC_DATA] - Rev 1424.pdf"
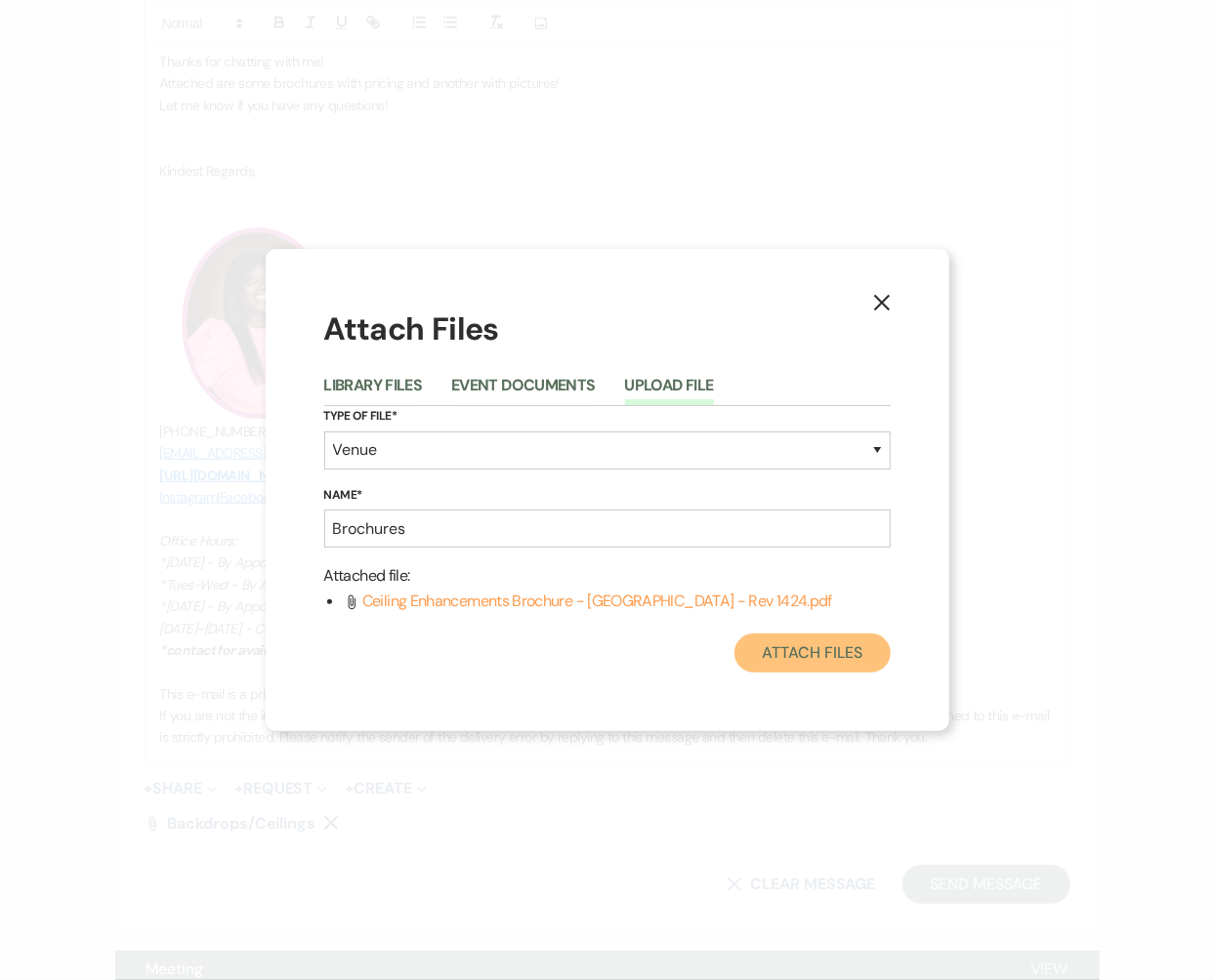
click at [789, 643] on button "Attach Files" at bounding box center [812, 652] width 155 height 39
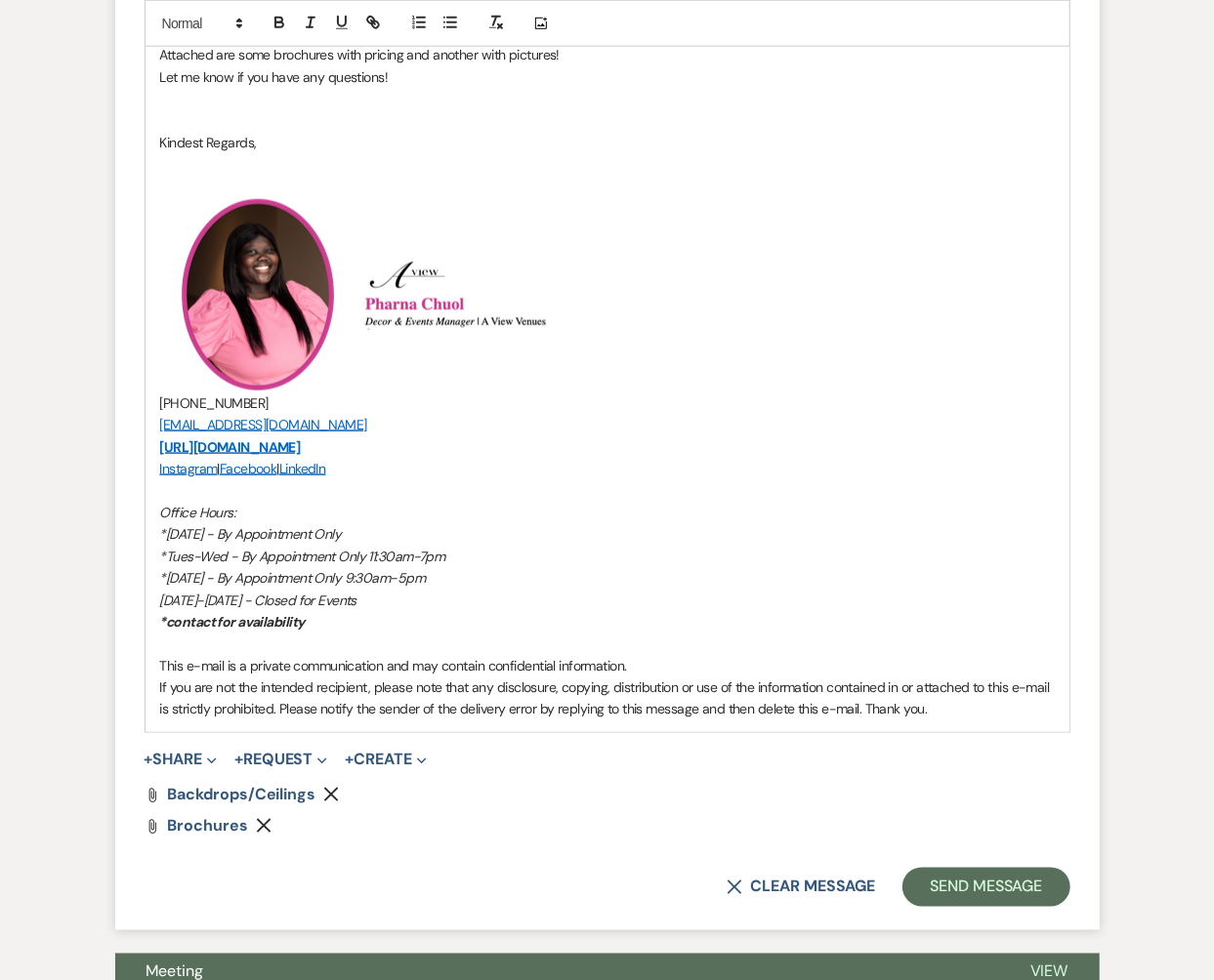
scroll to position [1092, 0]
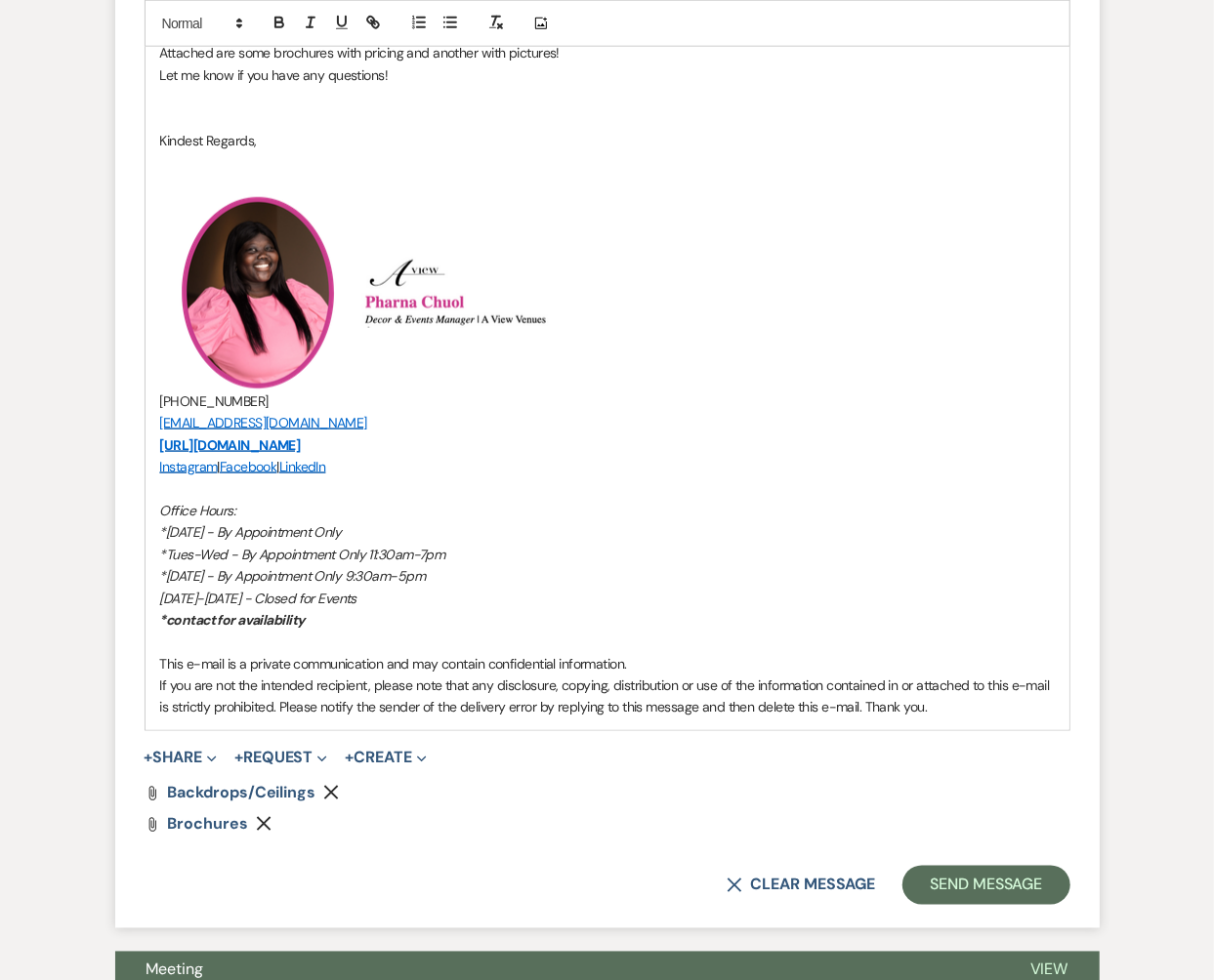
click at [333, 794] on icon "Remove" at bounding box center [332, 793] width 16 height 16
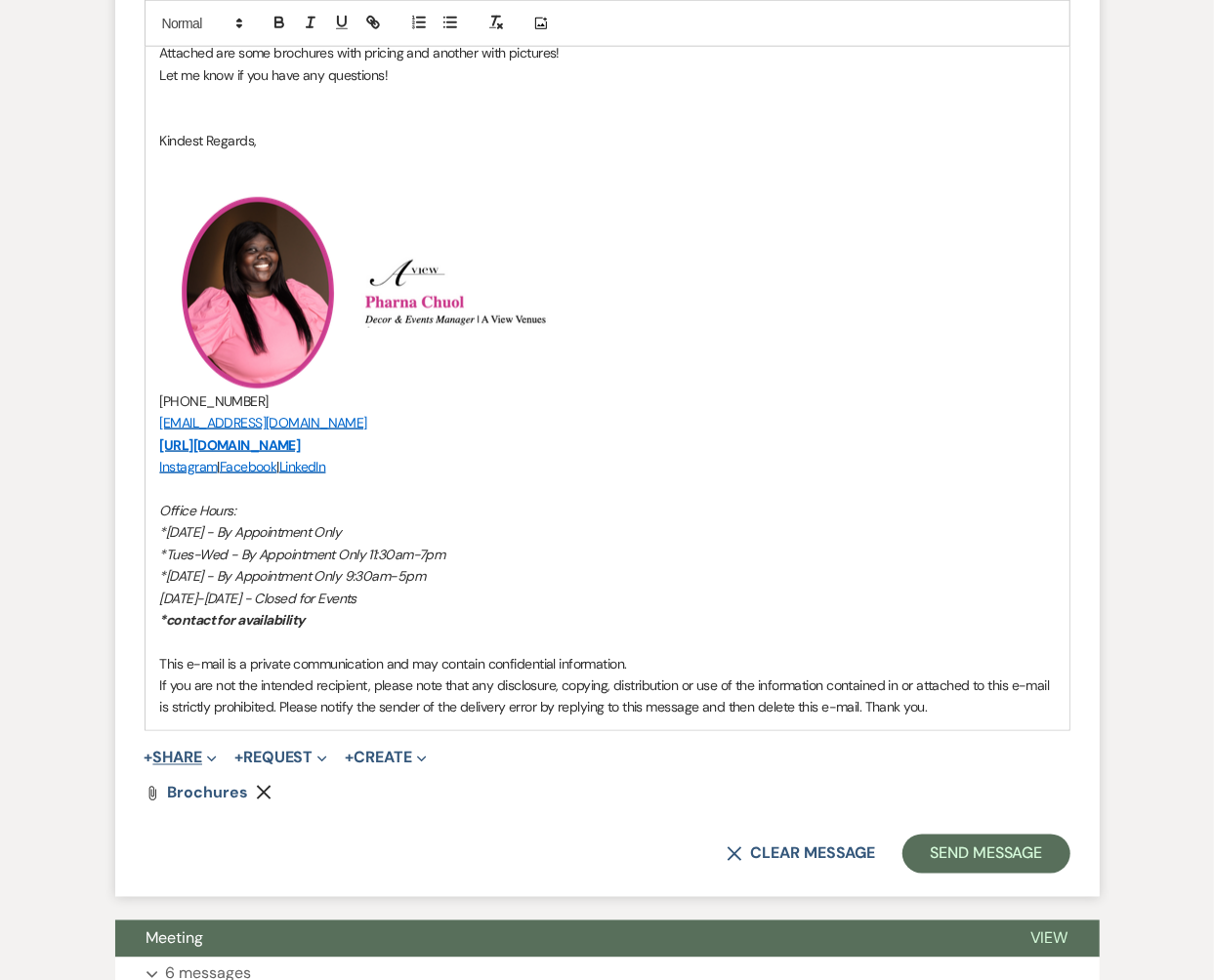
click at [214, 757] on icon "Expand" at bounding box center [212, 760] width 10 height 10
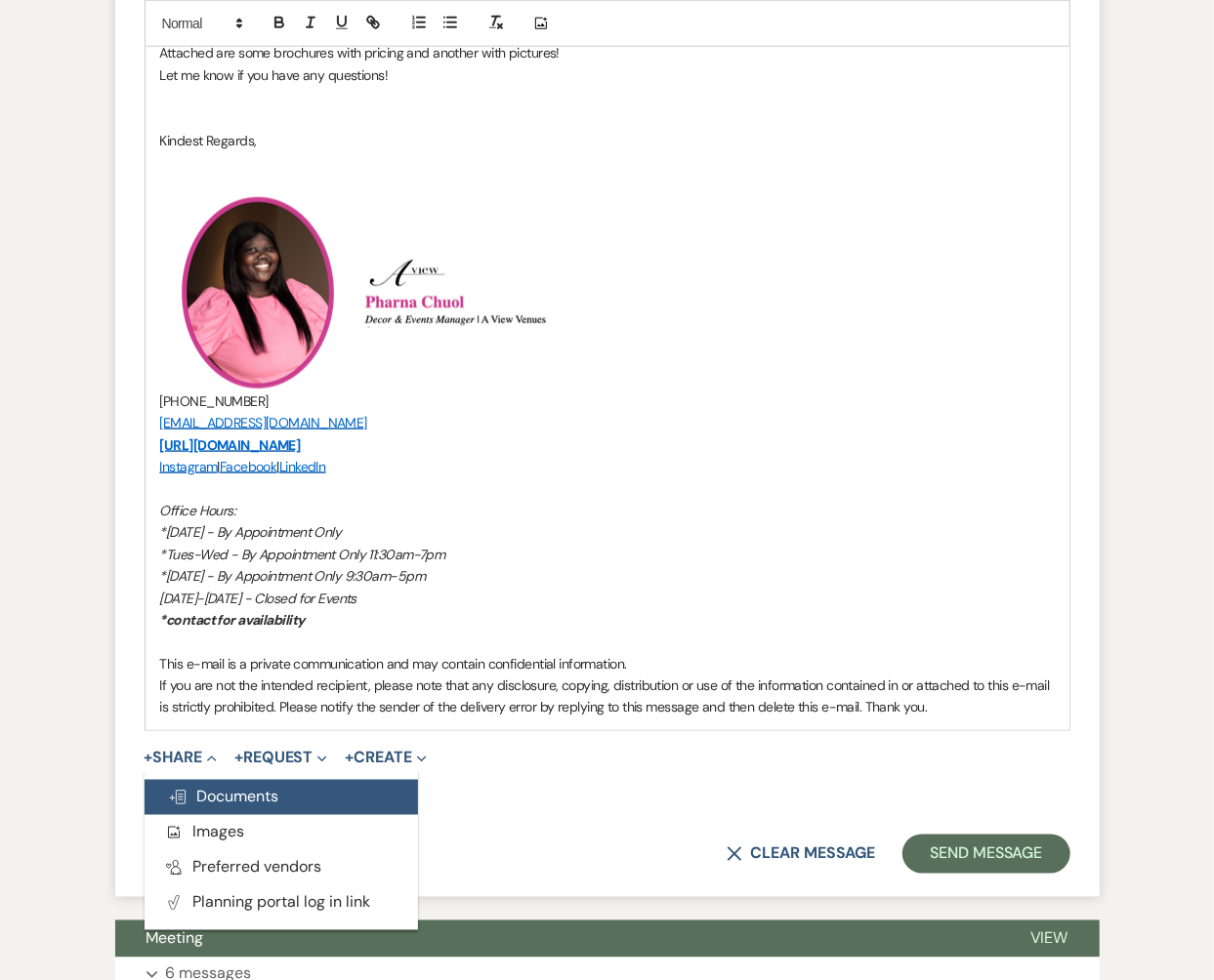
click at [219, 787] on span "Doc Upload Documents" at bounding box center [224, 797] width 111 height 21
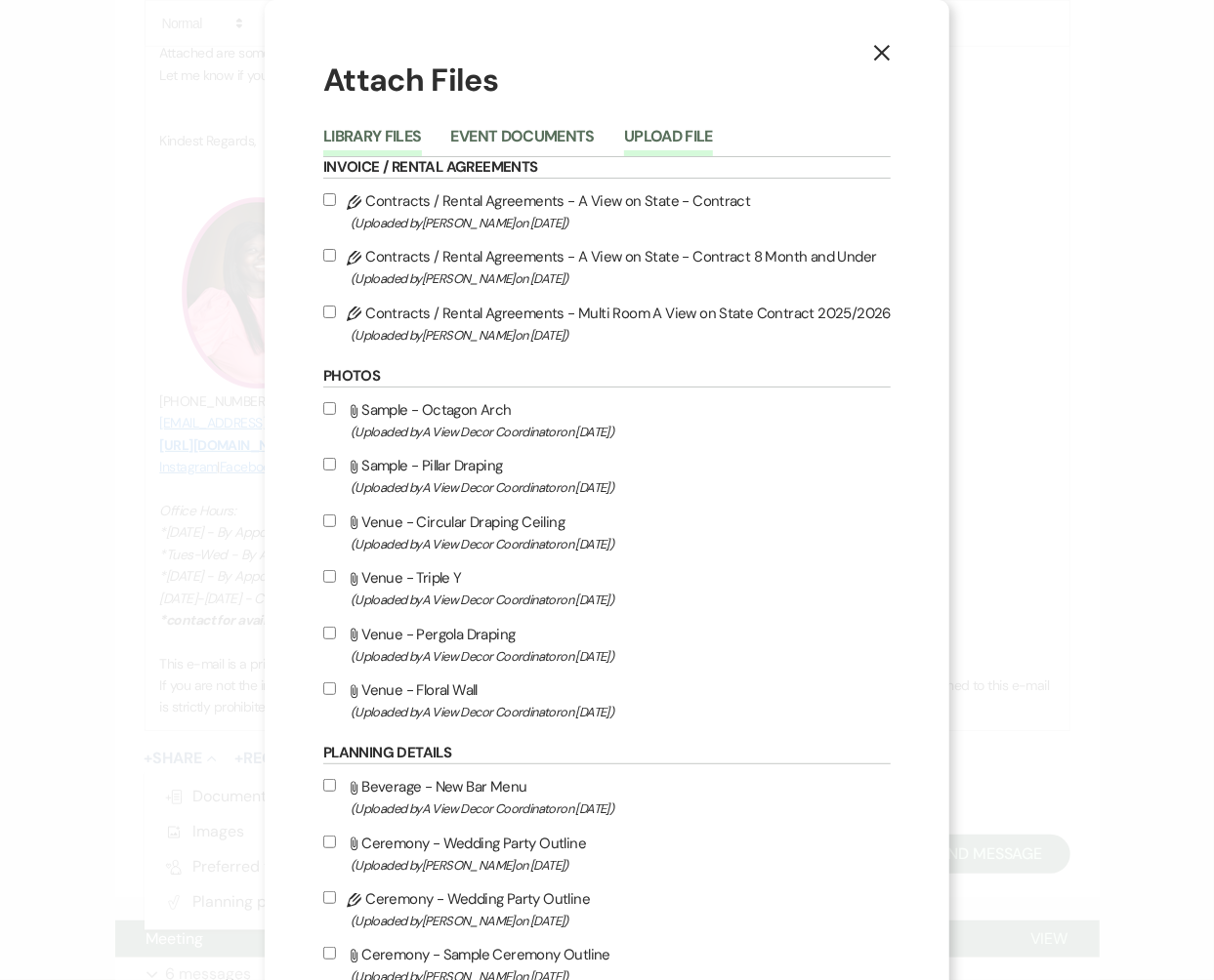
click at [645, 131] on button "Upload File" at bounding box center [668, 143] width 89 height 28
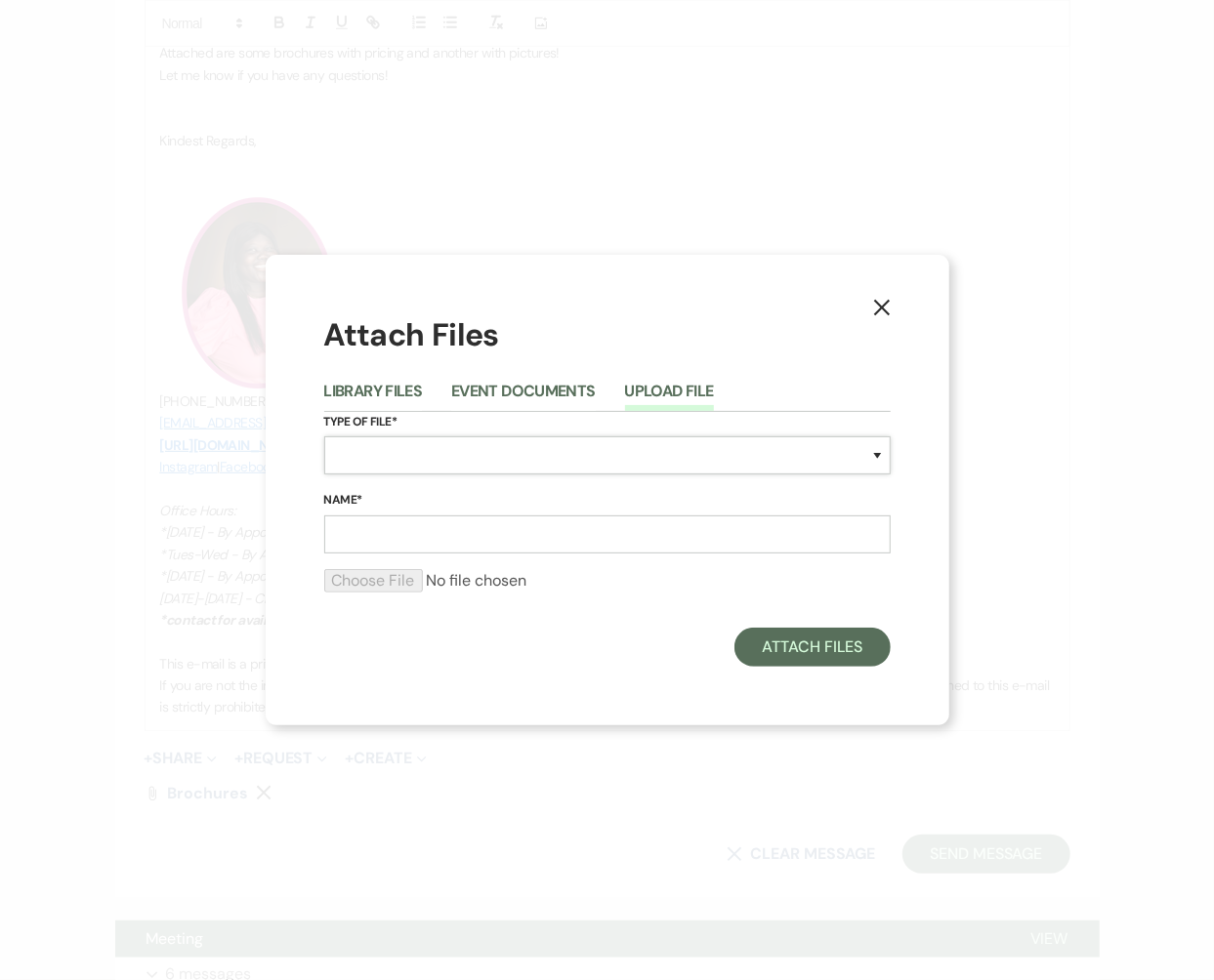
click at [432, 467] on select "Special Event Insurance Vendor Certificate of Insurance Contracts / Rental Agre…" at bounding box center [607, 455] width 566 height 38
select select "55"
click at [471, 539] on input "Name*" at bounding box center [607, 535] width 566 height 38
type input "Backdrops/ceilings"
click at [387, 581] on input "file" at bounding box center [607, 581] width 566 height 24
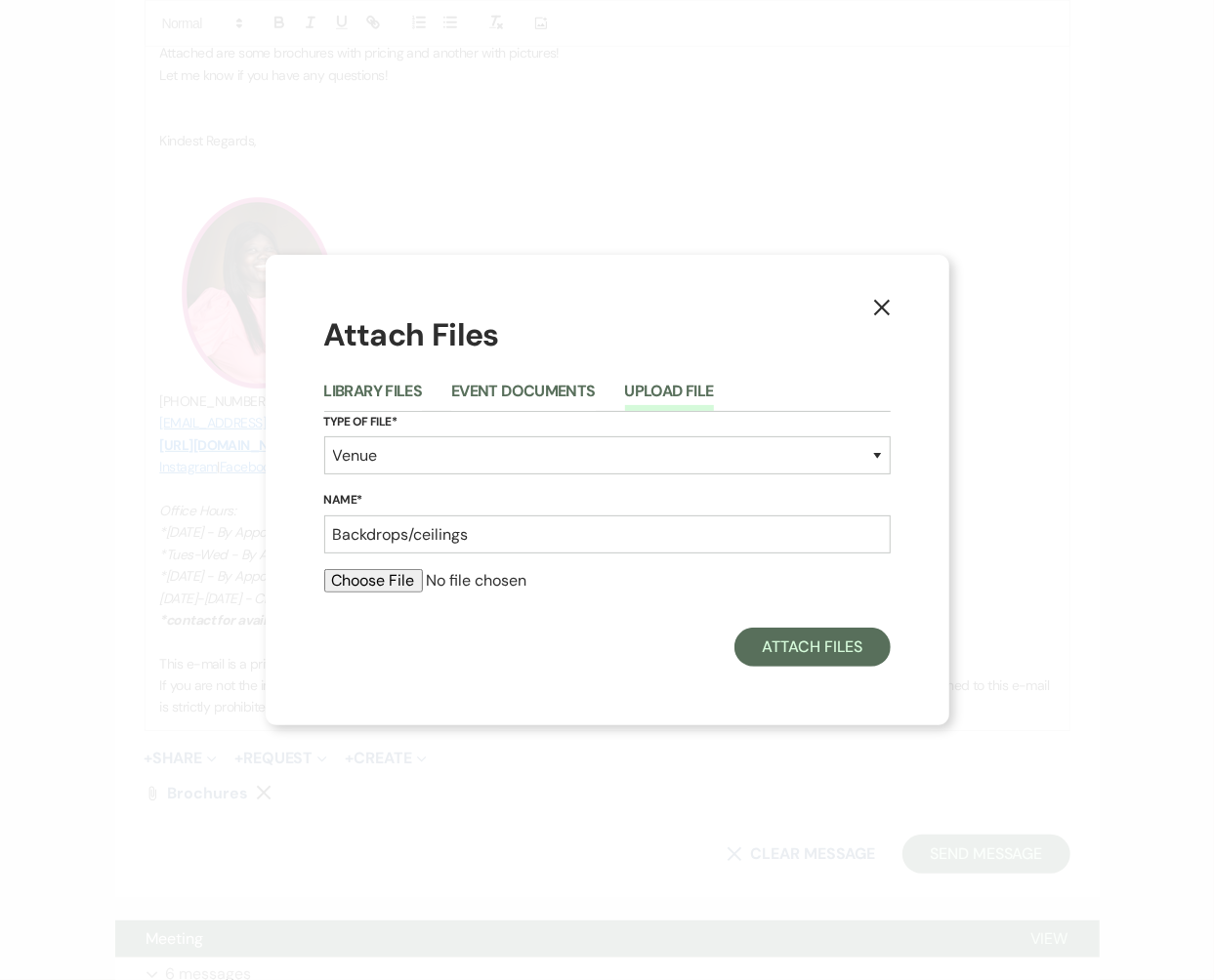
type input "C:\fakepath\Backdrops:Ceilings .pdf"
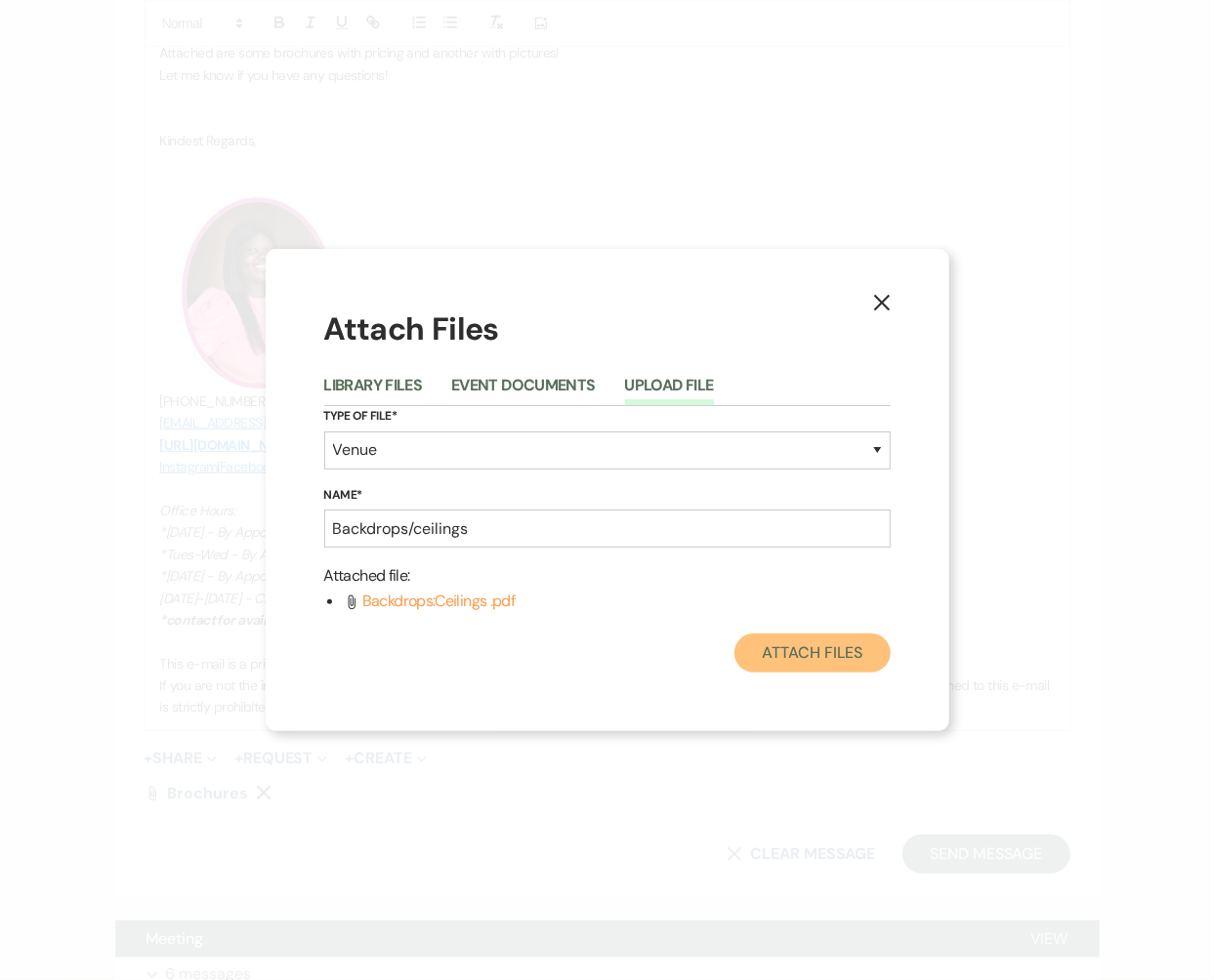
click at [864, 663] on button "Attach Files" at bounding box center [812, 652] width 155 height 39
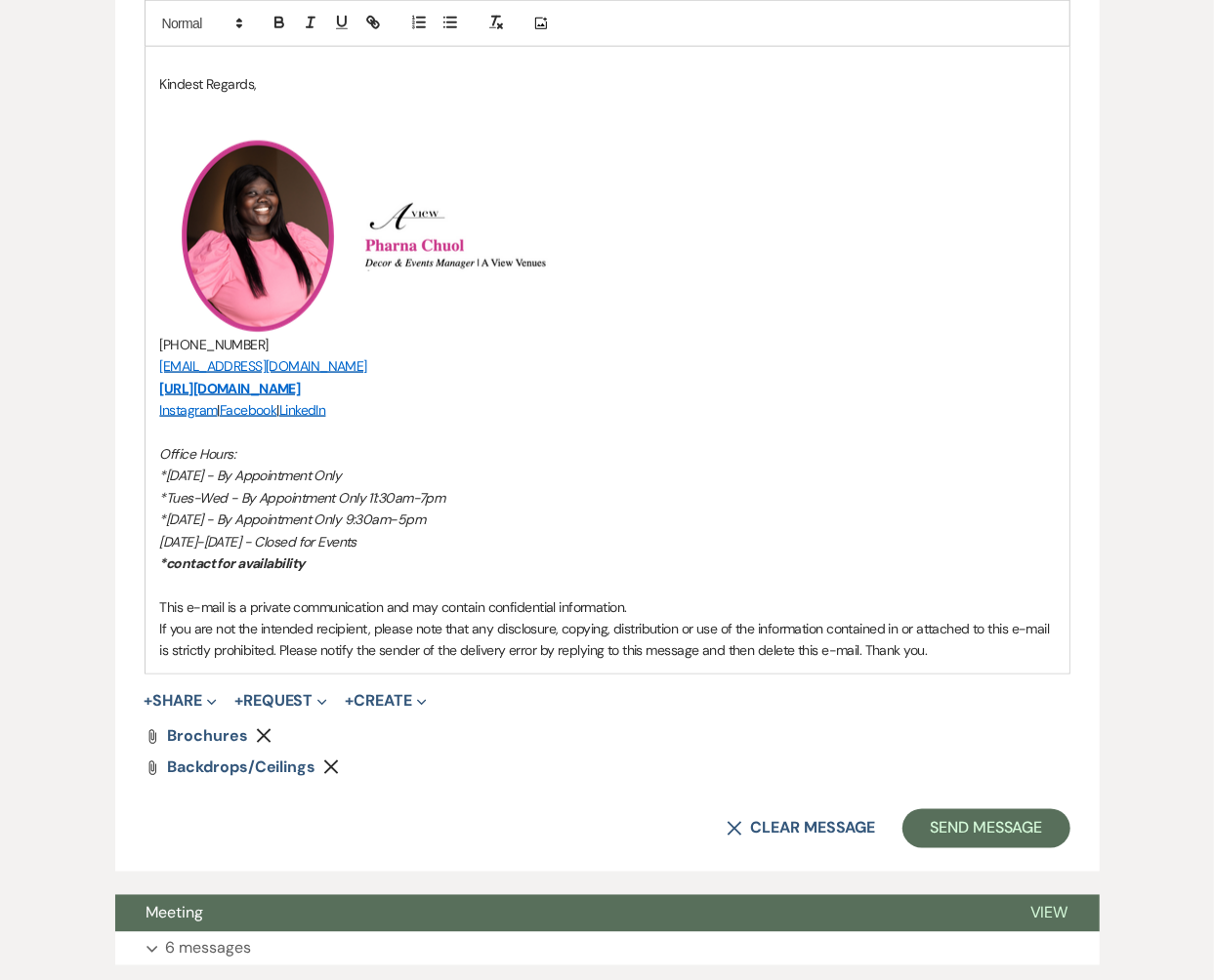
scroll to position [1168, 0]
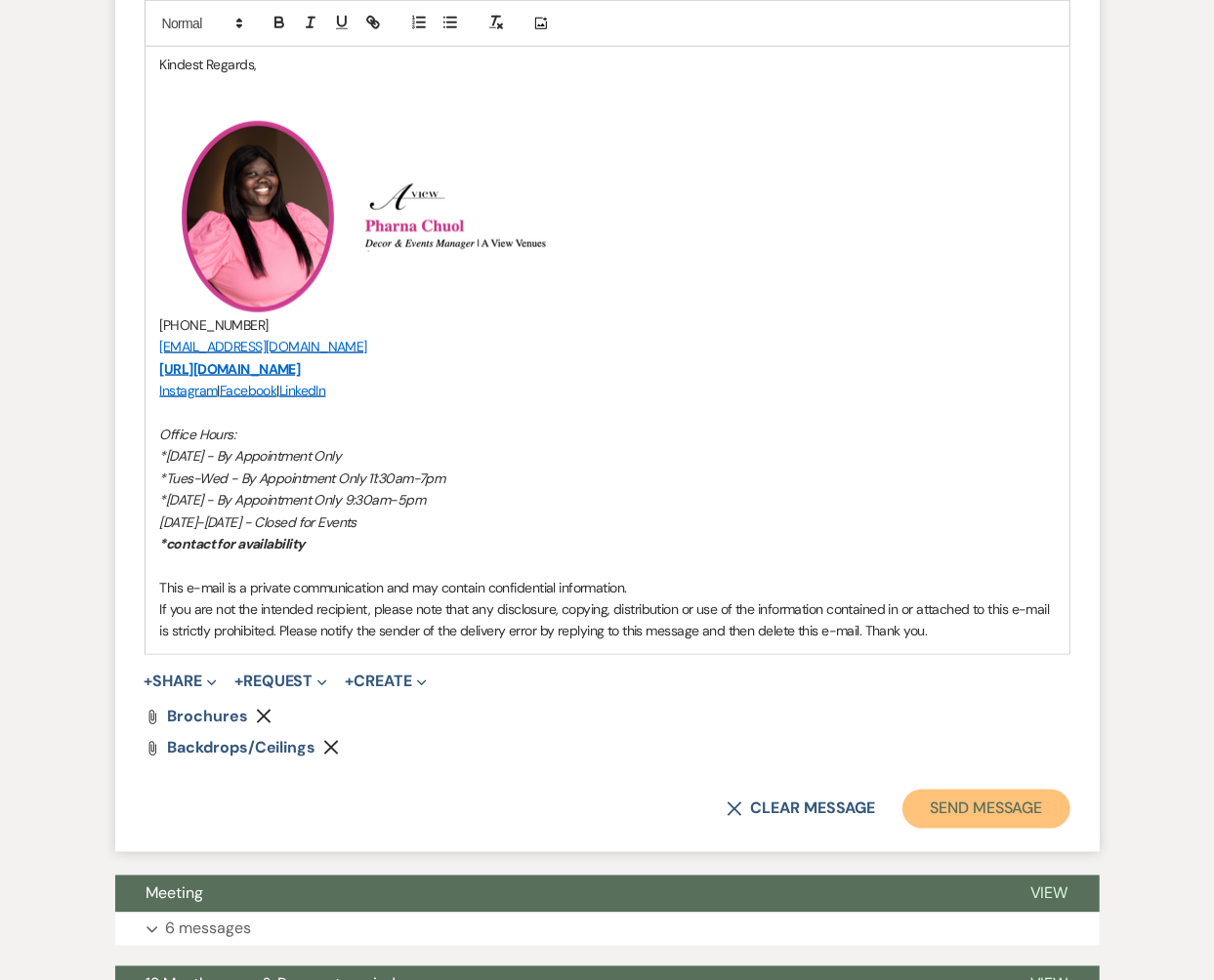
click at [906, 809] on button "Send Message" at bounding box center [985, 809] width 167 height 39
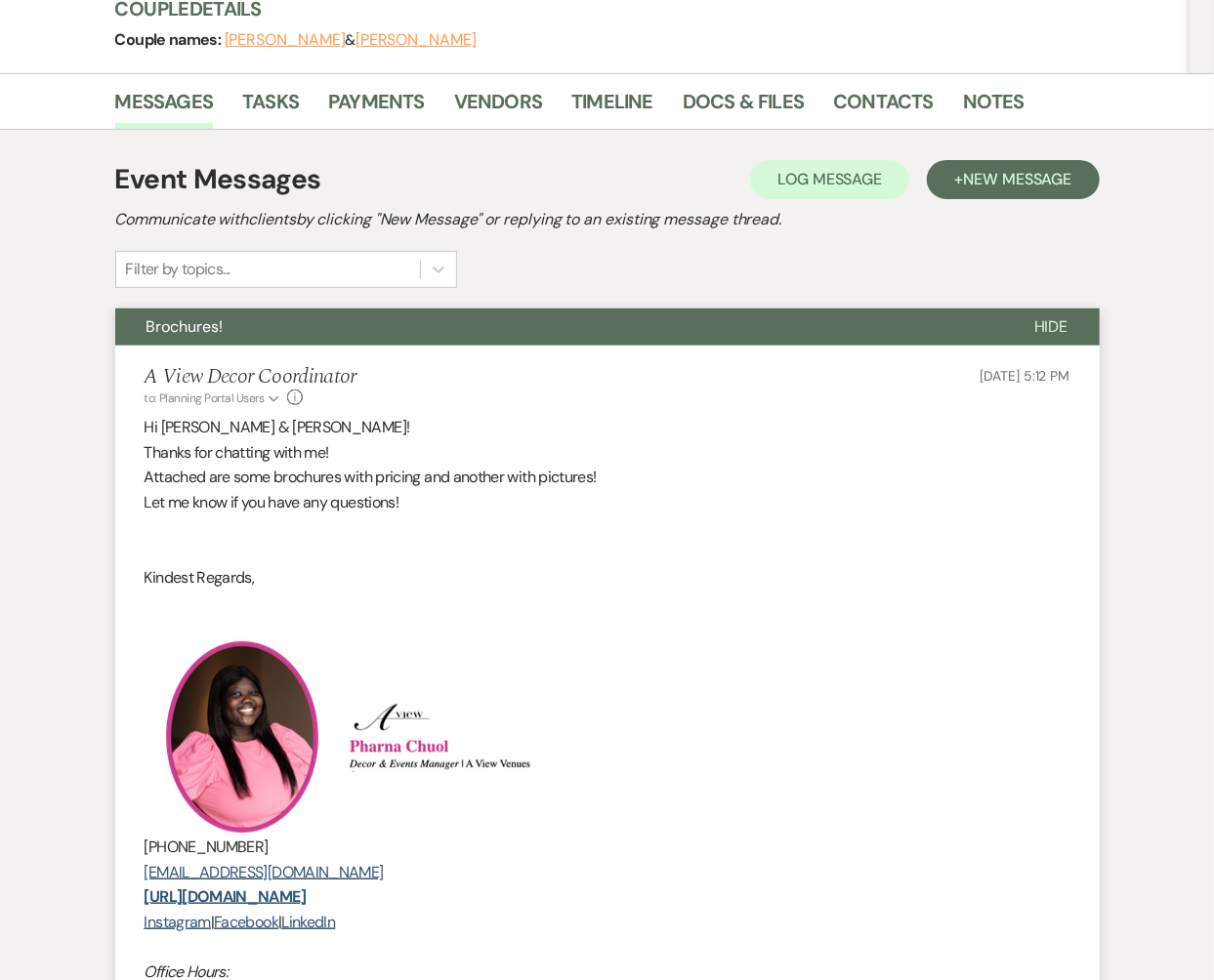
scroll to position [0, 0]
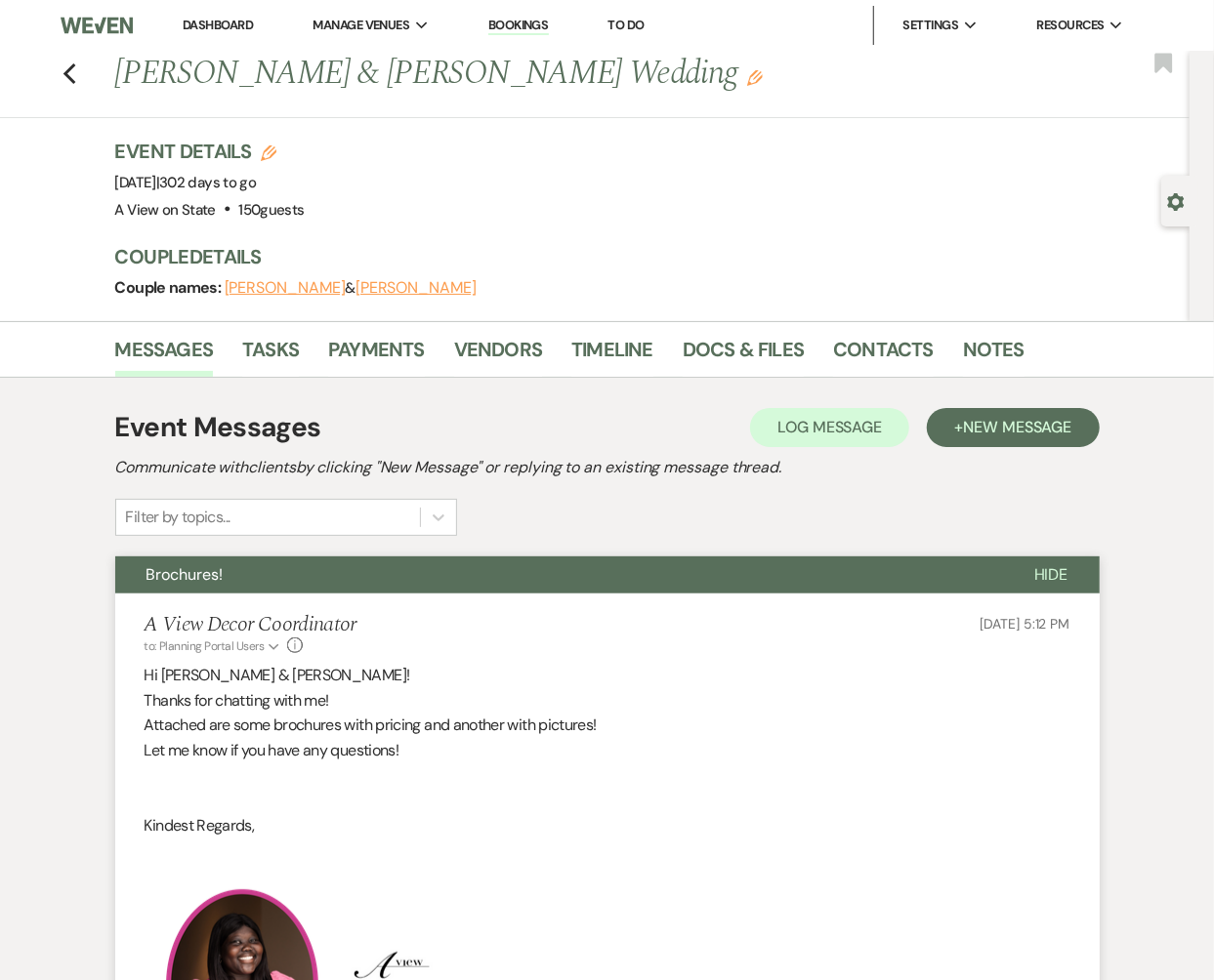
click at [205, 29] on link "Dashboard" at bounding box center [217, 25] width 70 height 17
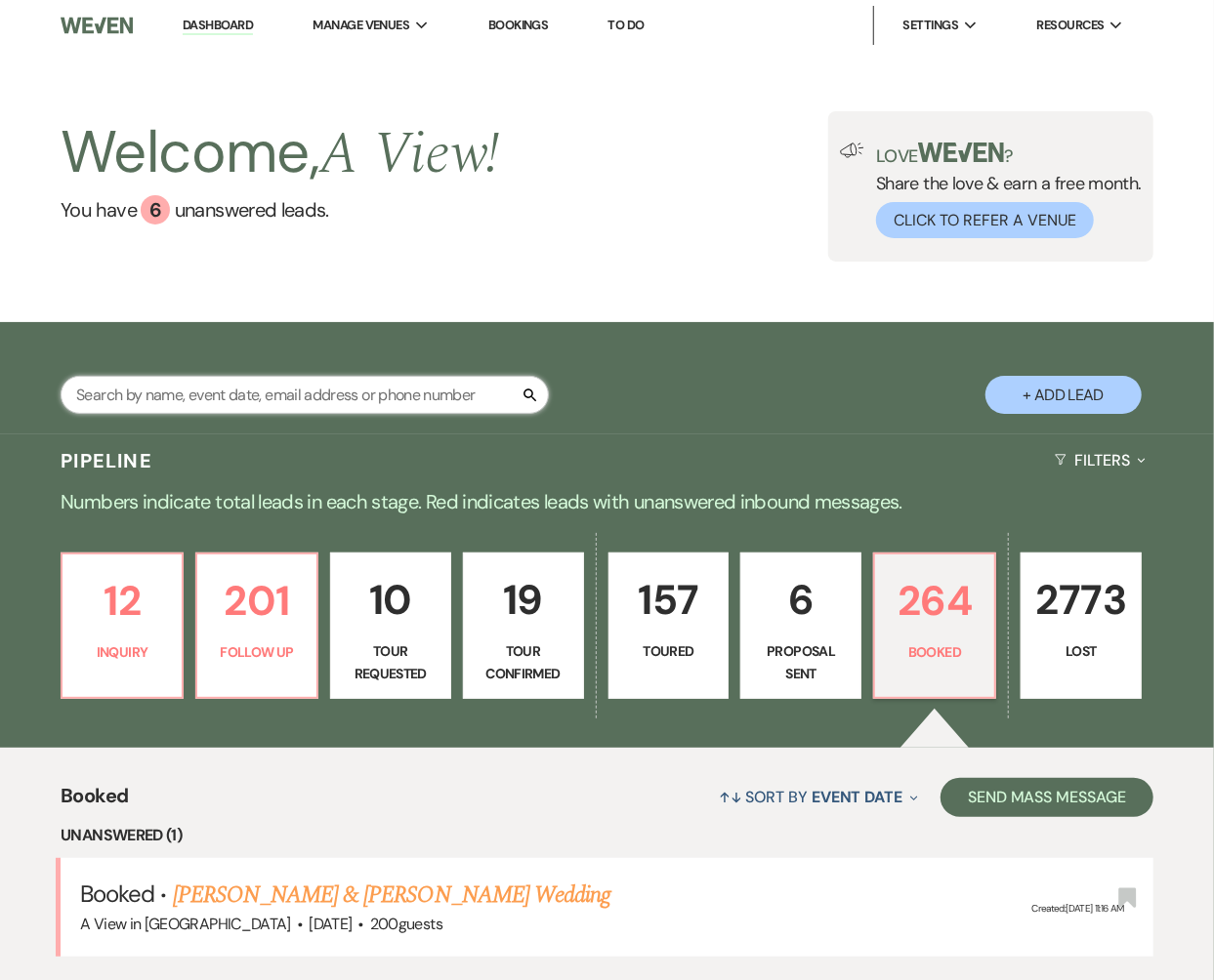
click at [289, 408] on input "text" at bounding box center [304, 395] width 488 height 38
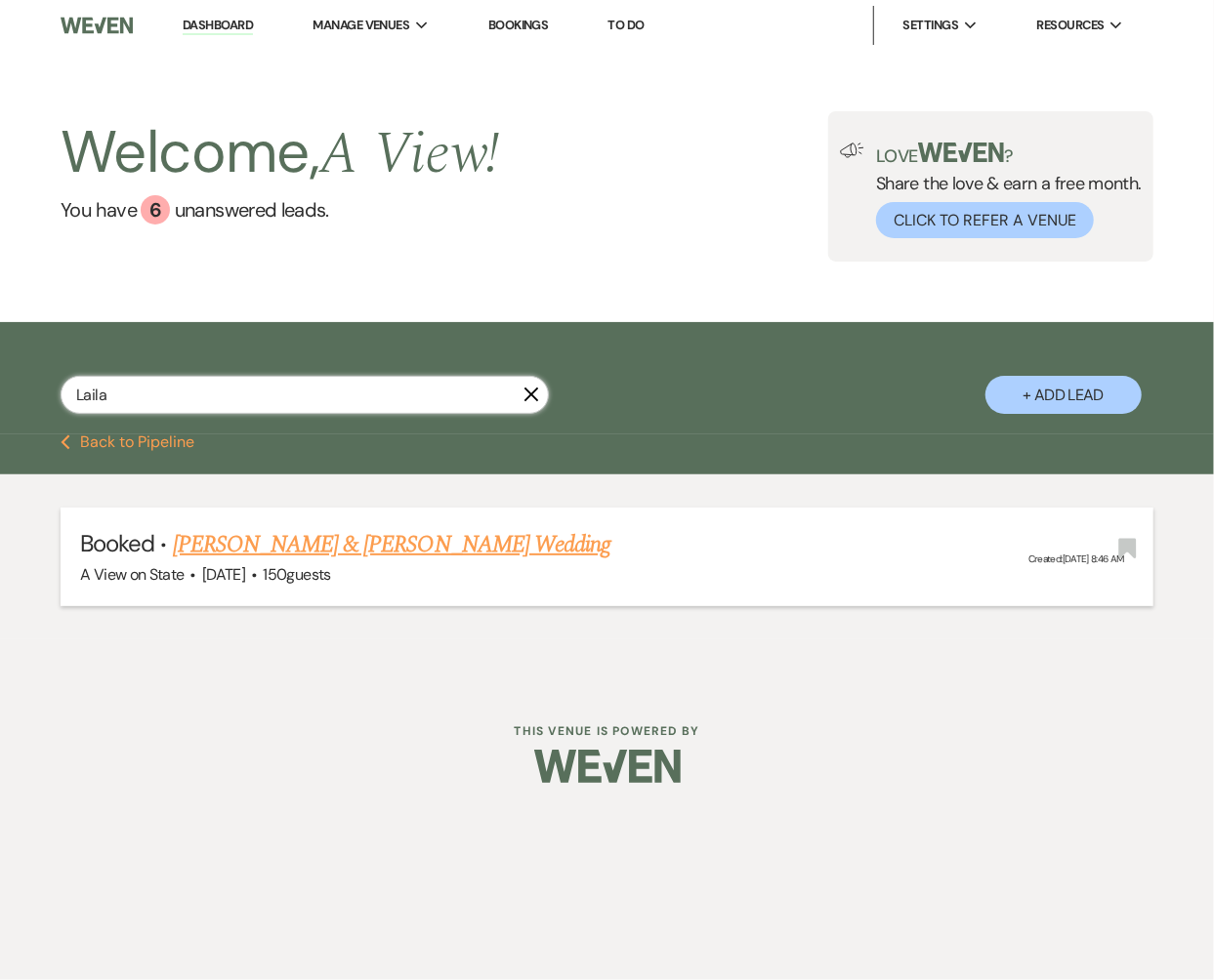
type input "Laila"
click at [298, 539] on link "[PERSON_NAME] & [PERSON_NAME] Wedding" at bounding box center [392, 545] width 438 height 36
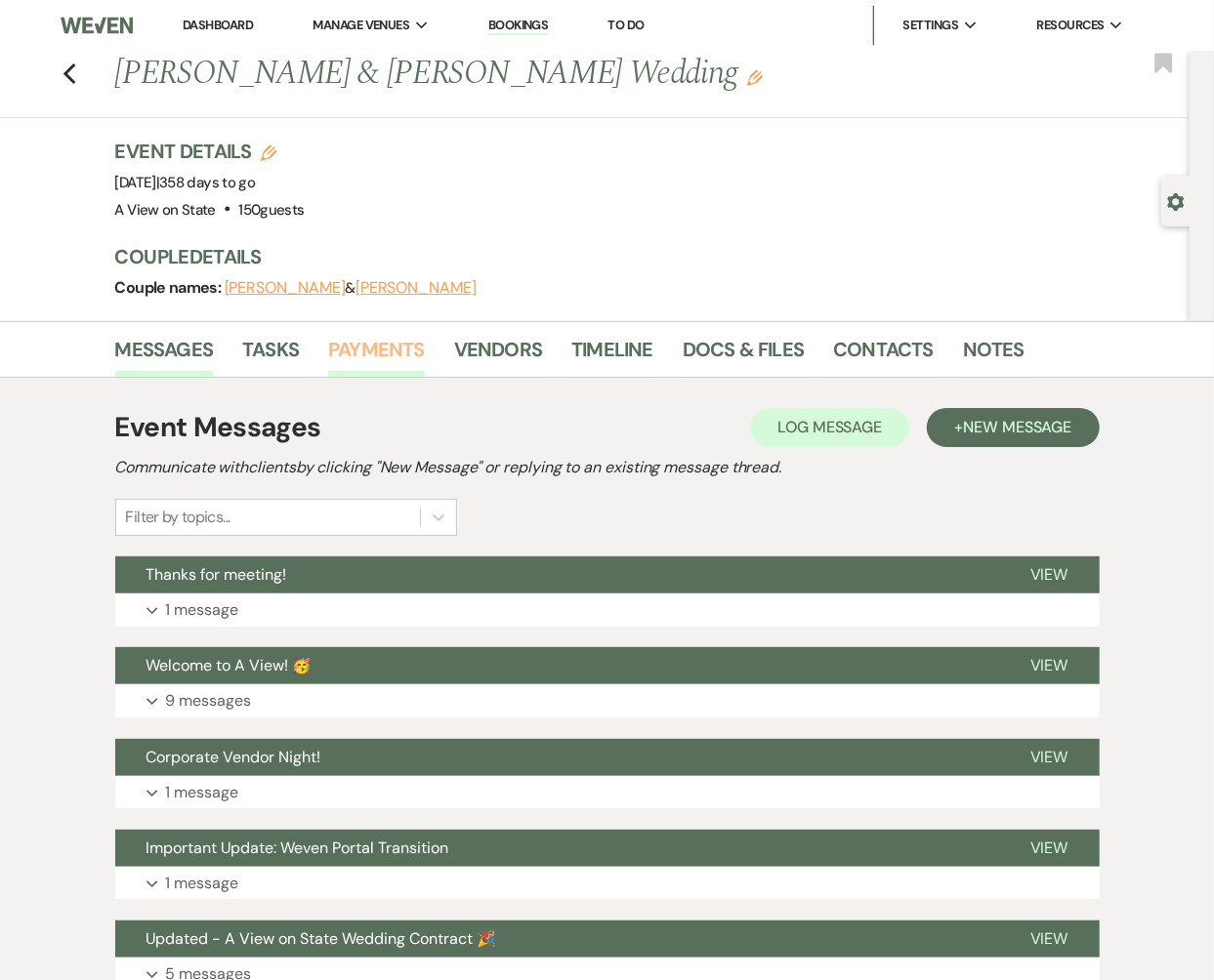
click at [380, 341] on link "Payments" at bounding box center [376, 354] width 97 height 43
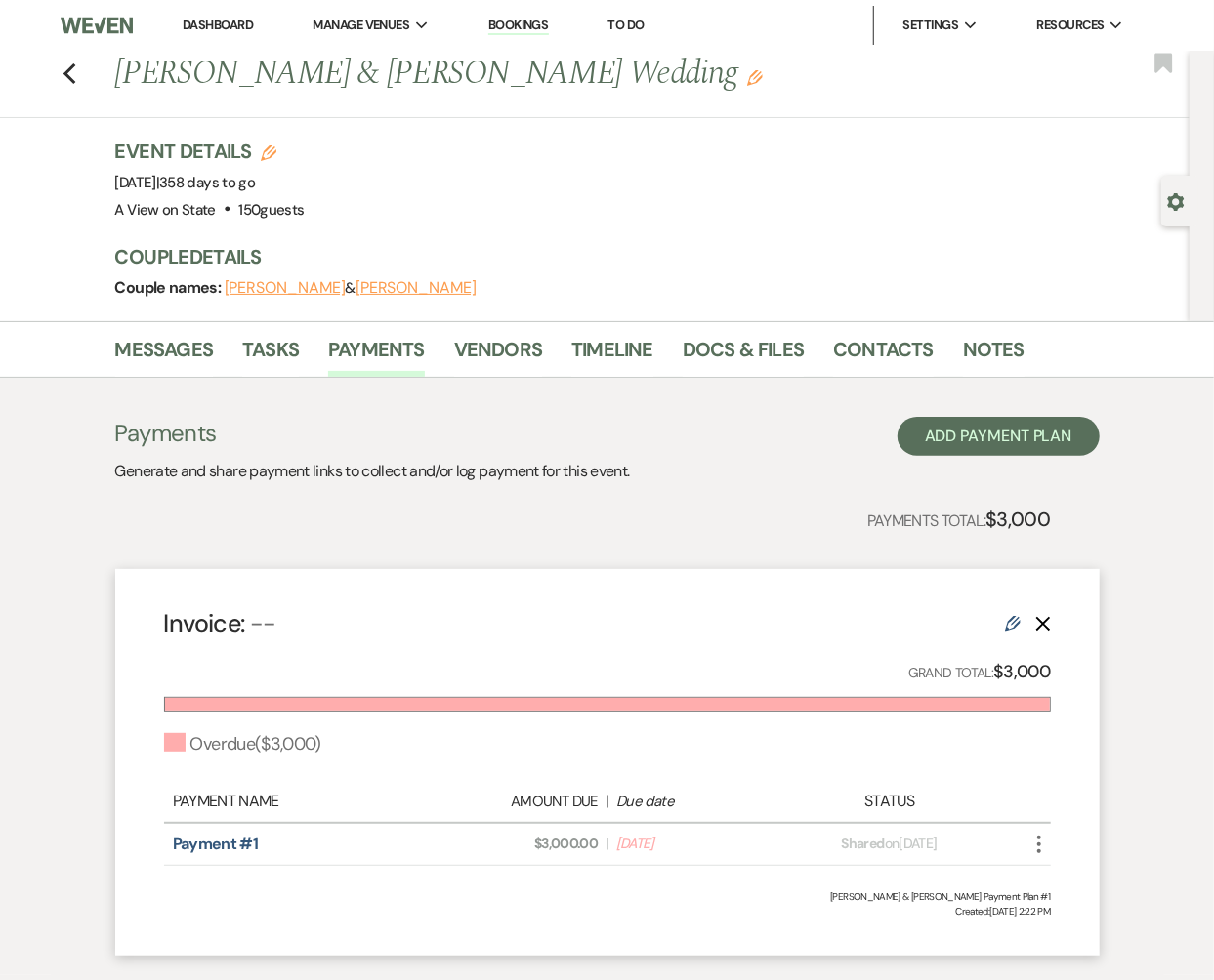
click at [906, 837] on icon "More" at bounding box center [1040, 844] width 24 height 24
click at [906, 938] on button "Check [PERSON_NAME] [PERSON_NAME] as Paid" at bounding box center [1126, 950] width 197 height 34
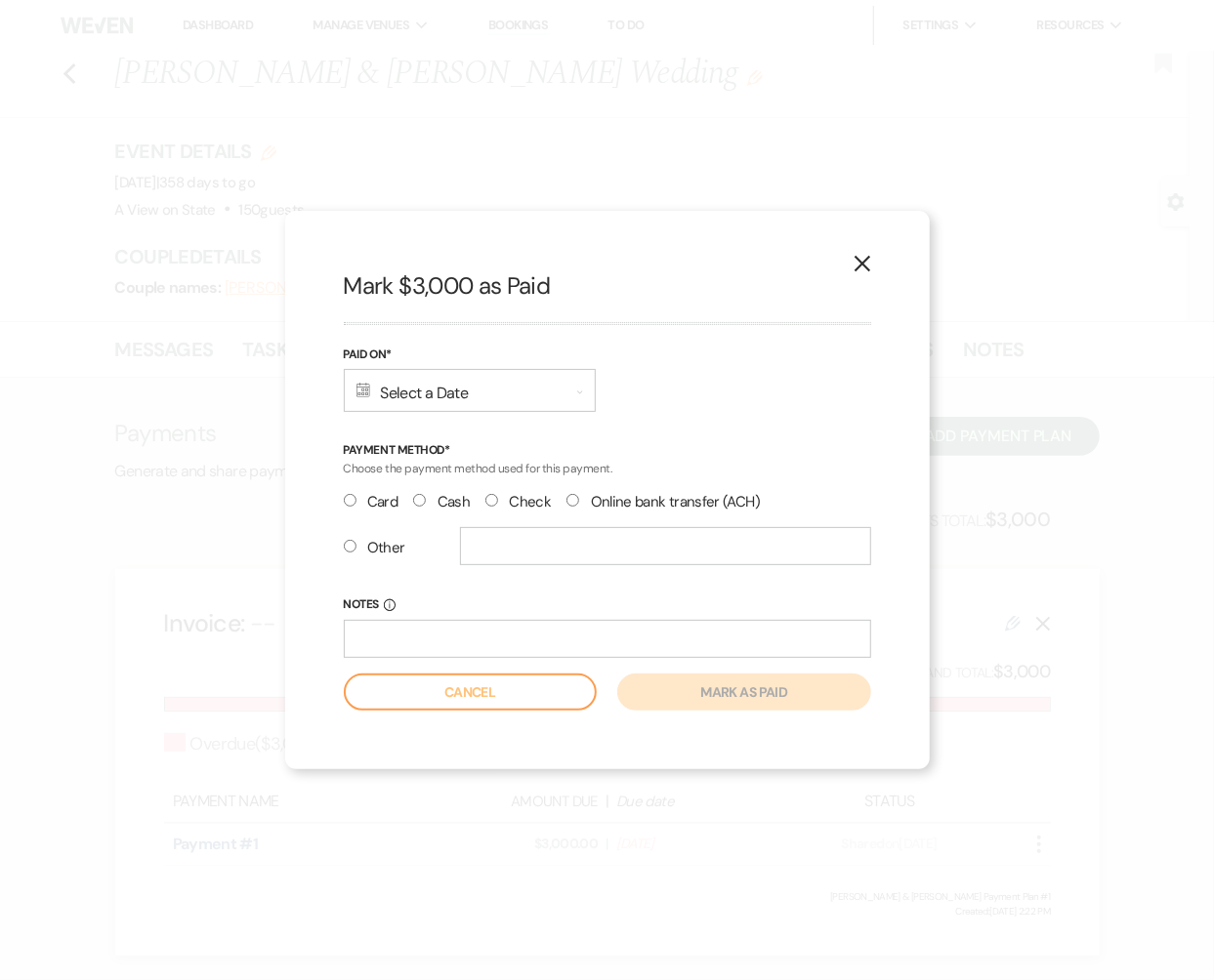
click at [437, 378] on div "Calendar Select a Date Expand" at bounding box center [469, 390] width 253 height 43
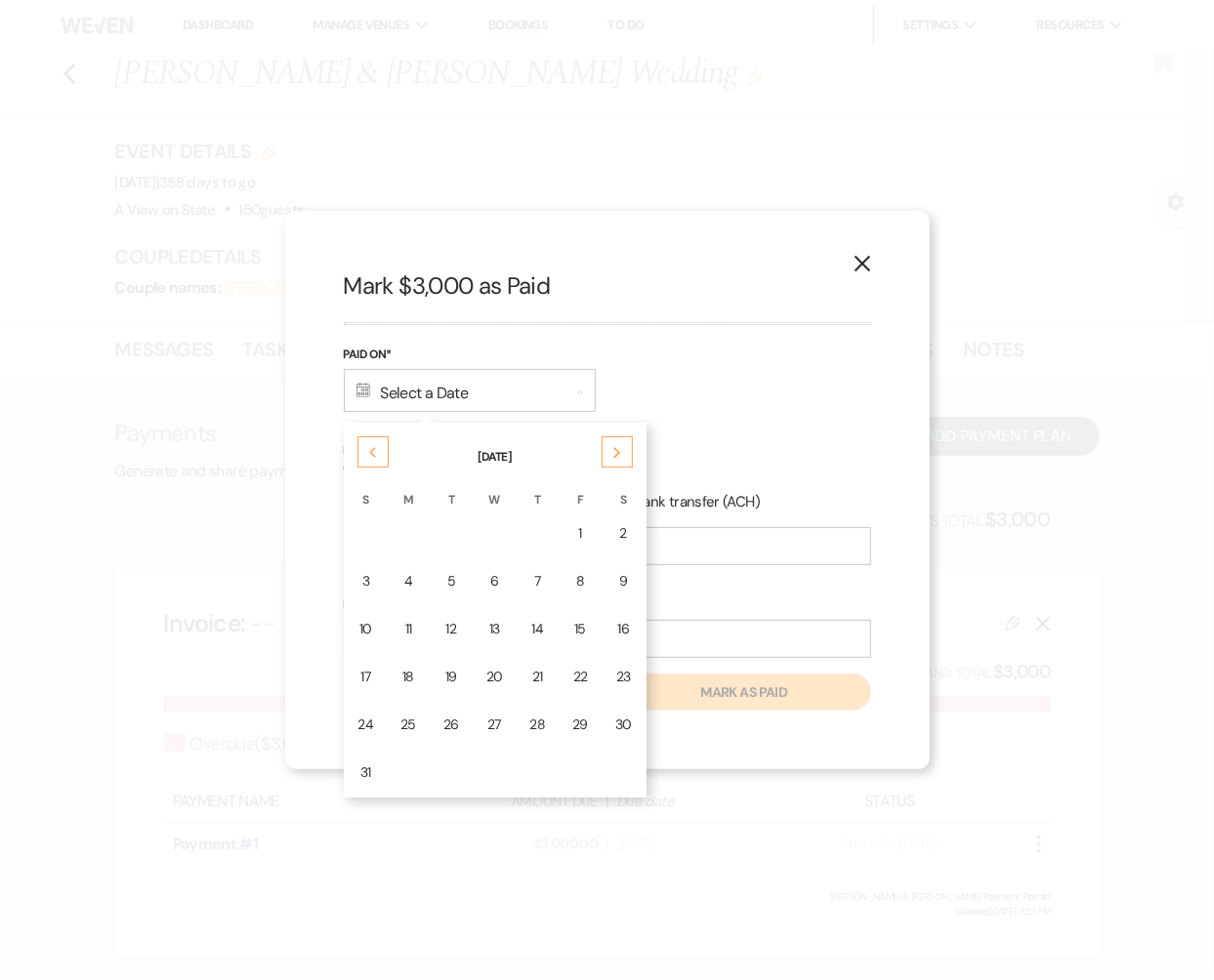
click at [413, 660] on td "18" at bounding box center [408, 677] width 41 height 46
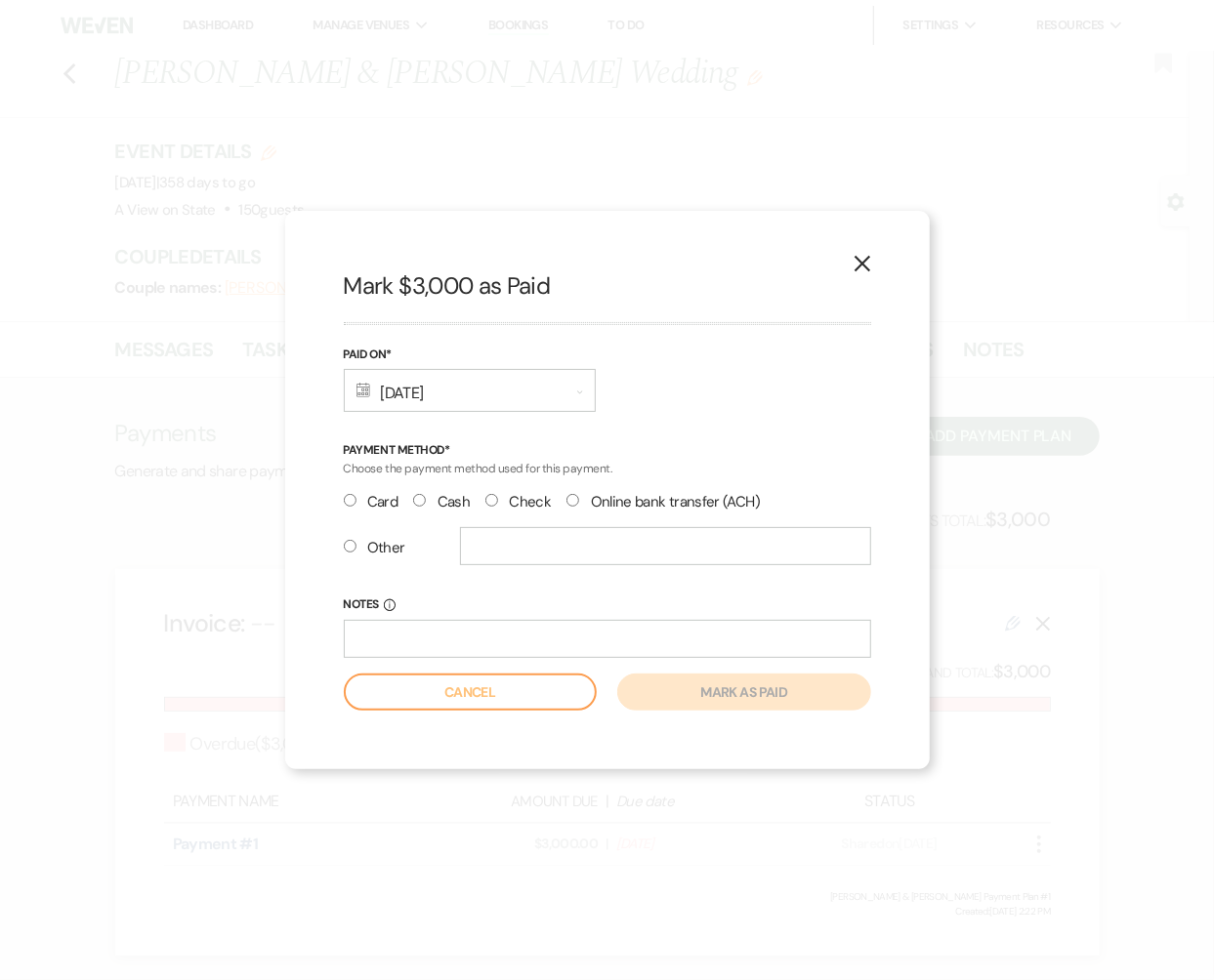
click at [497, 496] on label "Check" at bounding box center [518, 502] width 65 height 27
click at [497, 496] on input "Check" at bounding box center [491, 500] width 13 height 13
radio input "true"
click at [717, 697] on button "Mark as paid" at bounding box center [743, 692] width 253 height 37
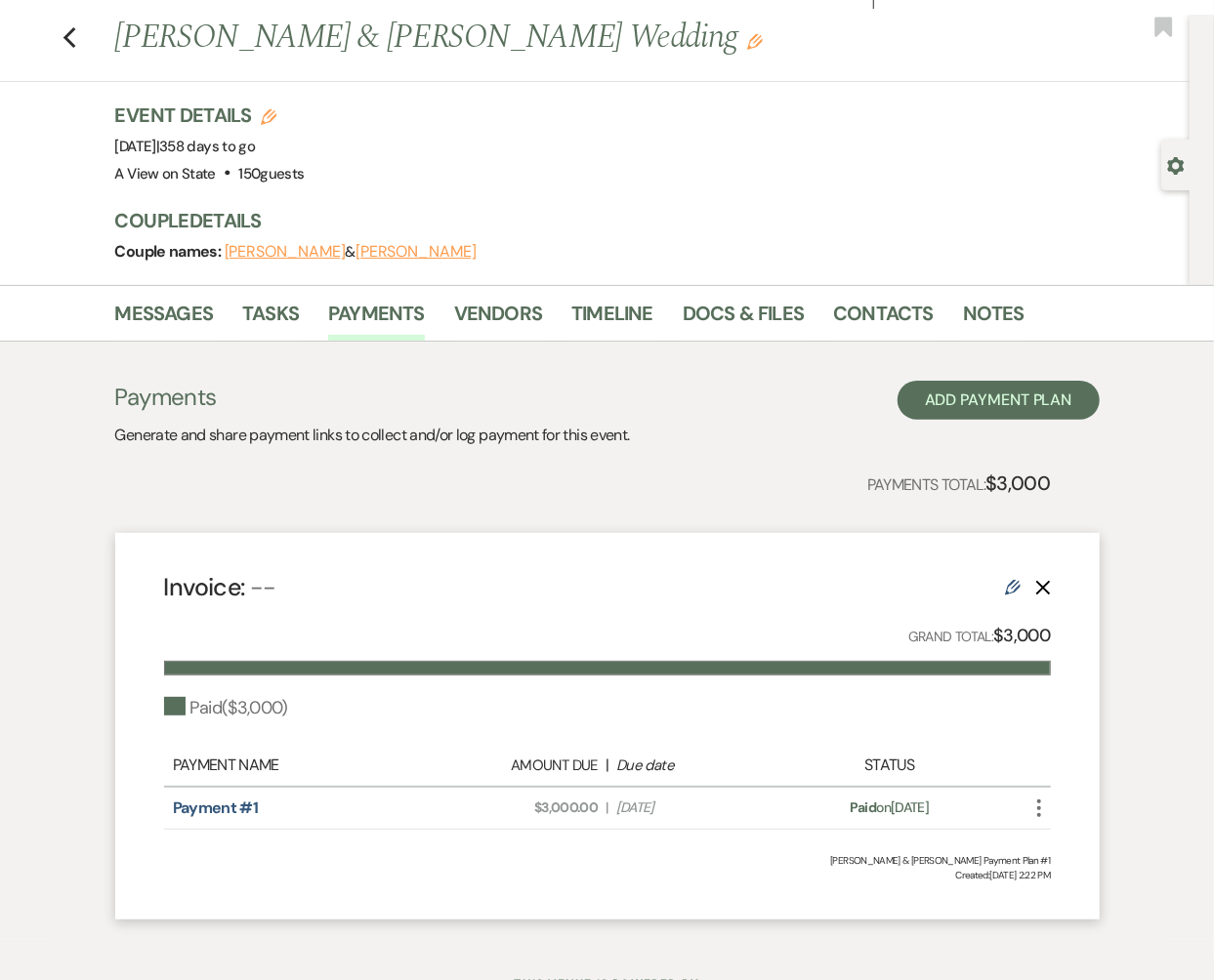
scroll to position [43, 0]
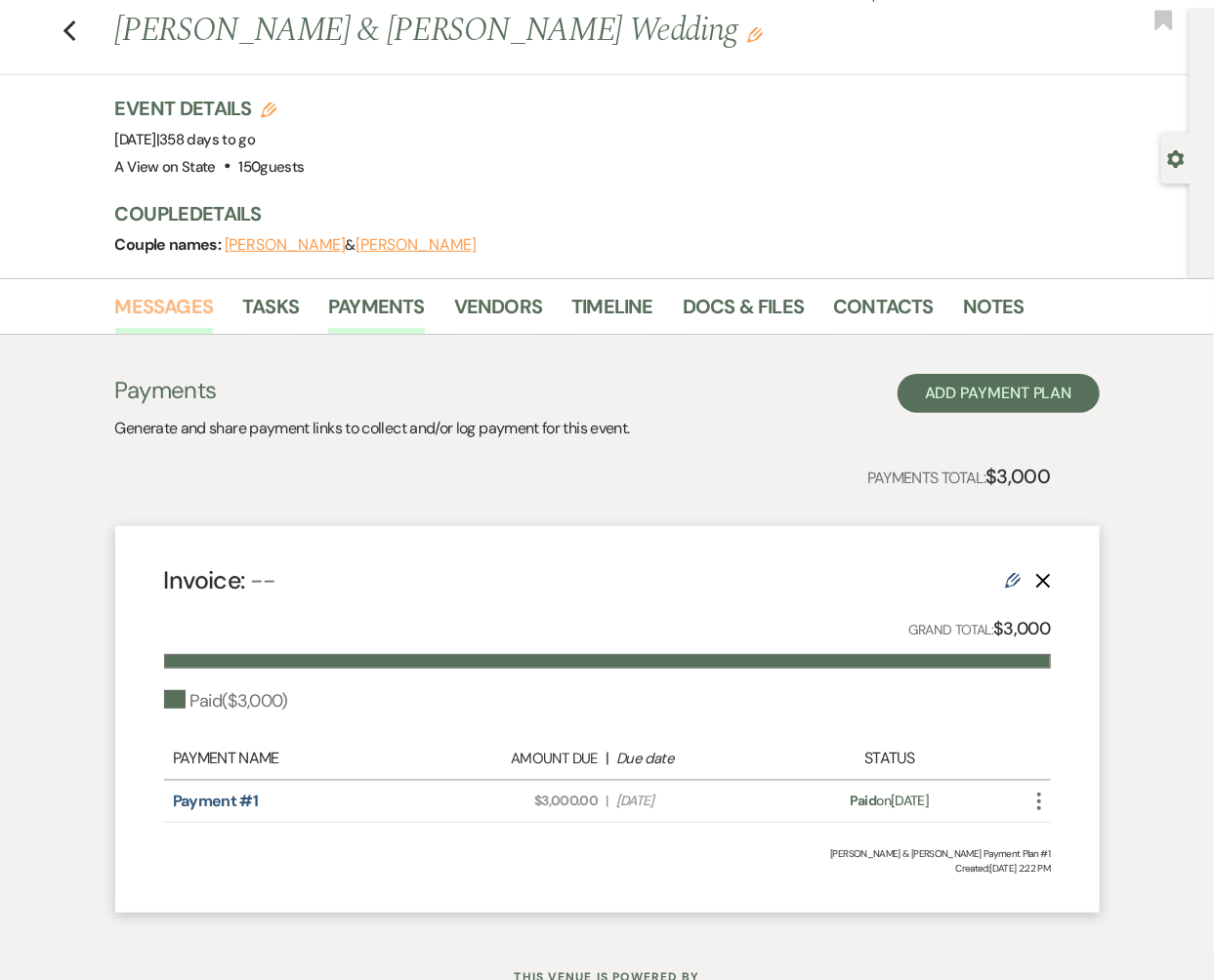
click at [163, 303] on link "Messages" at bounding box center [164, 312] width 99 height 43
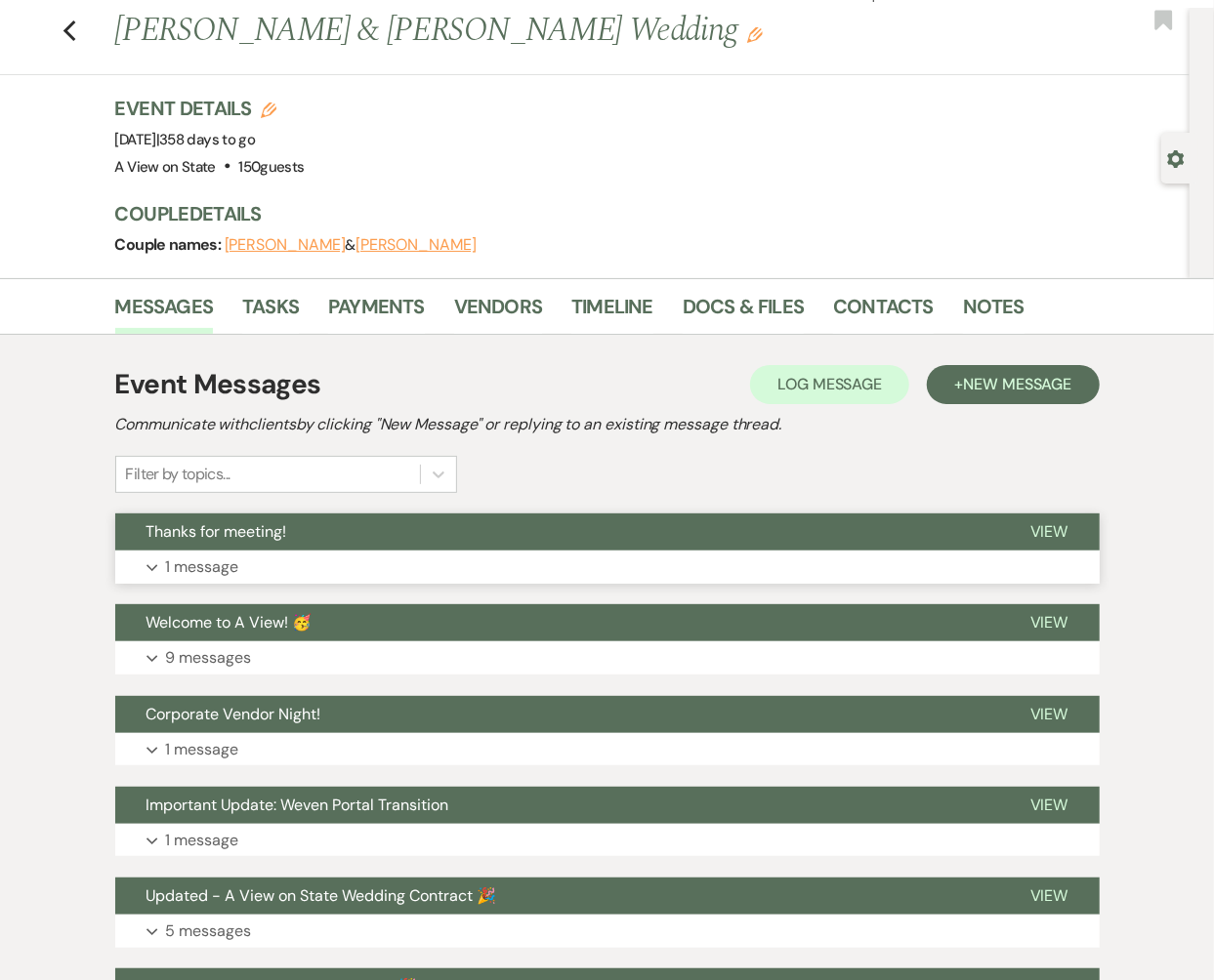
click at [441, 558] on button "Expand 1 message" at bounding box center [607, 567] width 984 height 34
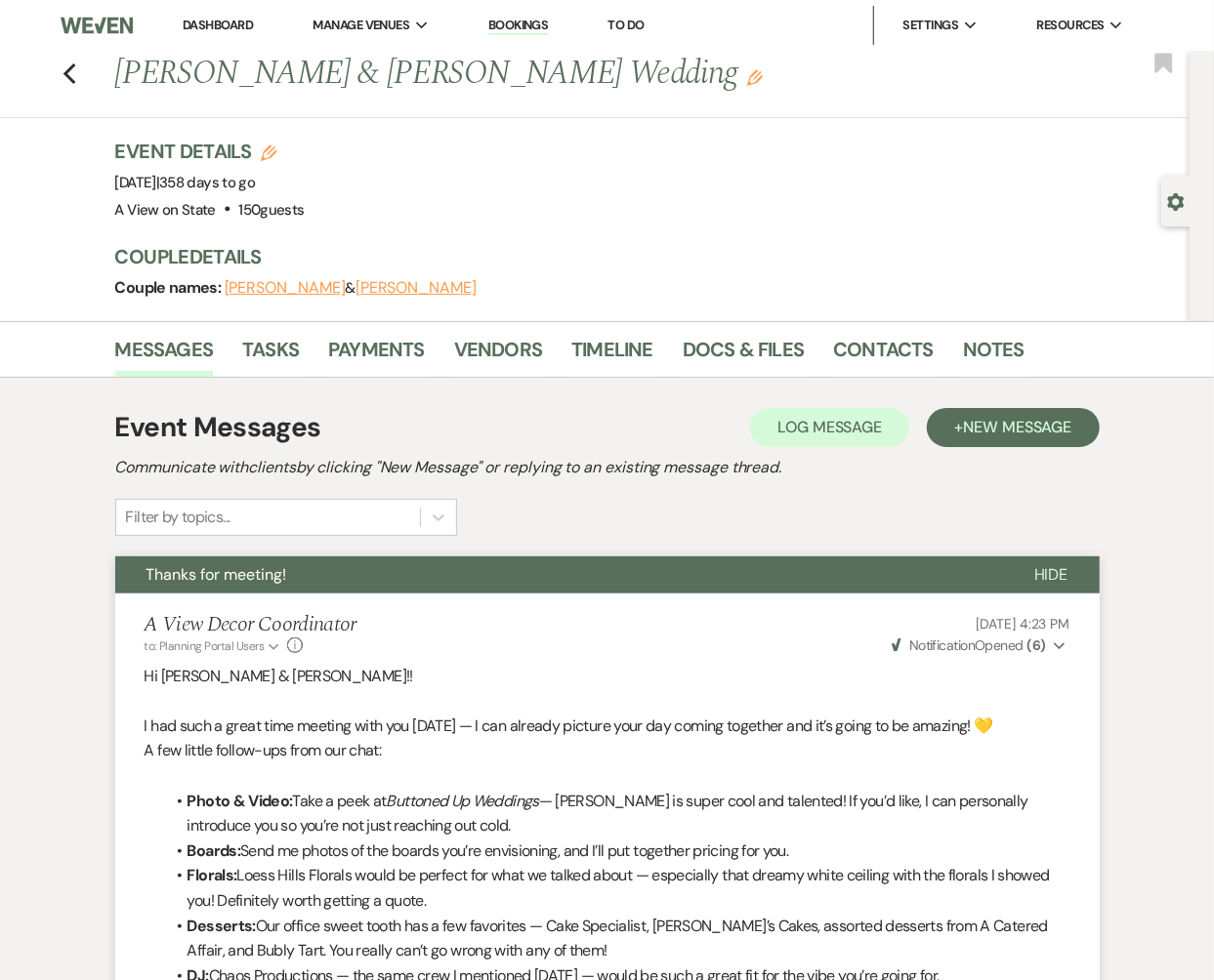
click at [906, 637] on span "Weven Check Notification Opened ( 6 )" at bounding box center [969, 645] width 154 height 18
click at [71, 66] on use "button" at bounding box center [68, 74] width 13 height 22
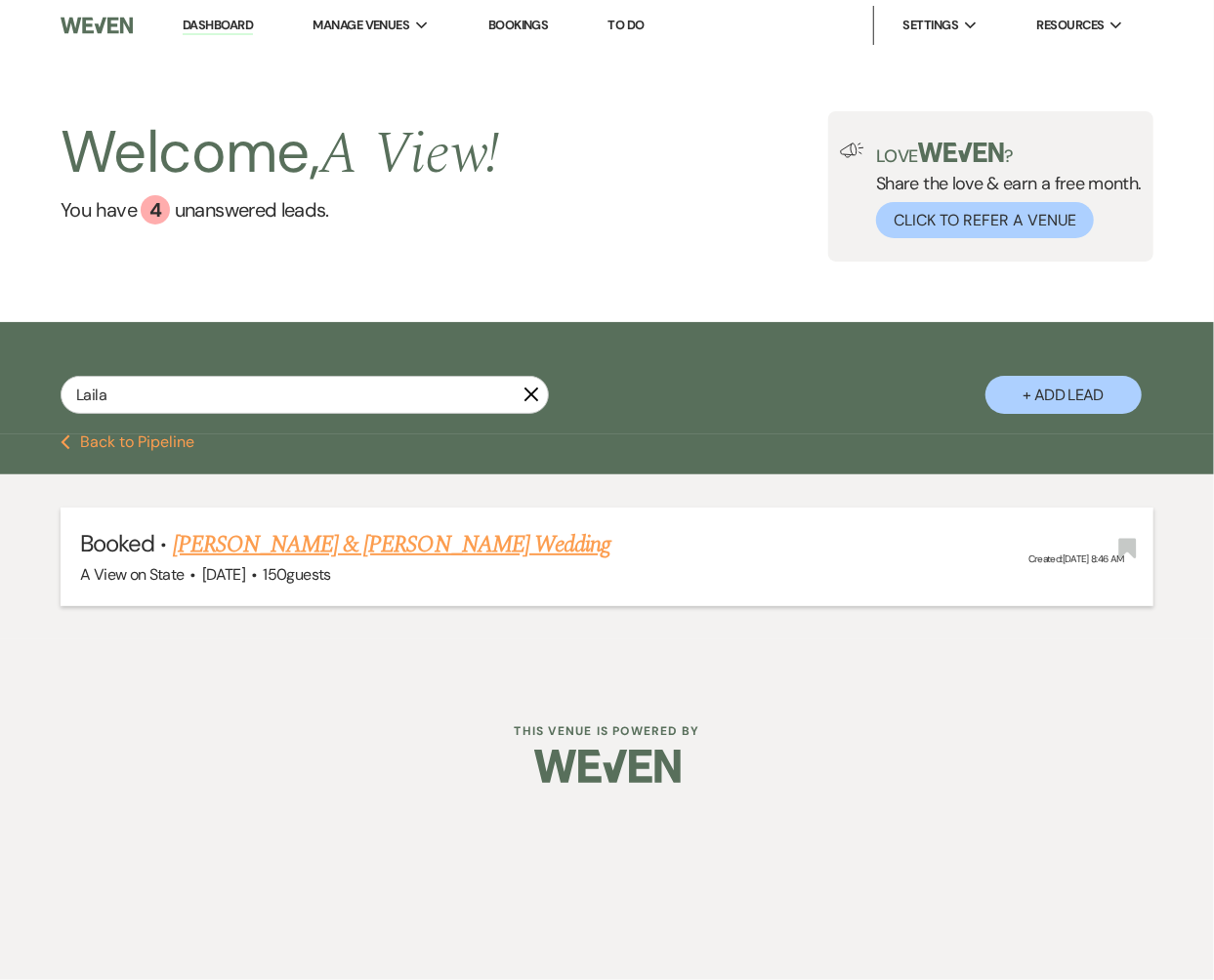
click at [229, 543] on link "[PERSON_NAME] & [PERSON_NAME] Wedding" at bounding box center [392, 545] width 438 height 36
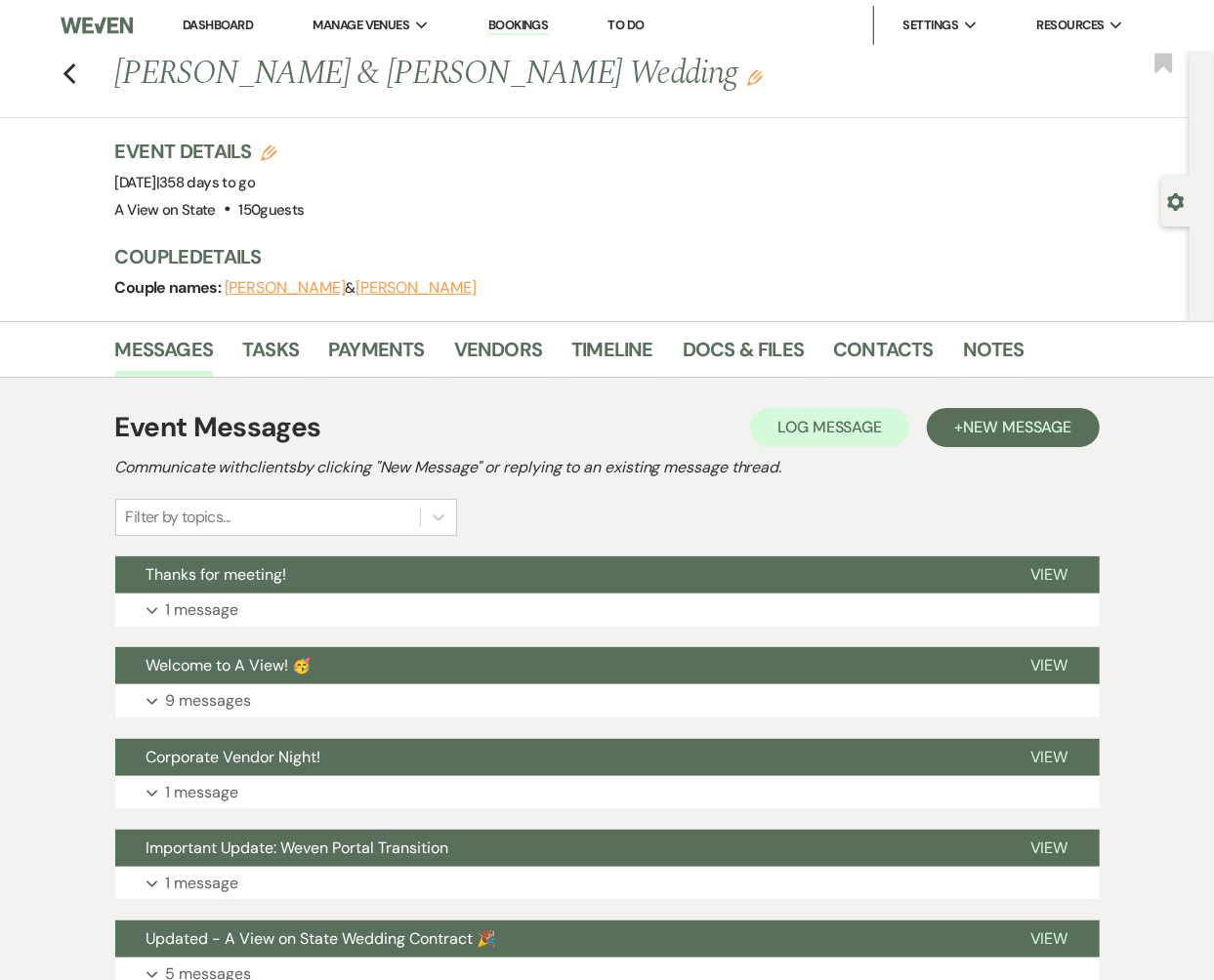
click at [214, 36] on li "Dashboard" at bounding box center [218, 25] width 90 height 39
click at [206, 23] on link "Dashboard" at bounding box center [217, 25] width 70 height 17
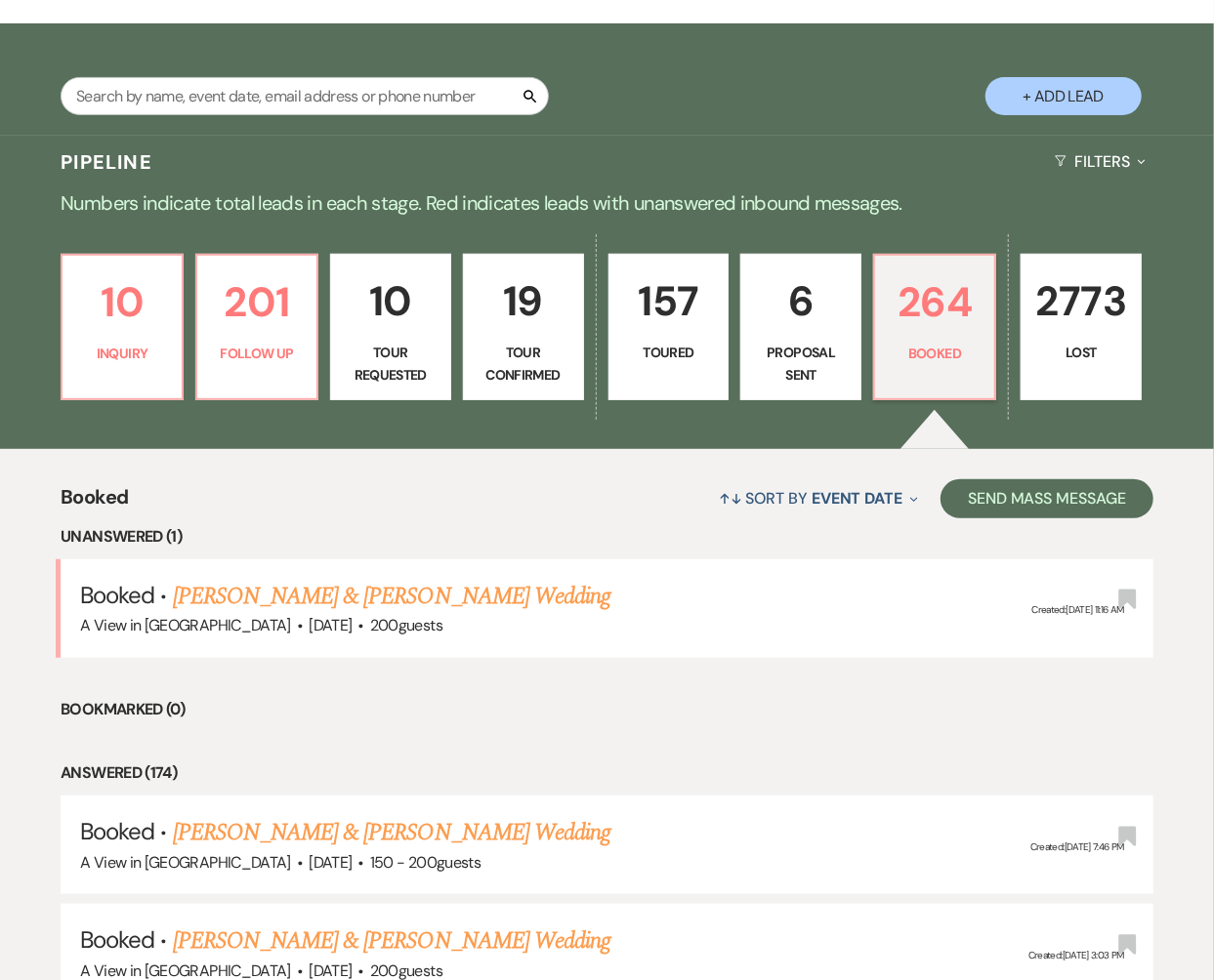
scroll to position [300, 0]
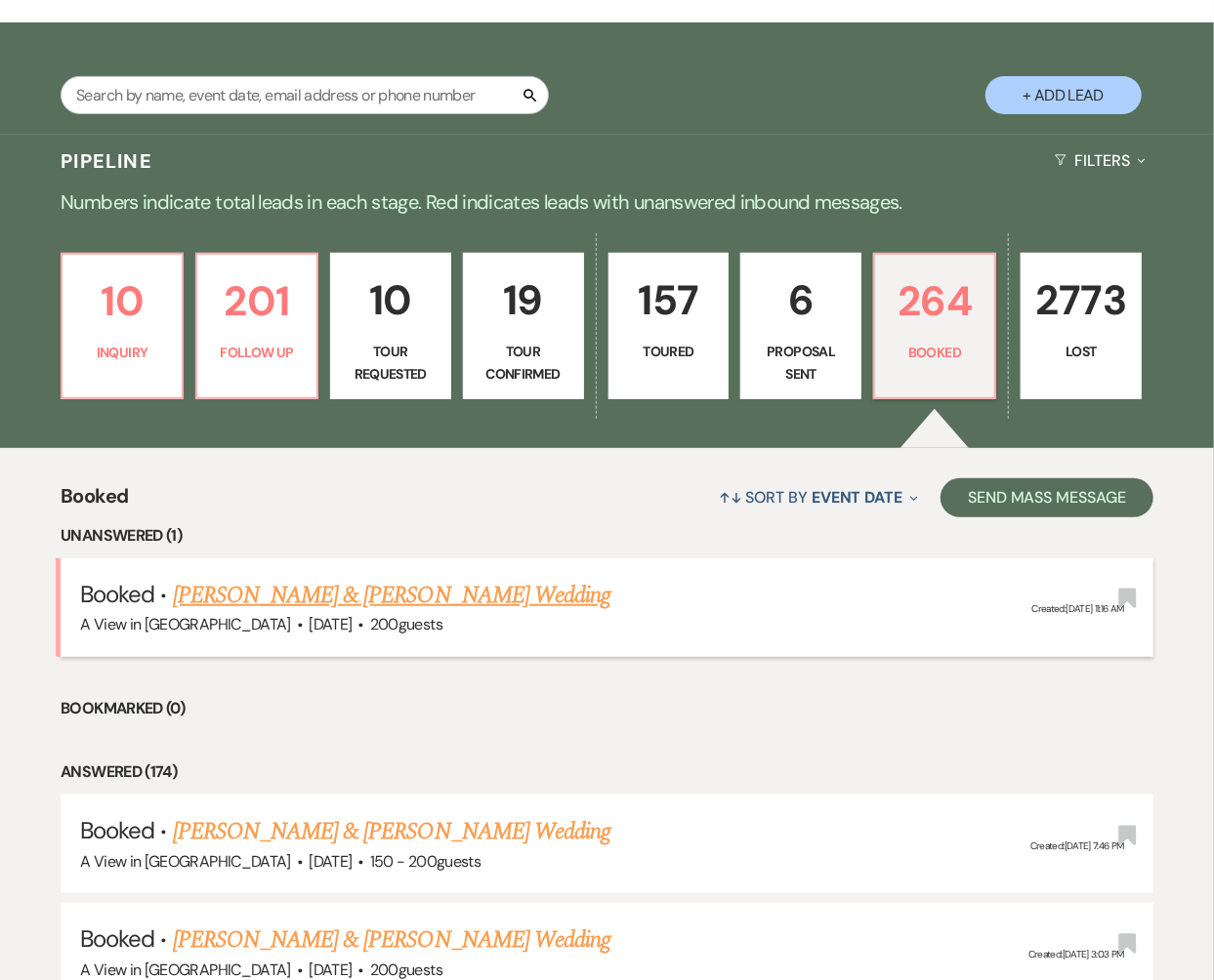
click at [333, 588] on link "[PERSON_NAME] & [PERSON_NAME] Wedding" at bounding box center [392, 596] width 438 height 36
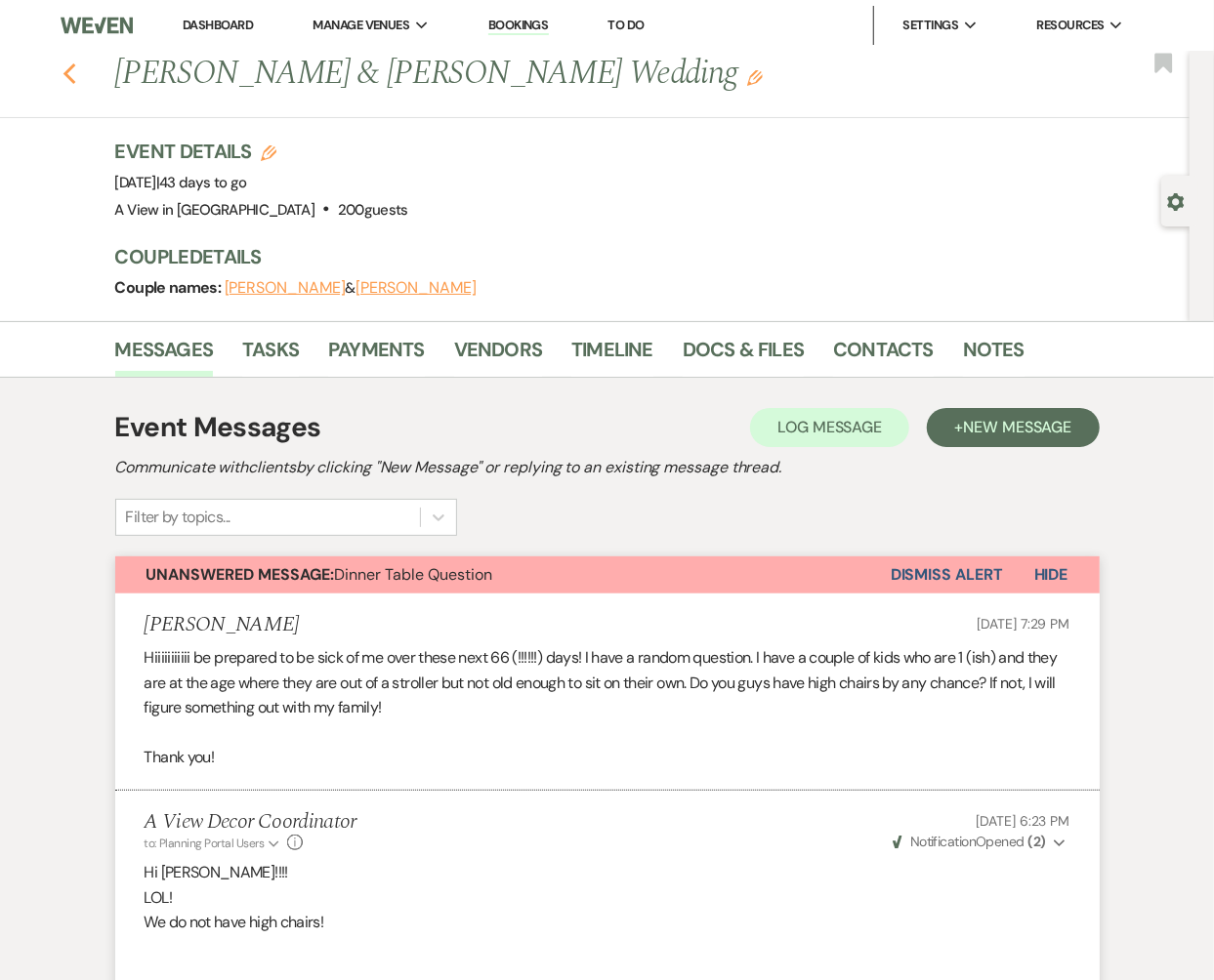
click at [67, 69] on use "button" at bounding box center [68, 74] width 13 height 22
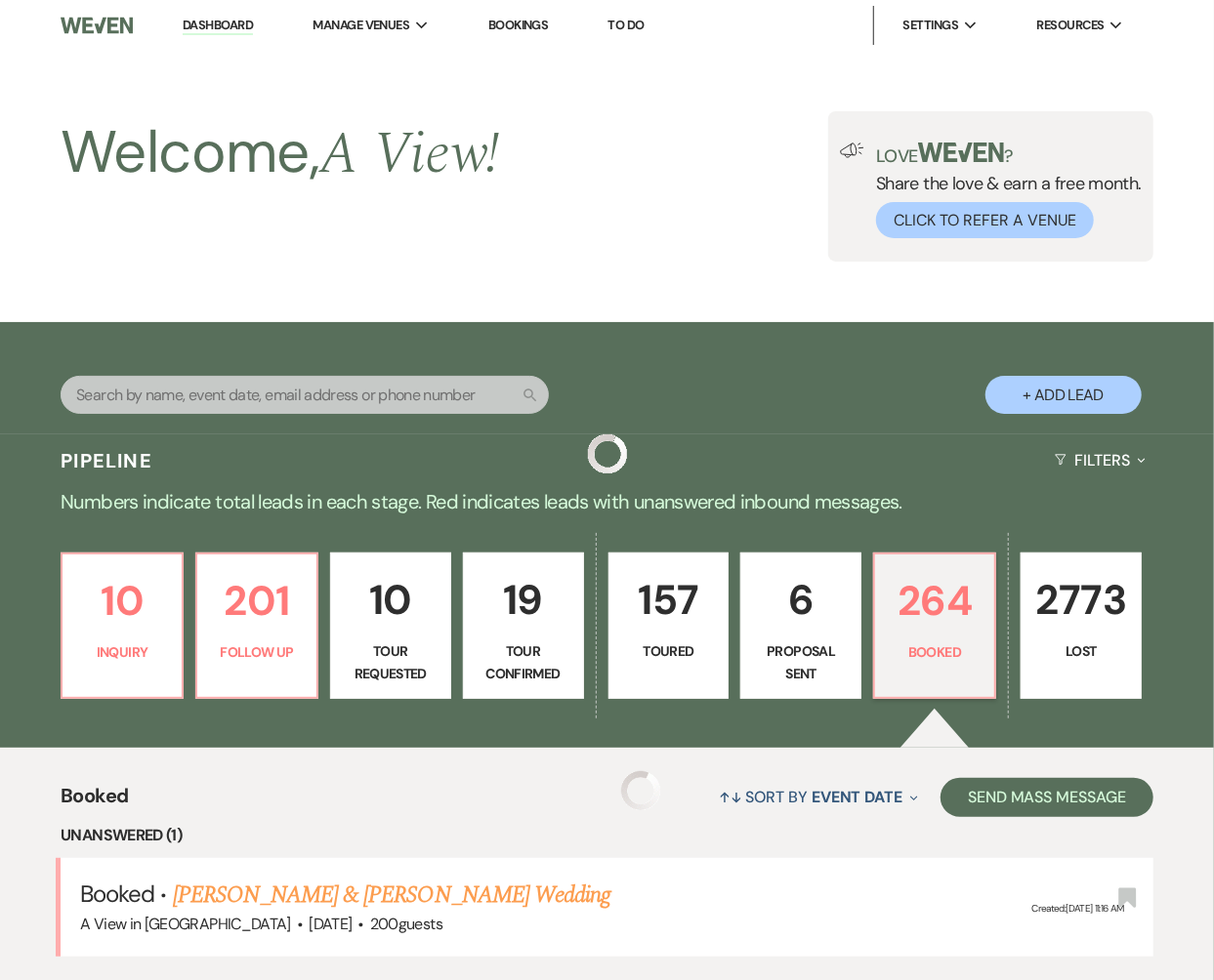
scroll to position [300, 0]
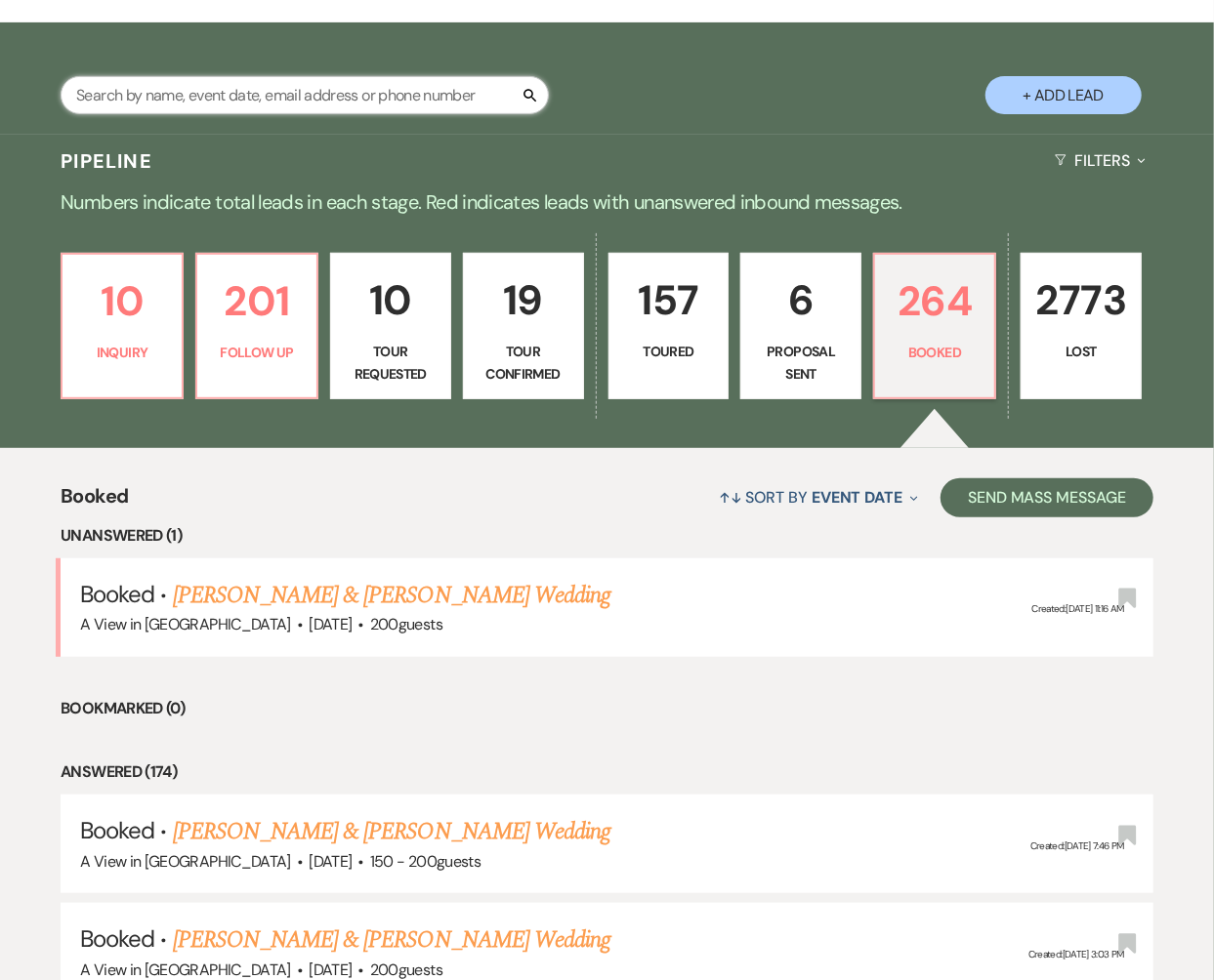
click at [211, 101] on input "text" at bounding box center [304, 95] width 488 height 38
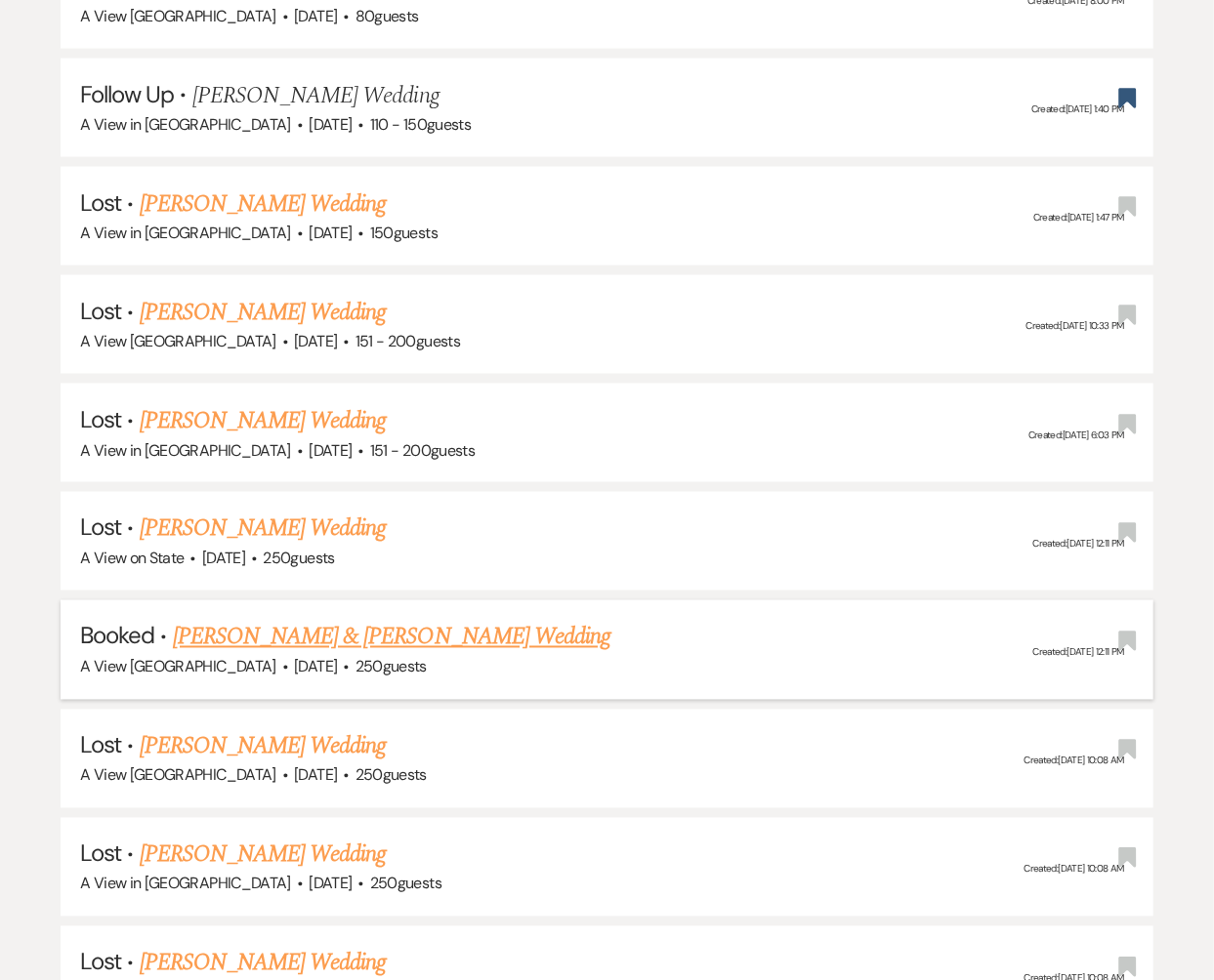
scroll to position [1326, 0]
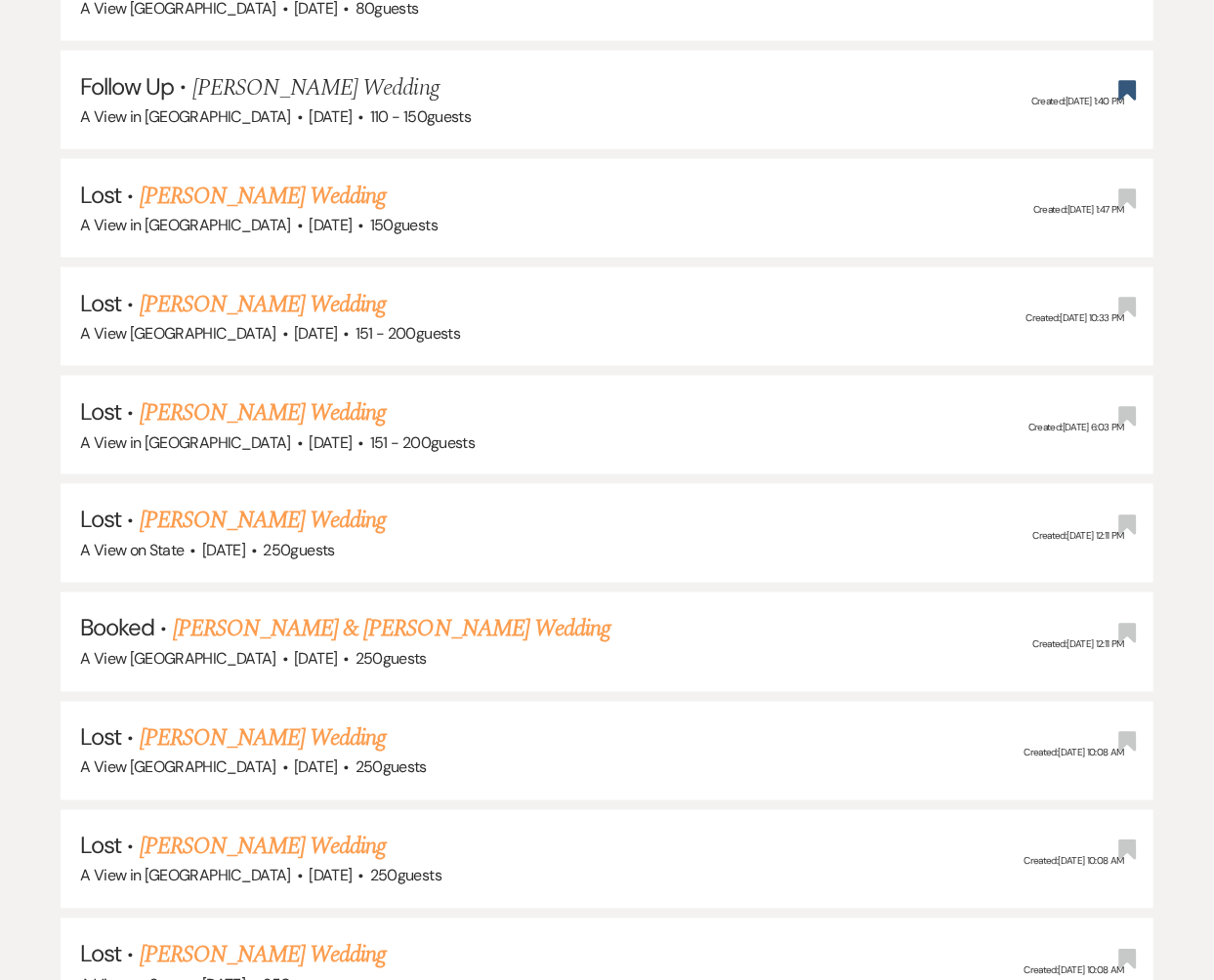
type input "[PERSON_NAME]"
click at [257, 626] on link "[PERSON_NAME] & [PERSON_NAME] Wedding" at bounding box center [392, 630] width 438 height 36
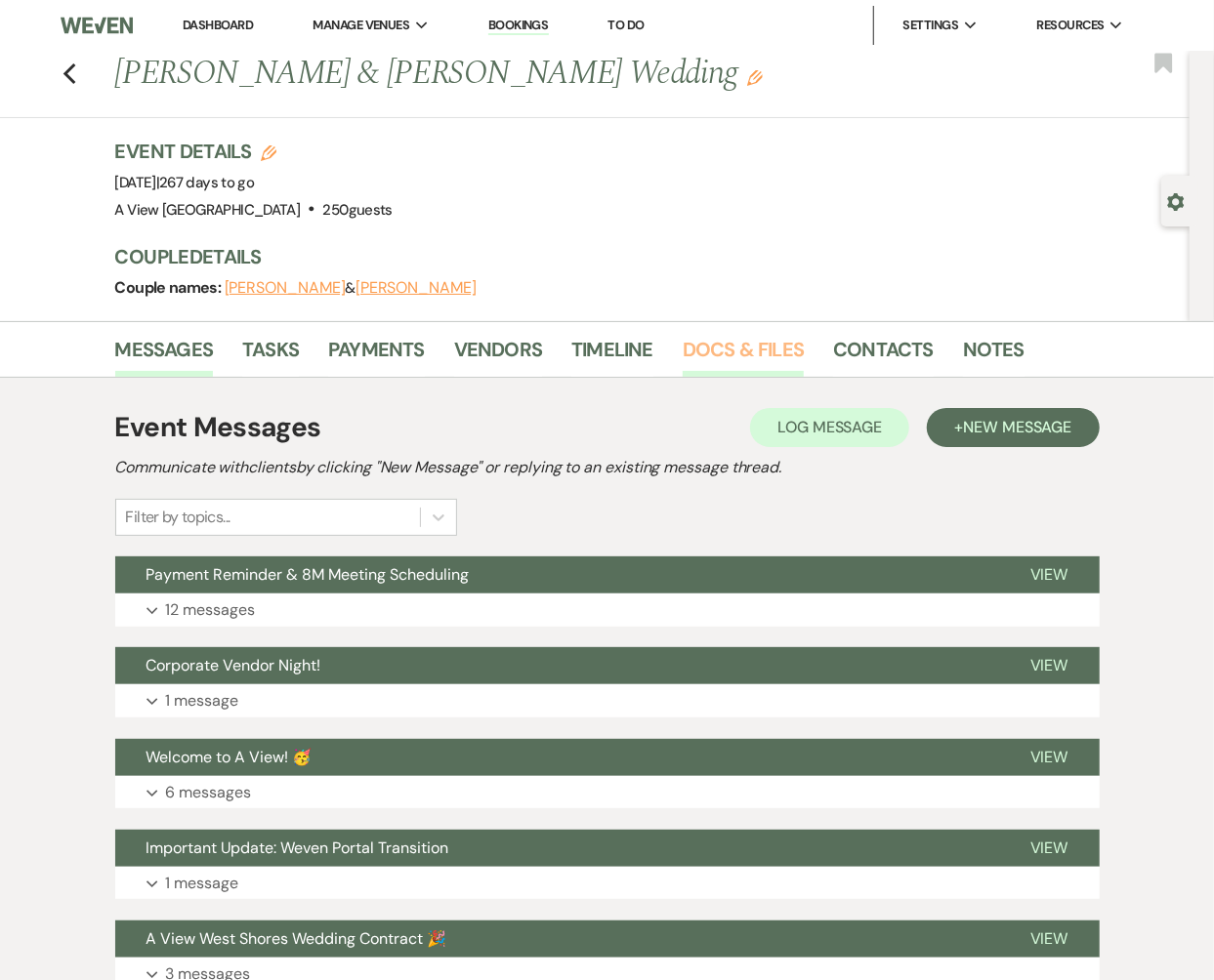
click at [788, 347] on link "Docs & Files" at bounding box center [744, 354] width 121 height 43
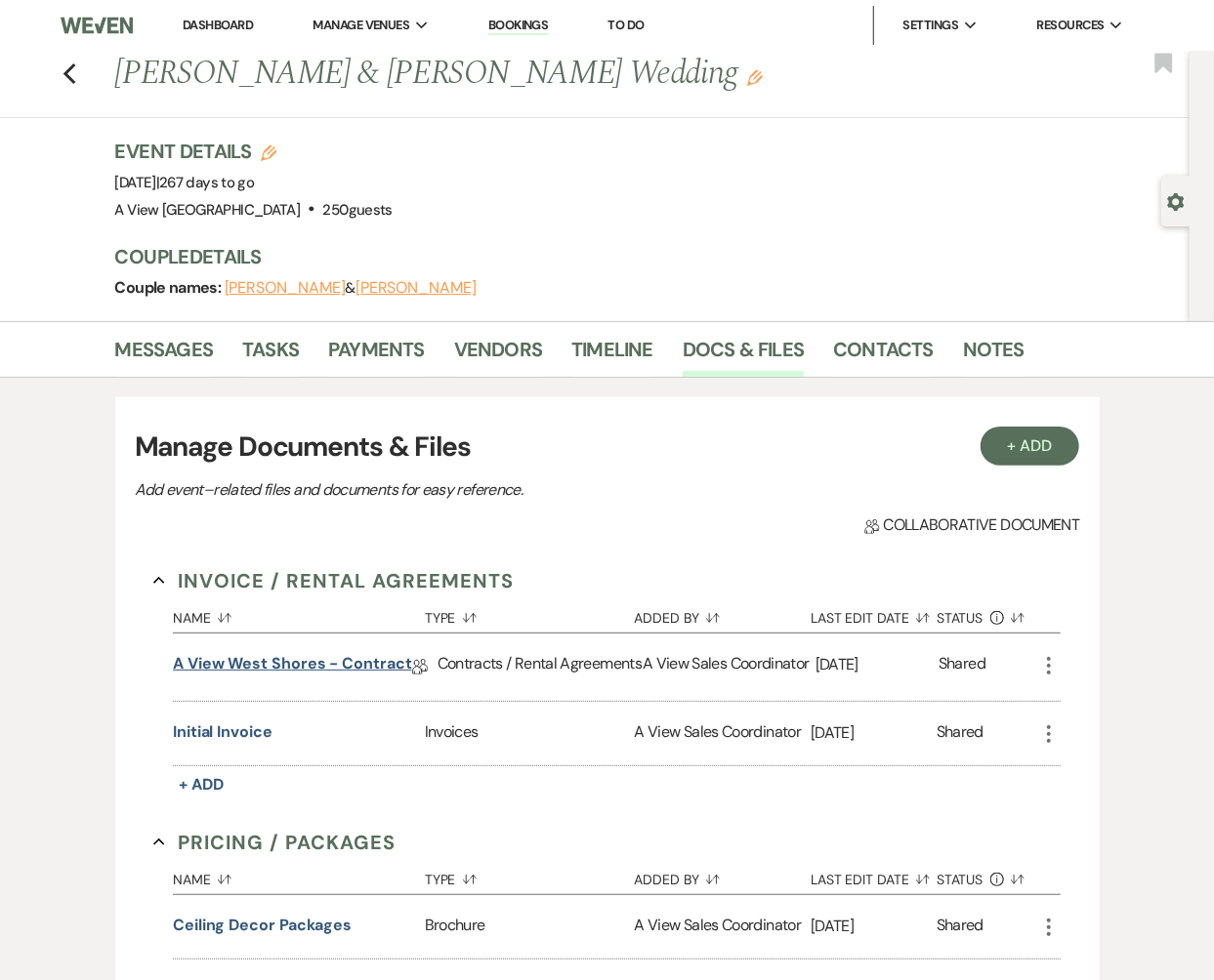
click at [316, 664] on link "A View West Shores - Contract" at bounding box center [293, 667] width 240 height 31
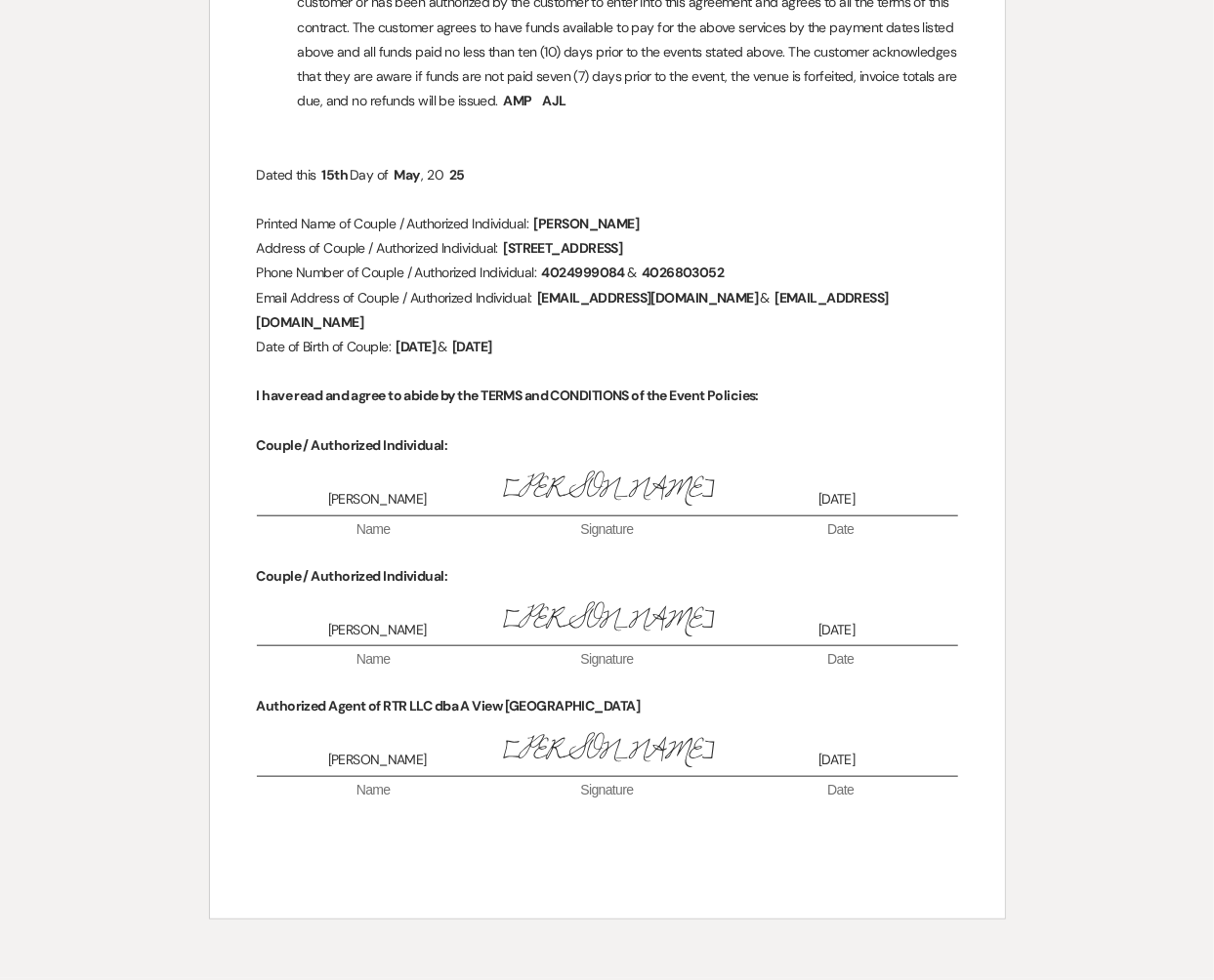
scroll to position [7794, 0]
